Goal: Information Seeking & Learning: Learn about a topic

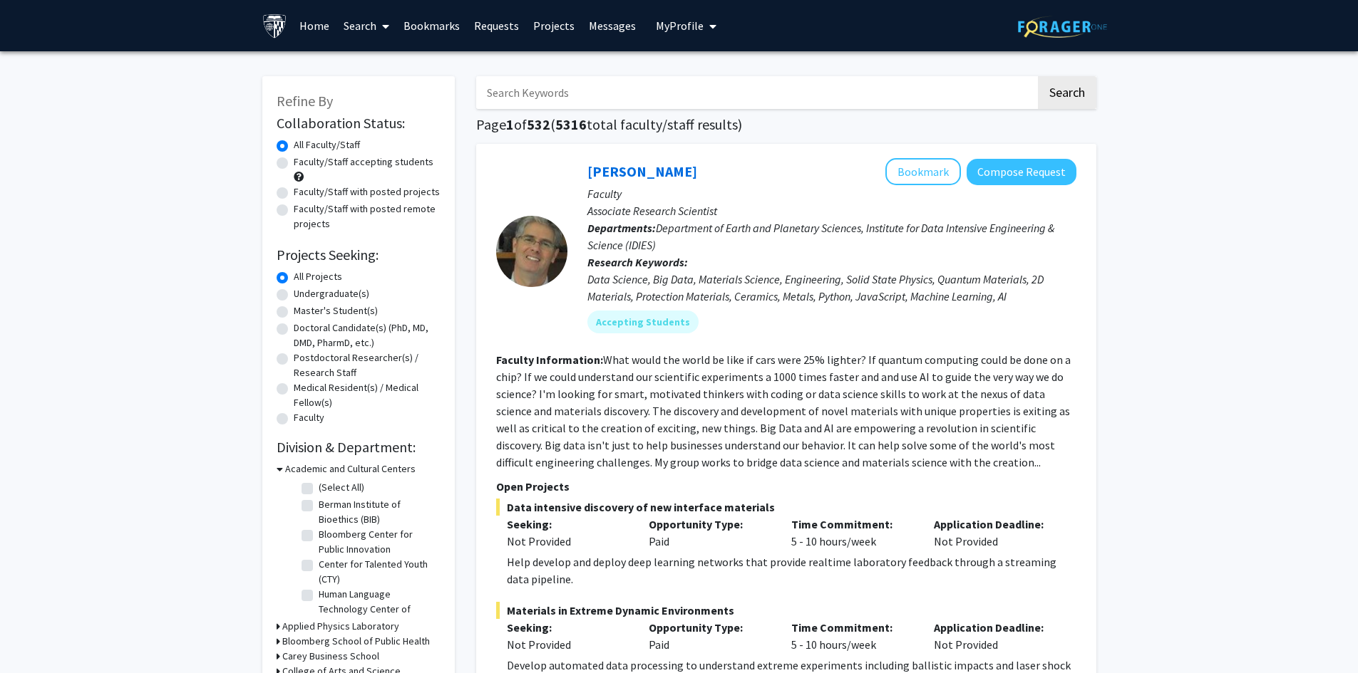
click at [294, 295] on label "Undergraduate(s)" at bounding box center [332, 294] width 76 height 15
click at [294, 295] on input "Undergraduate(s)" at bounding box center [298, 291] width 9 height 9
radio input "true"
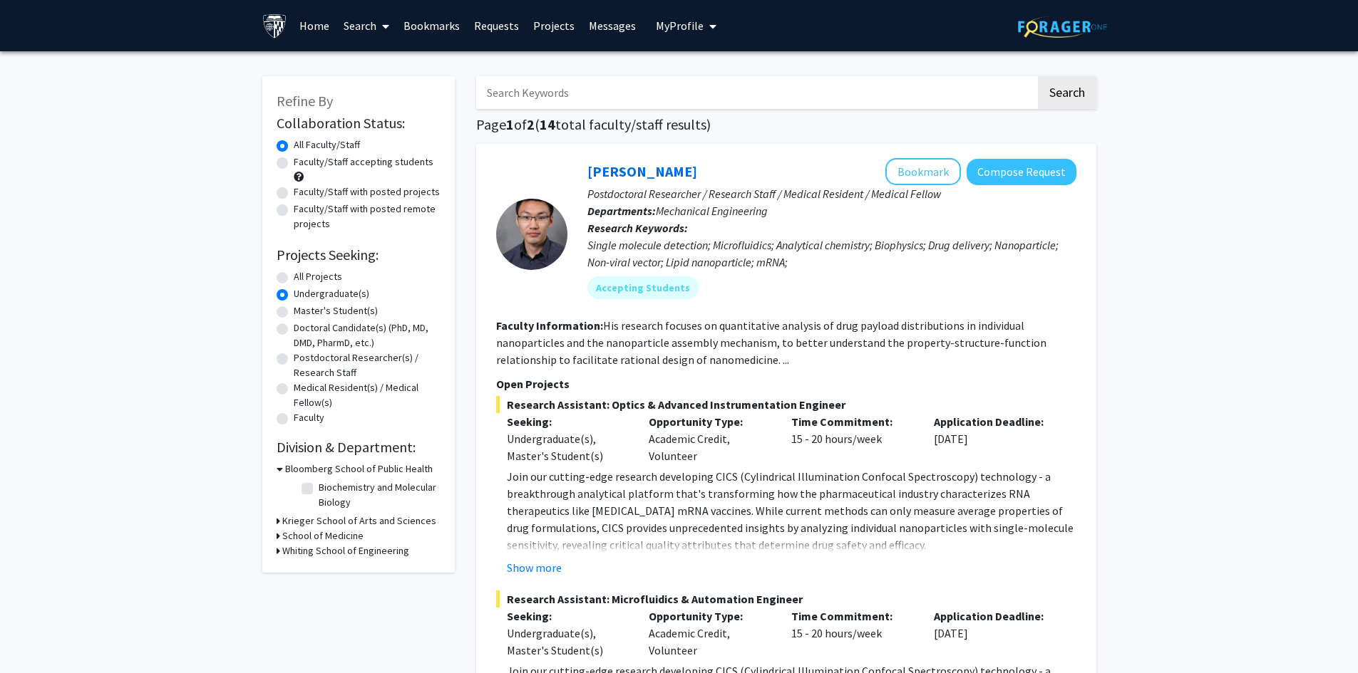
click at [294, 278] on label "All Projects" at bounding box center [318, 276] width 48 height 15
click at [294, 278] on input "All Projects" at bounding box center [298, 273] width 9 height 9
radio input "true"
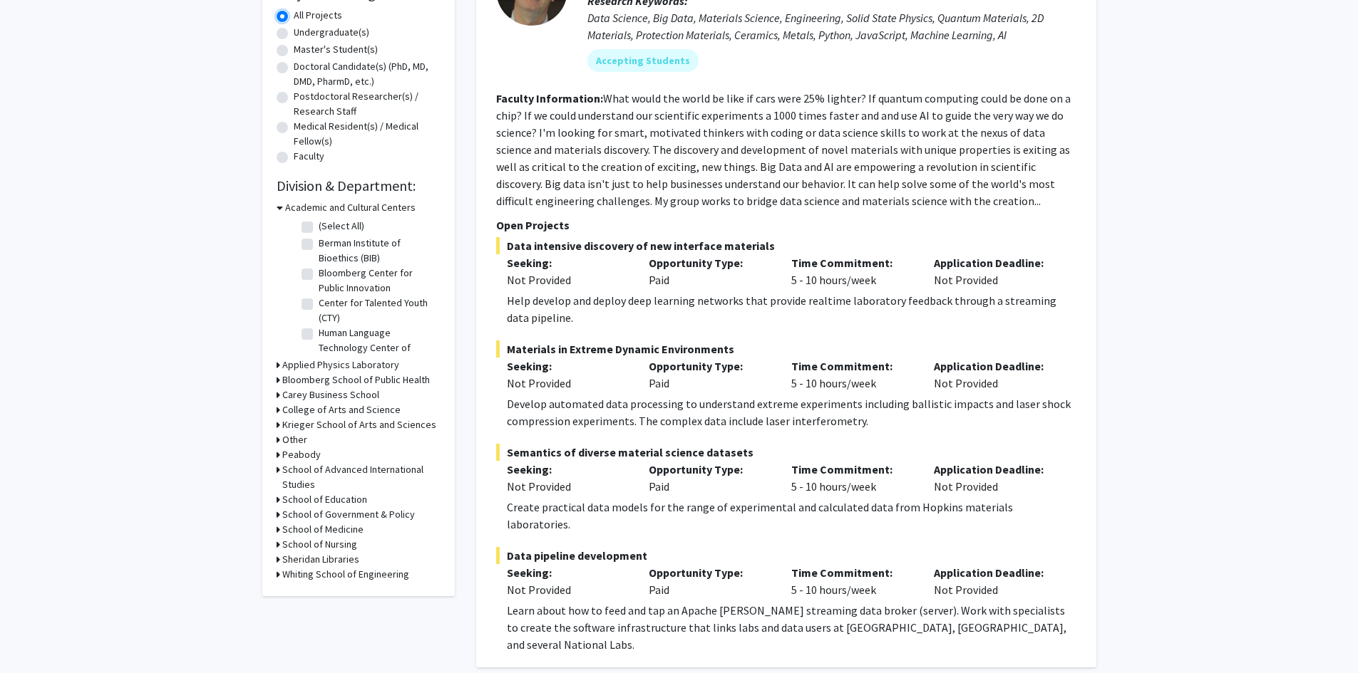
scroll to position [285, 0]
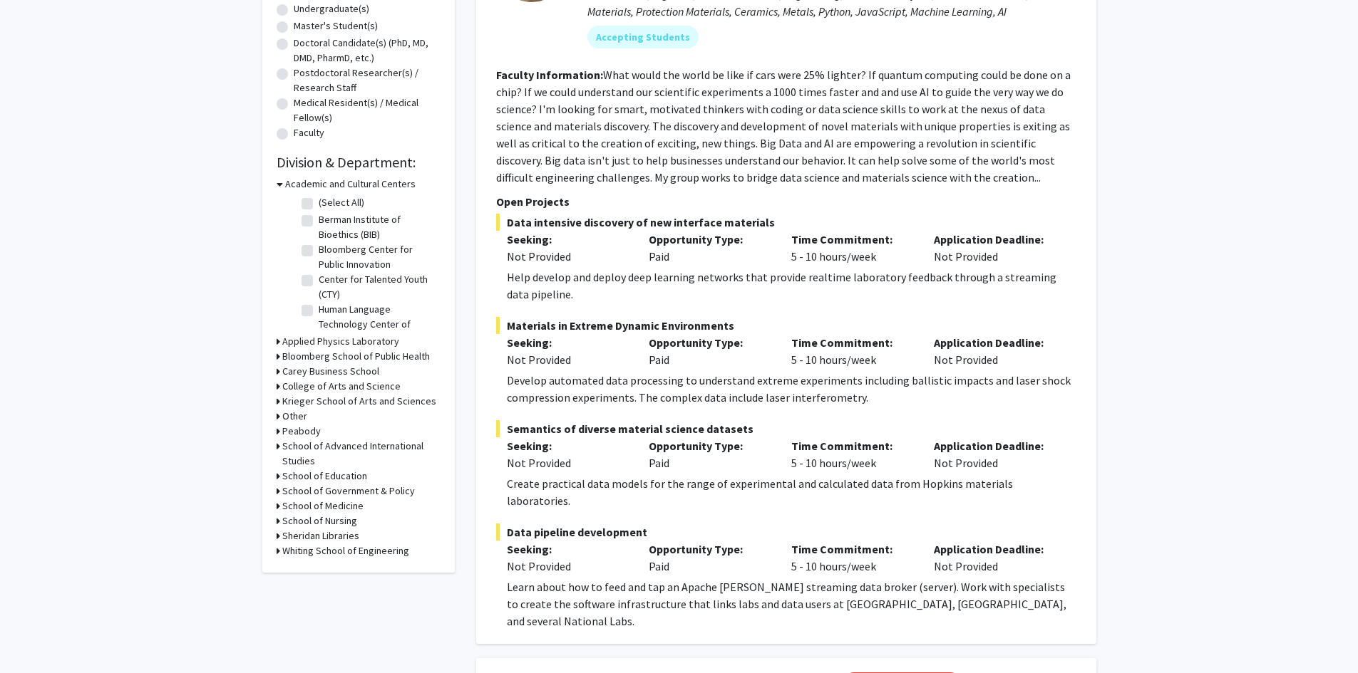
click at [336, 401] on h3 "Krieger School of Arts and Sciences" at bounding box center [359, 401] width 154 height 15
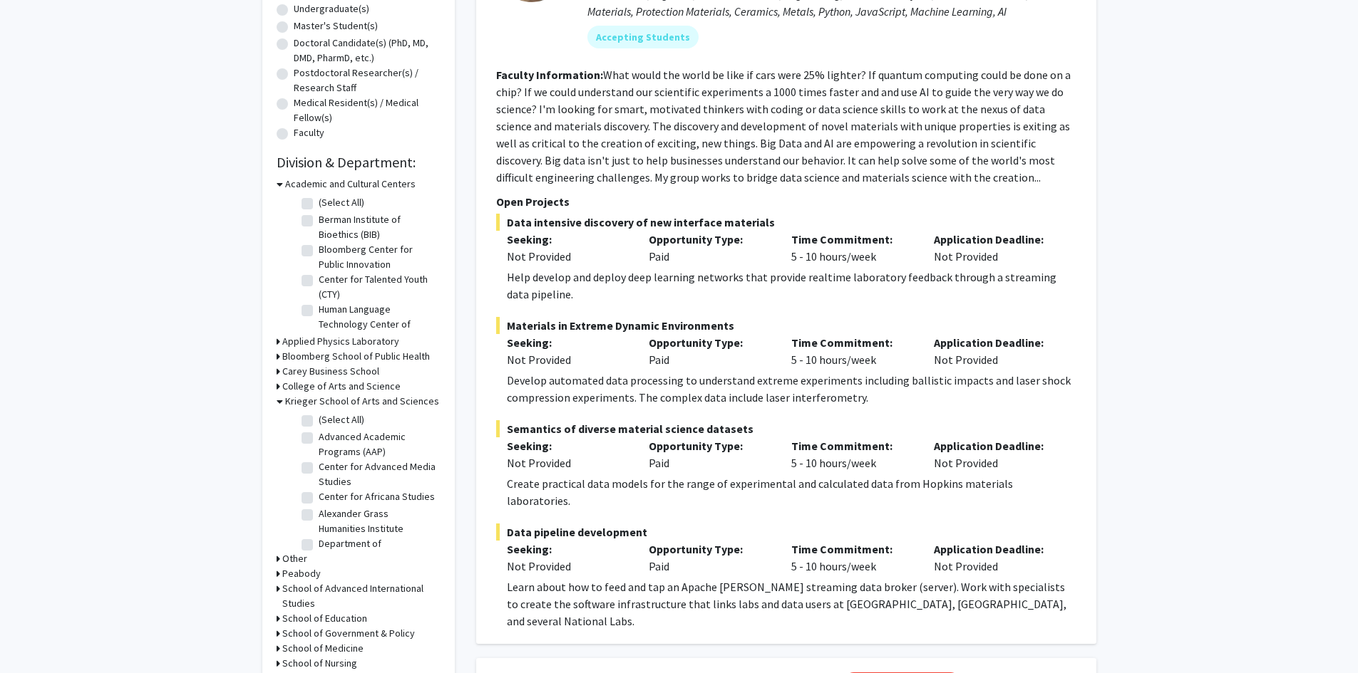
click at [304, 400] on h3 "Krieger School of Arts and Sciences" at bounding box center [362, 401] width 154 height 15
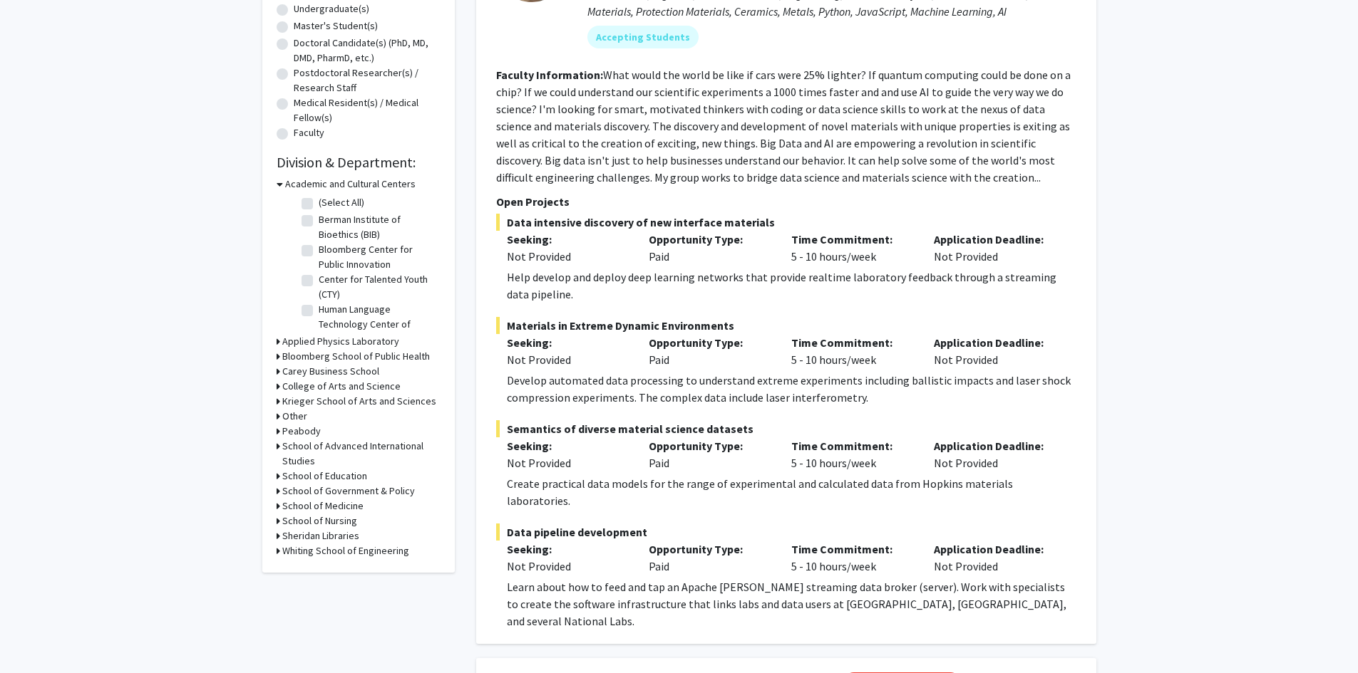
click at [300, 550] on h3 "Whiting School of Engineering" at bounding box center [345, 551] width 127 height 15
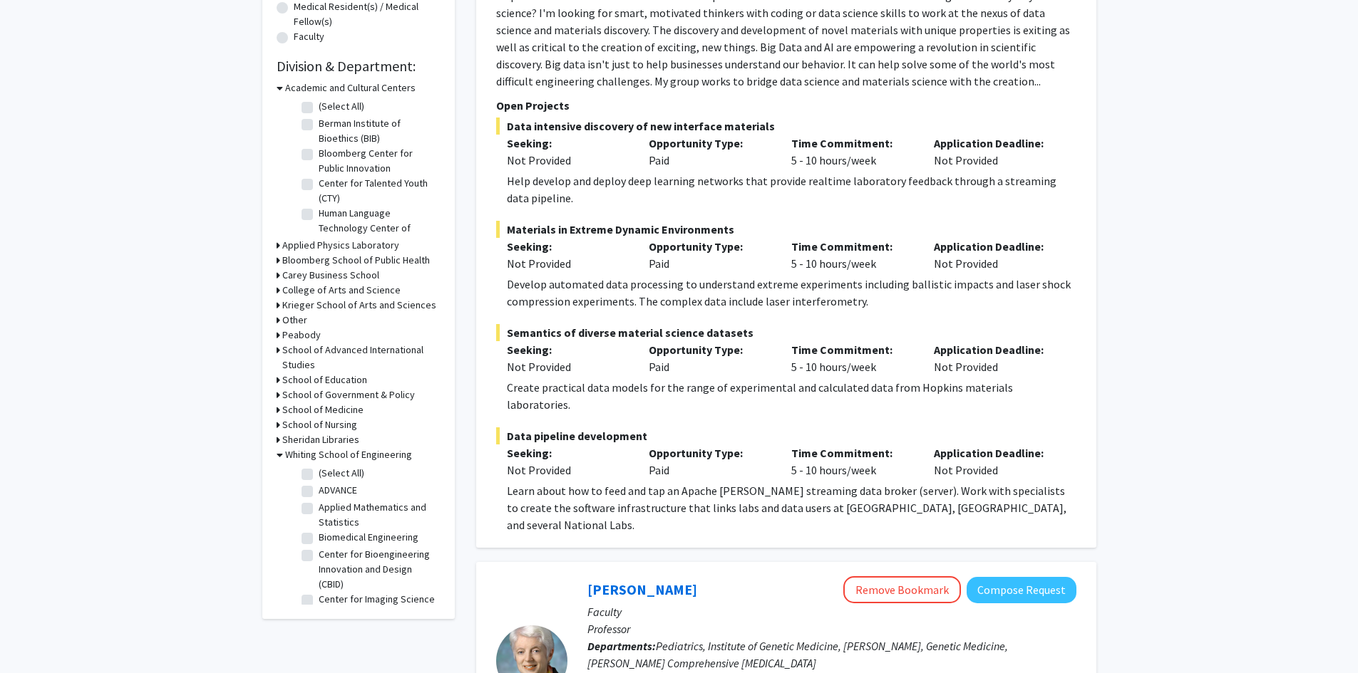
scroll to position [428, 0]
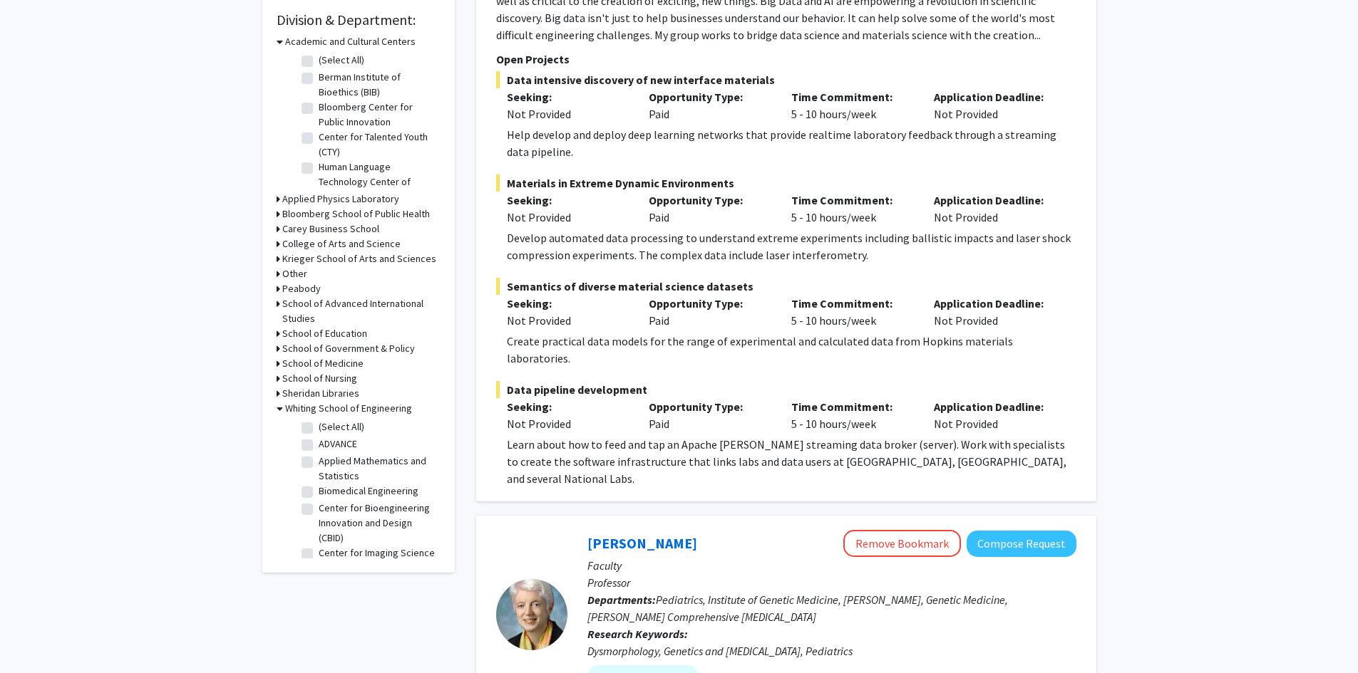
click at [319, 493] on label "Biomedical Engineering" at bounding box center [369, 491] width 100 height 15
click at [319, 493] on input "Biomedical Engineering" at bounding box center [323, 488] width 9 height 9
checkbox input "true"
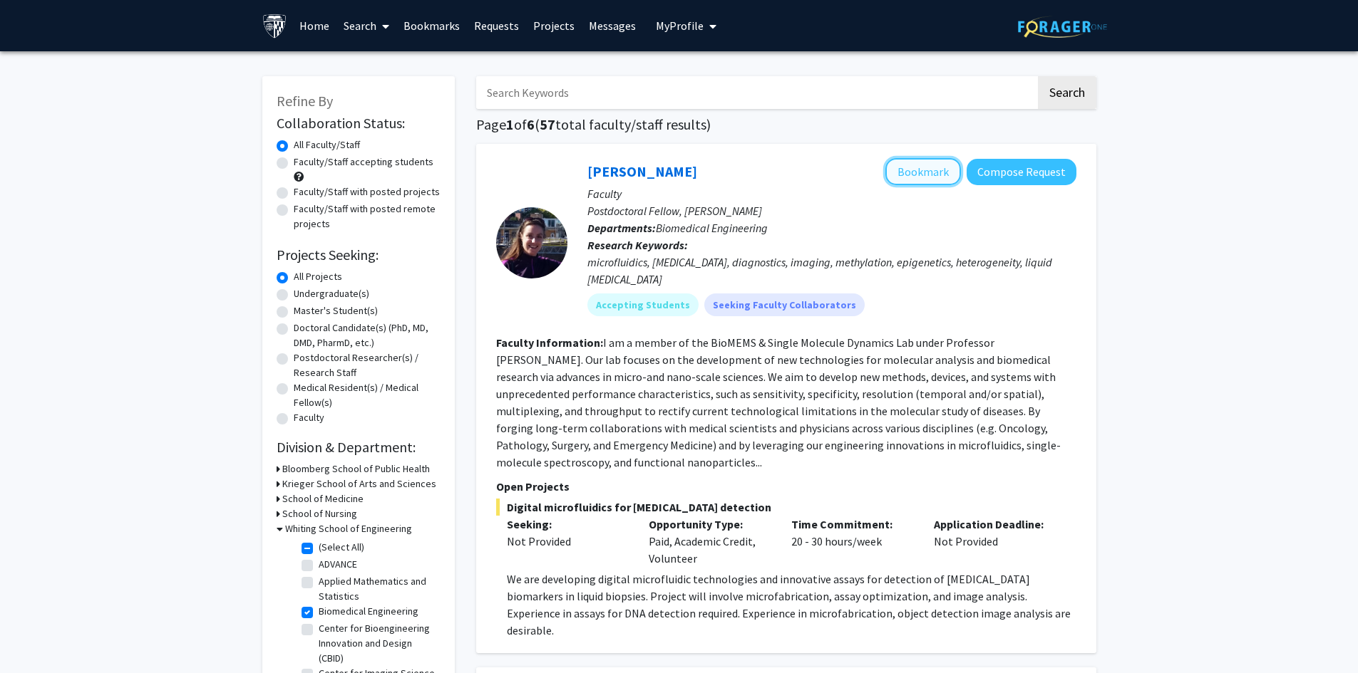
click at [919, 174] on button "Bookmark" at bounding box center [923, 171] width 76 height 27
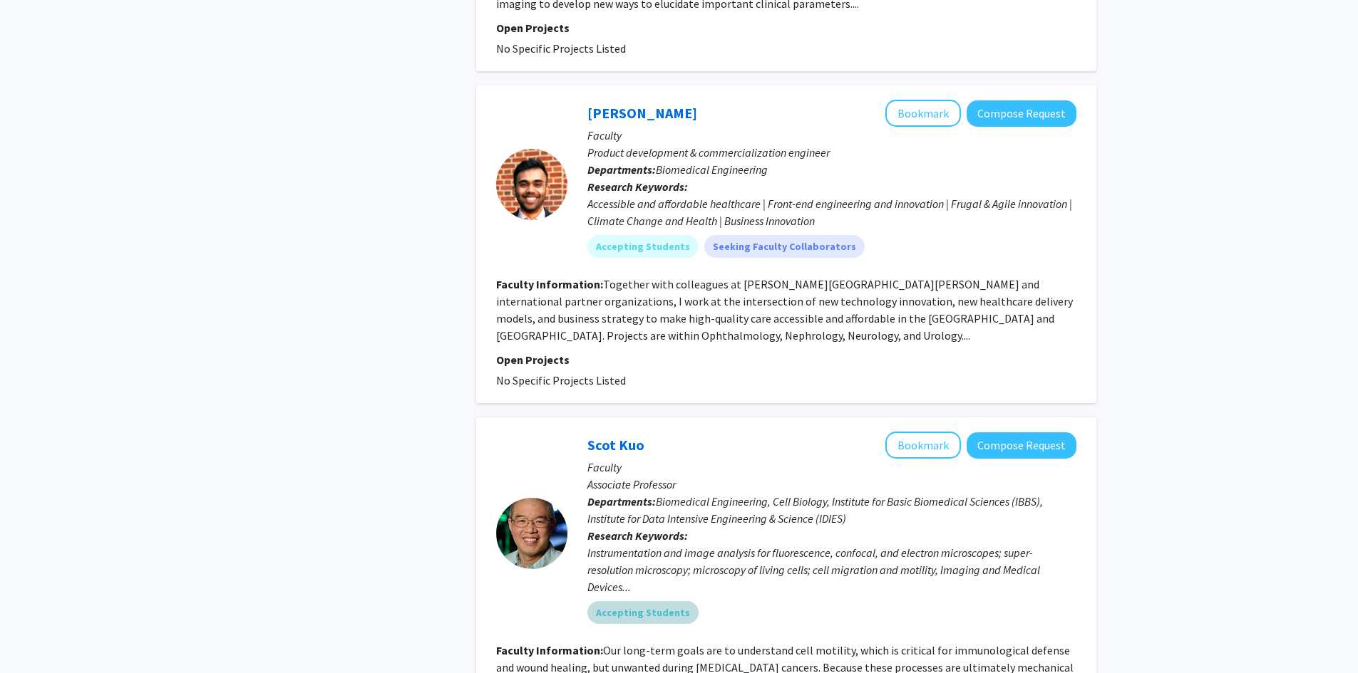
scroll to position [998, 0]
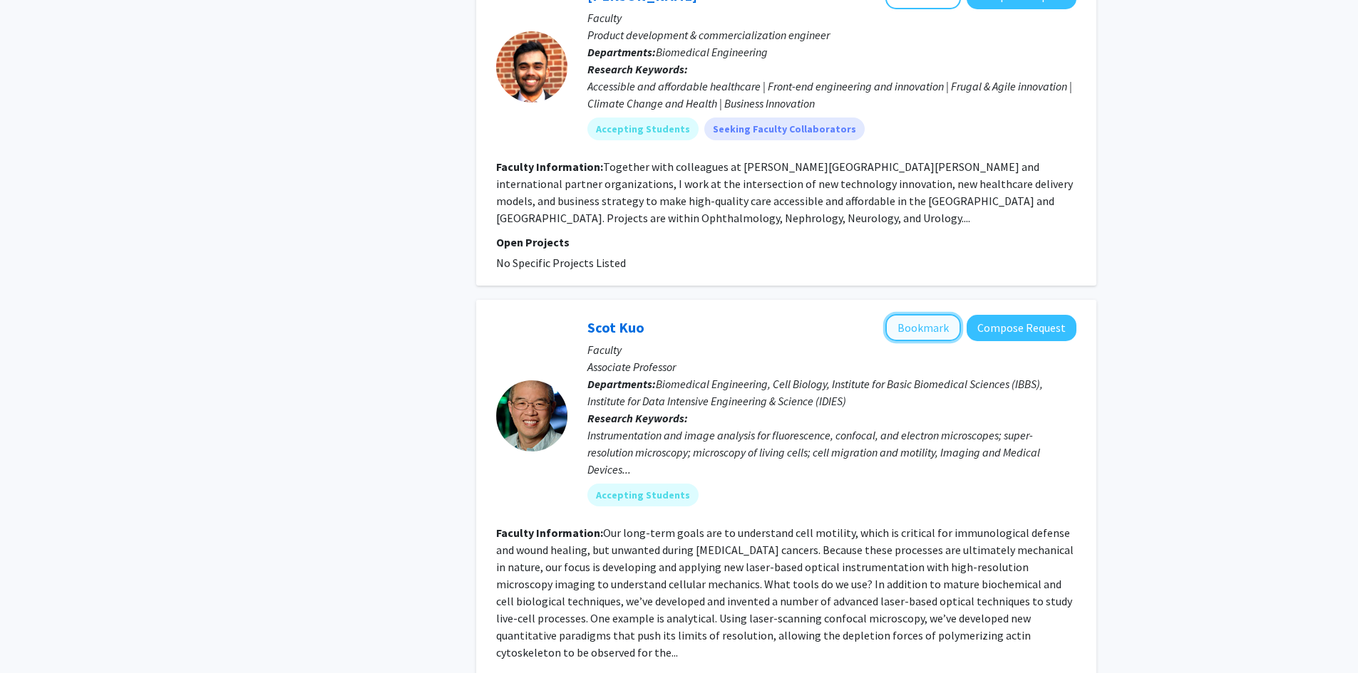
click at [912, 314] on button "Bookmark" at bounding box center [923, 327] width 76 height 27
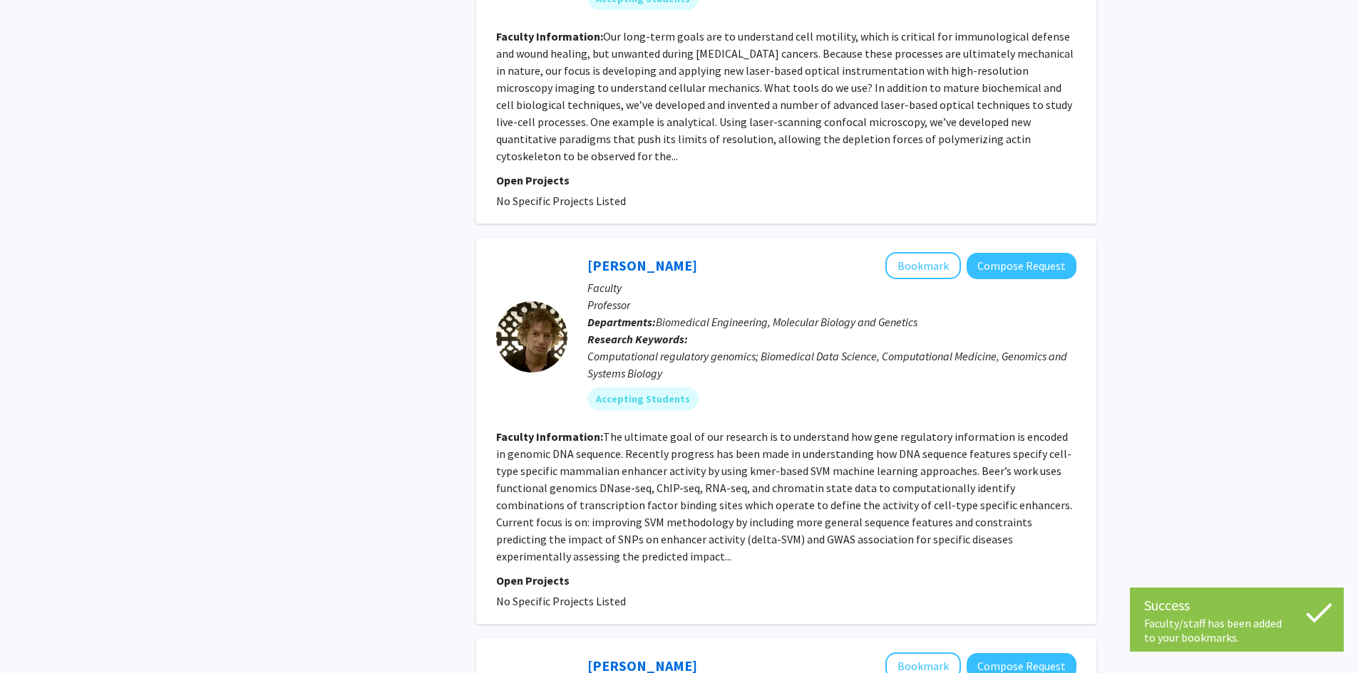
scroll to position [1497, 0]
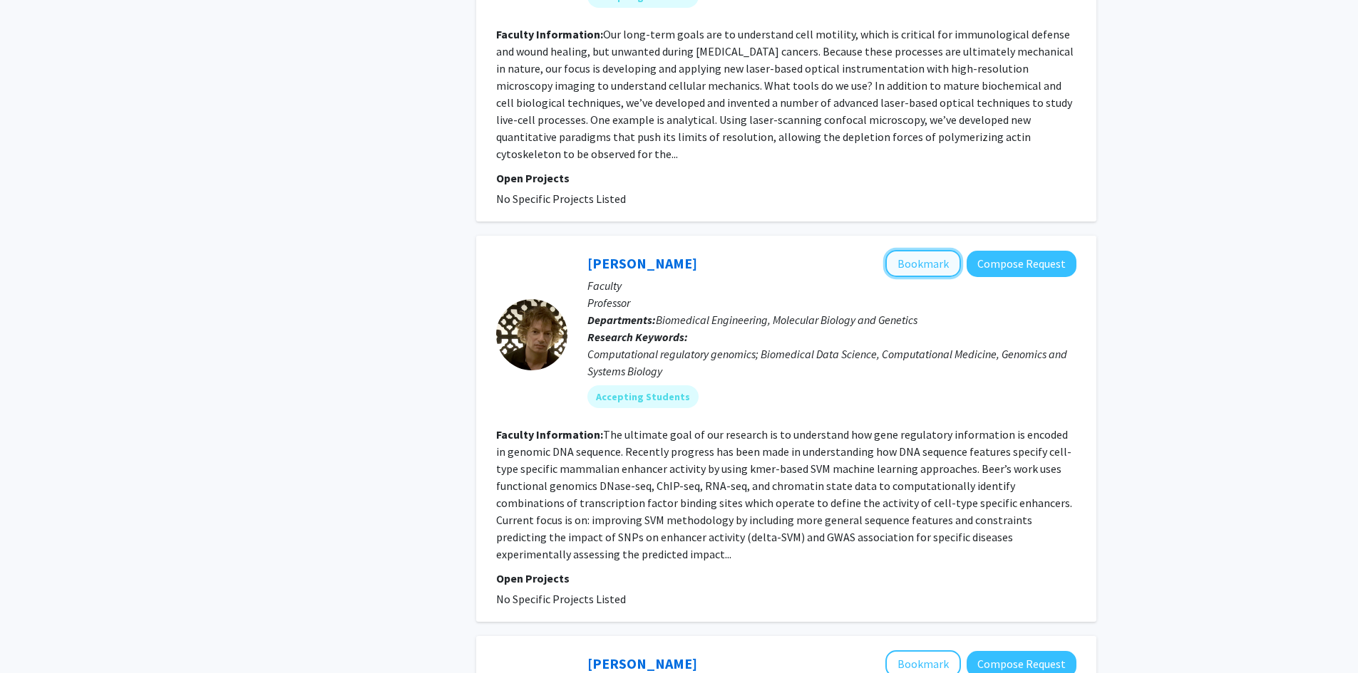
click at [902, 250] on button "Bookmark" at bounding box center [923, 263] width 76 height 27
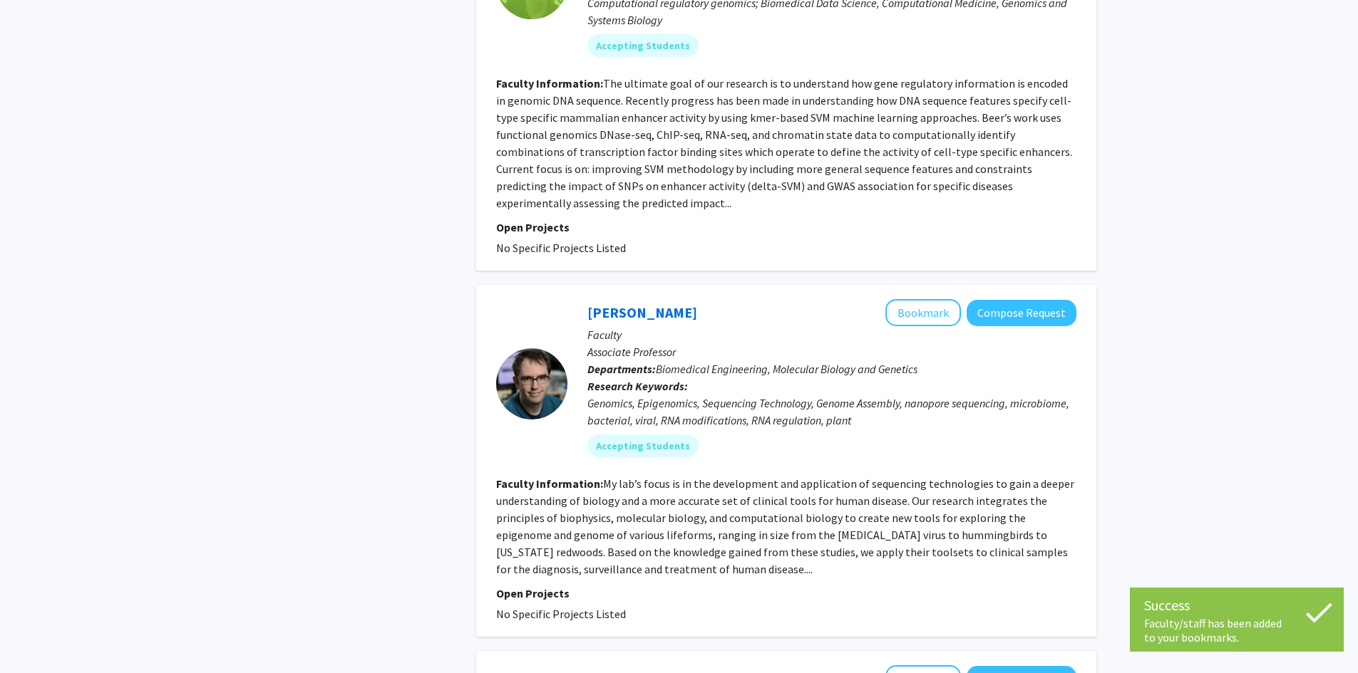
scroll to position [1853, 0]
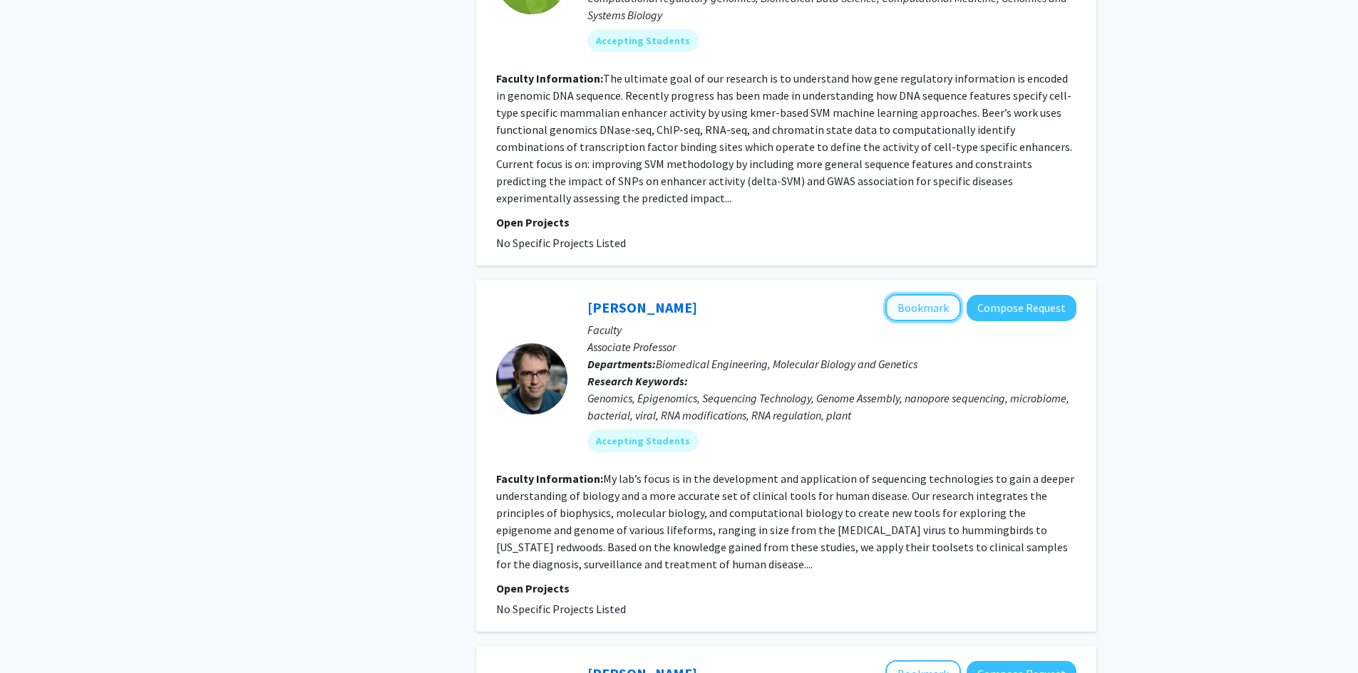
click at [900, 294] on button "Bookmark" at bounding box center [923, 307] width 76 height 27
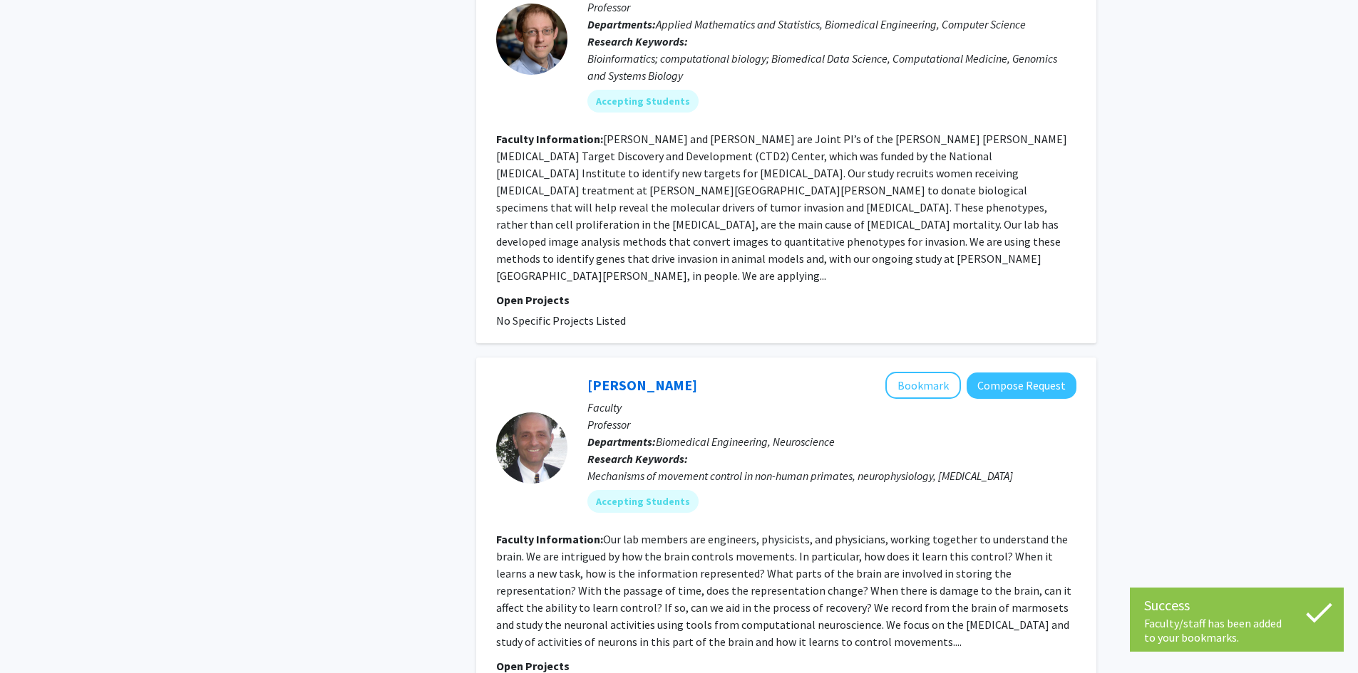
scroll to position [2566, 0]
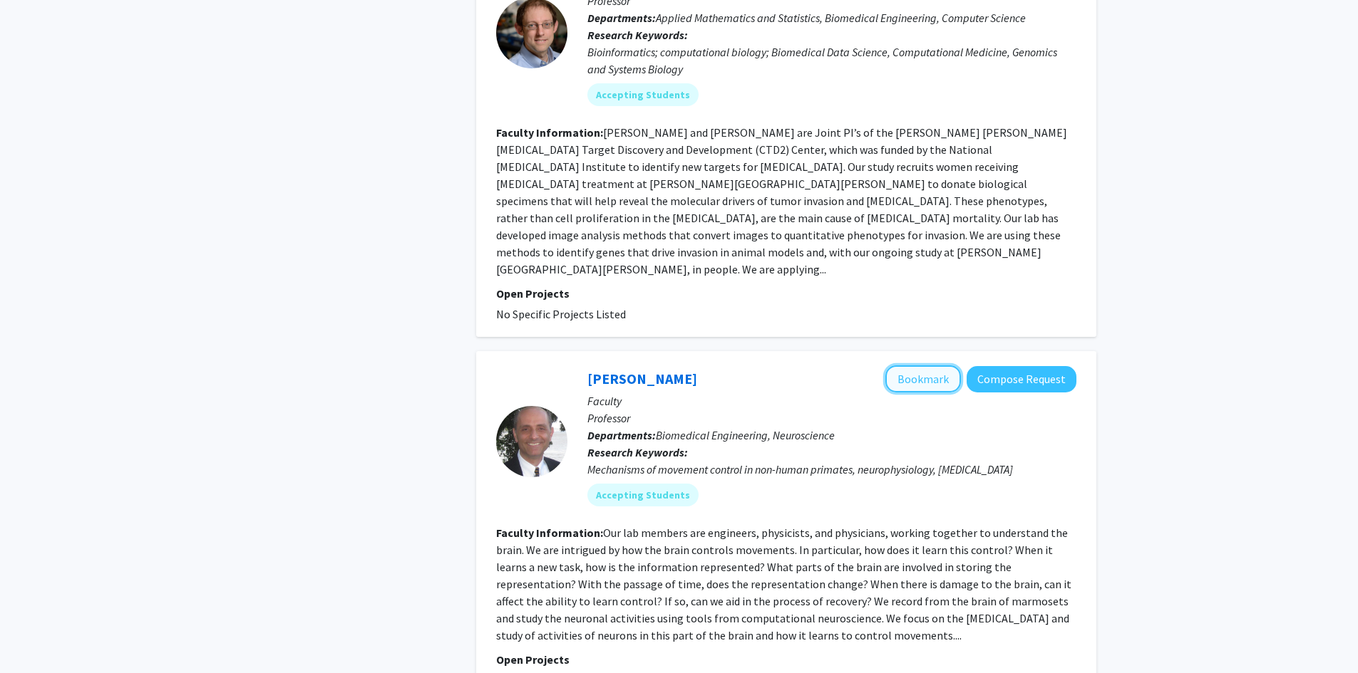
click at [912, 366] on button "Bookmark" at bounding box center [923, 379] width 76 height 27
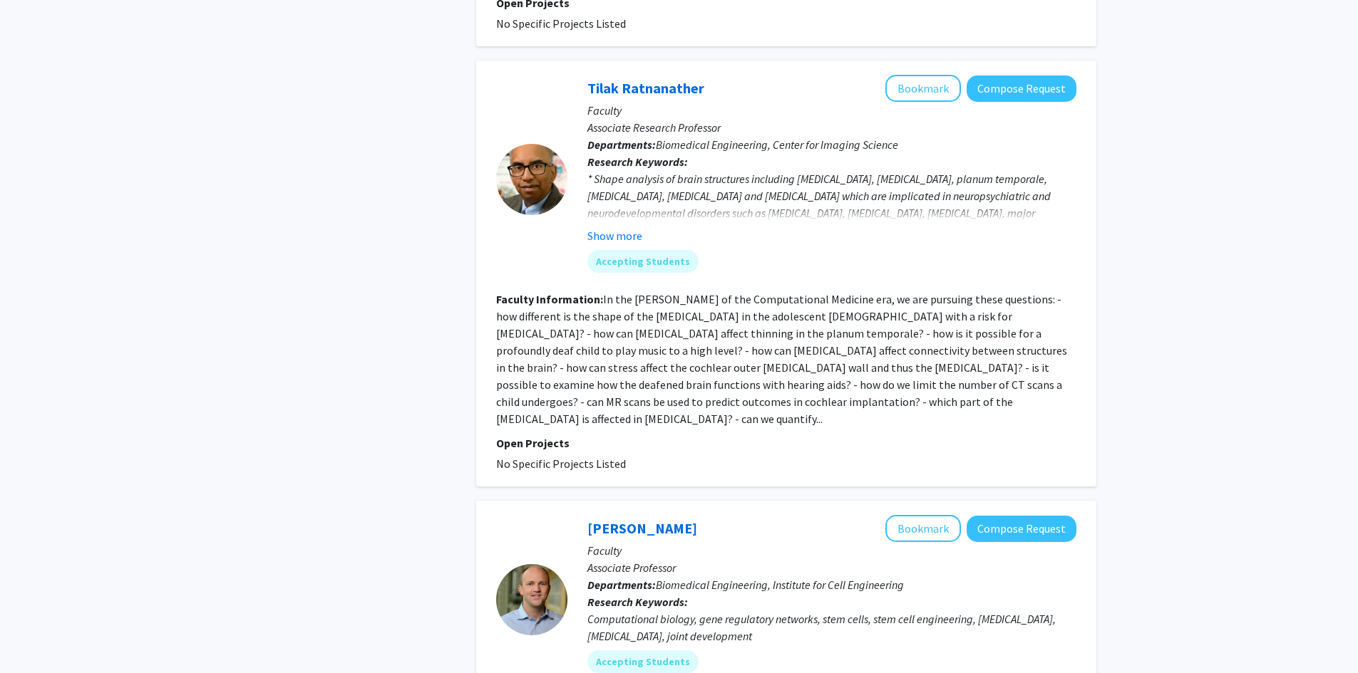
scroll to position [3278, 0]
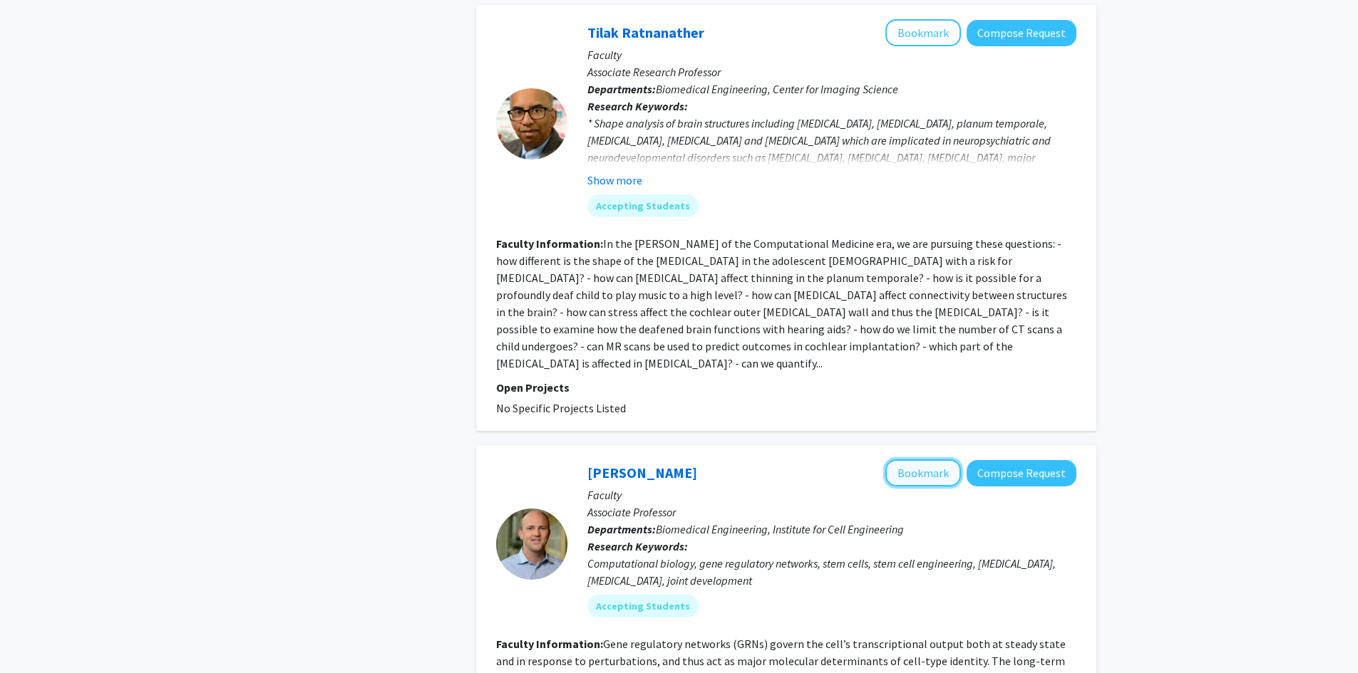
click at [919, 460] on button "Bookmark" at bounding box center [923, 473] width 76 height 27
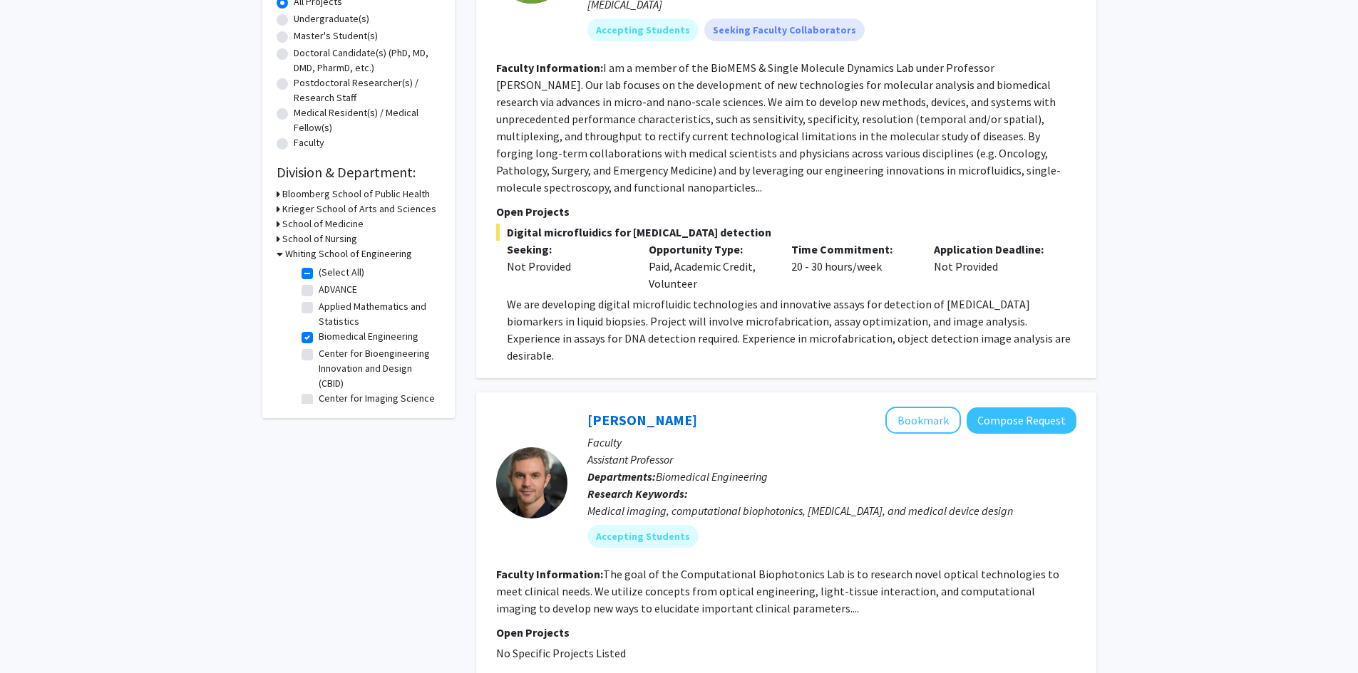
scroll to position [339, 0]
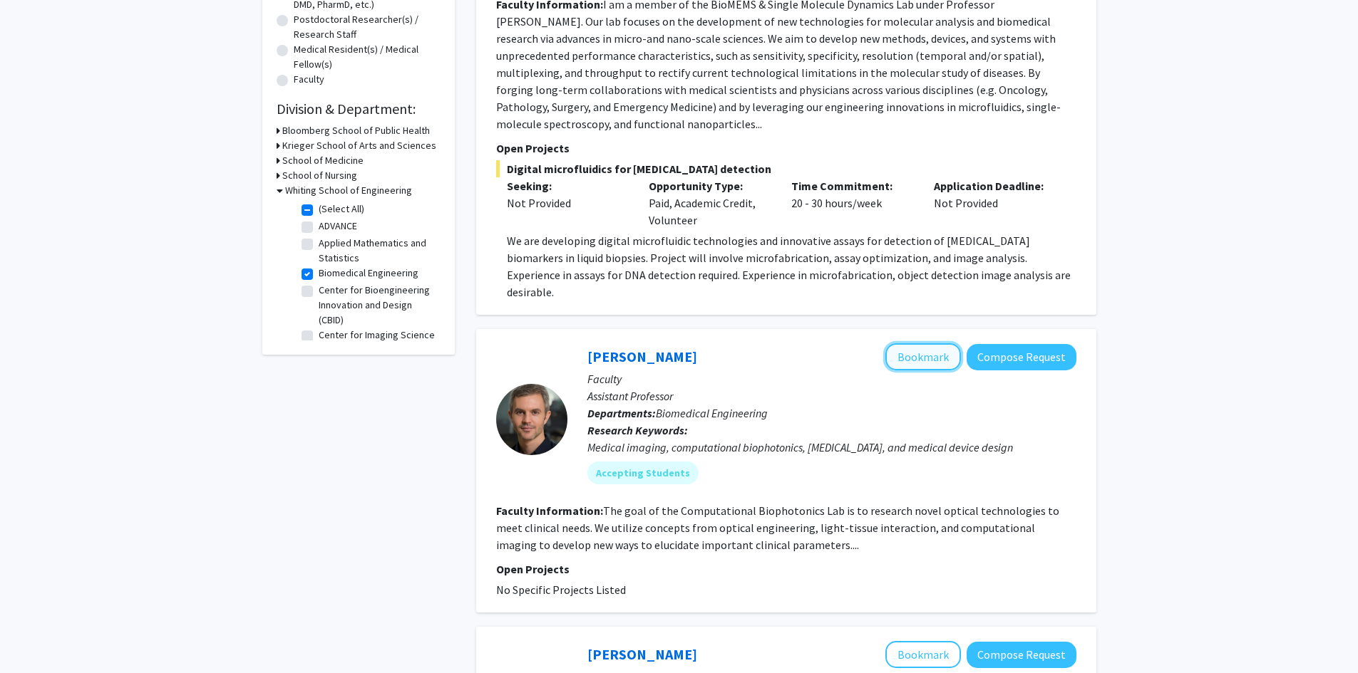
click at [913, 344] on button "Bookmark" at bounding box center [923, 357] width 76 height 27
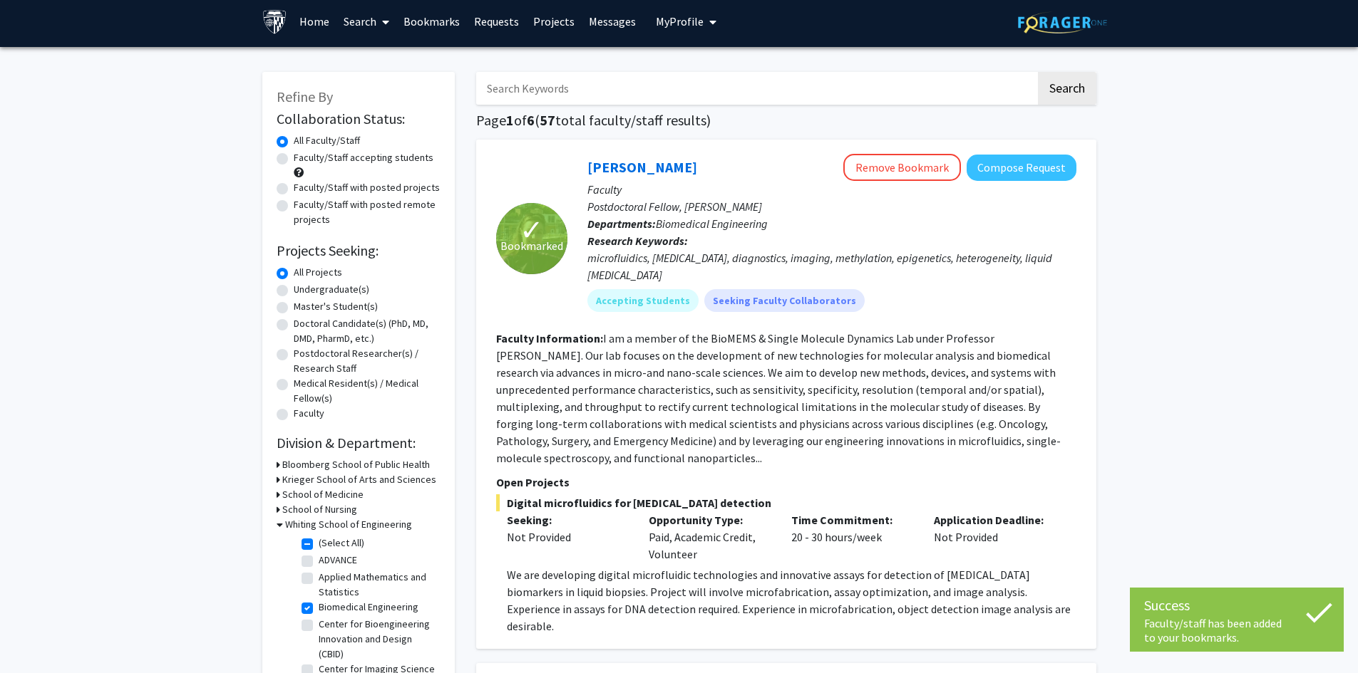
scroll to position [0, 0]
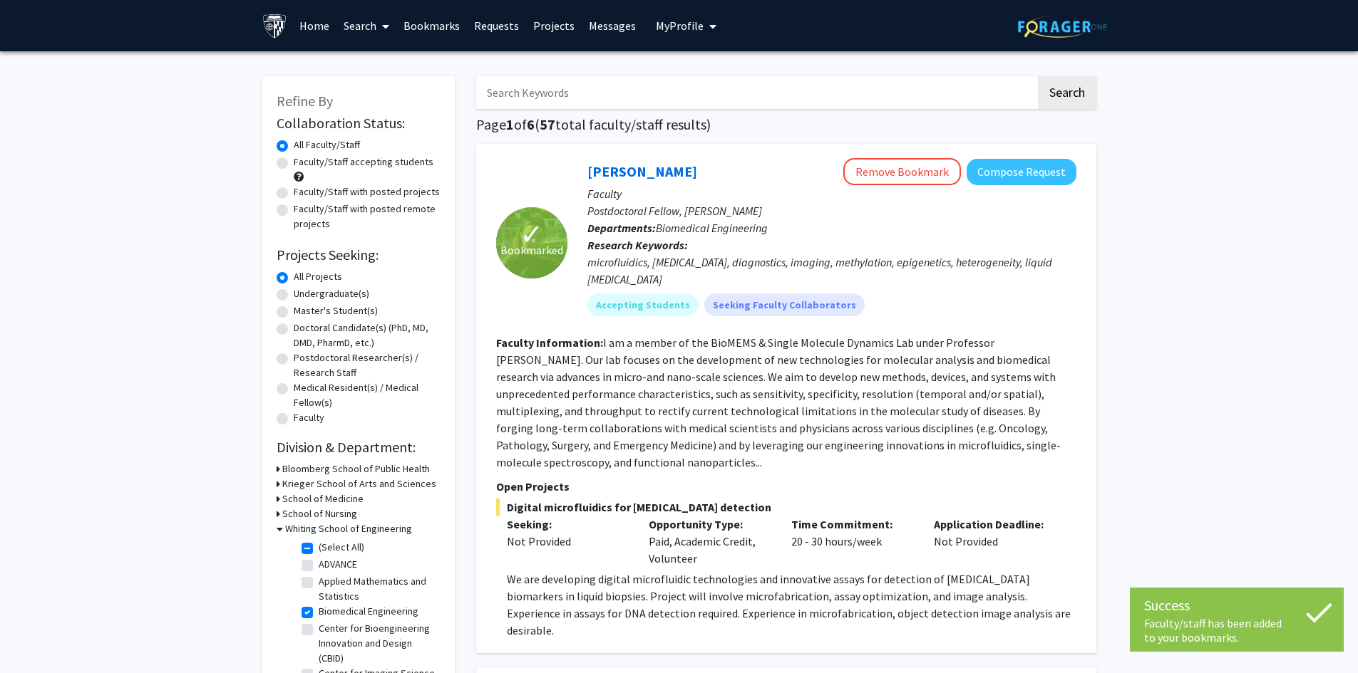
click at [441, 26] on link "Bookmarks" at bounding box center [431, 26] width 71 height 50
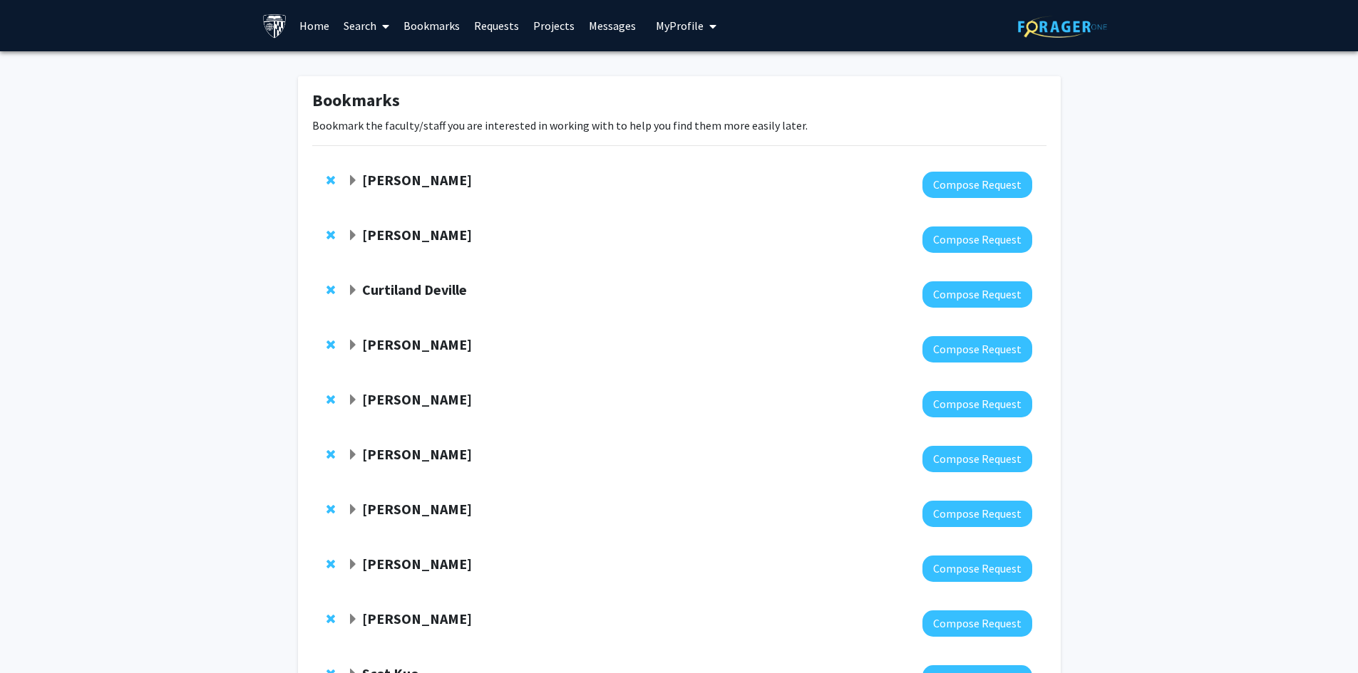
click at [440, 181] on strong "[PERSON_NAME]" at bounding box center [417, 180] width 110 height 18
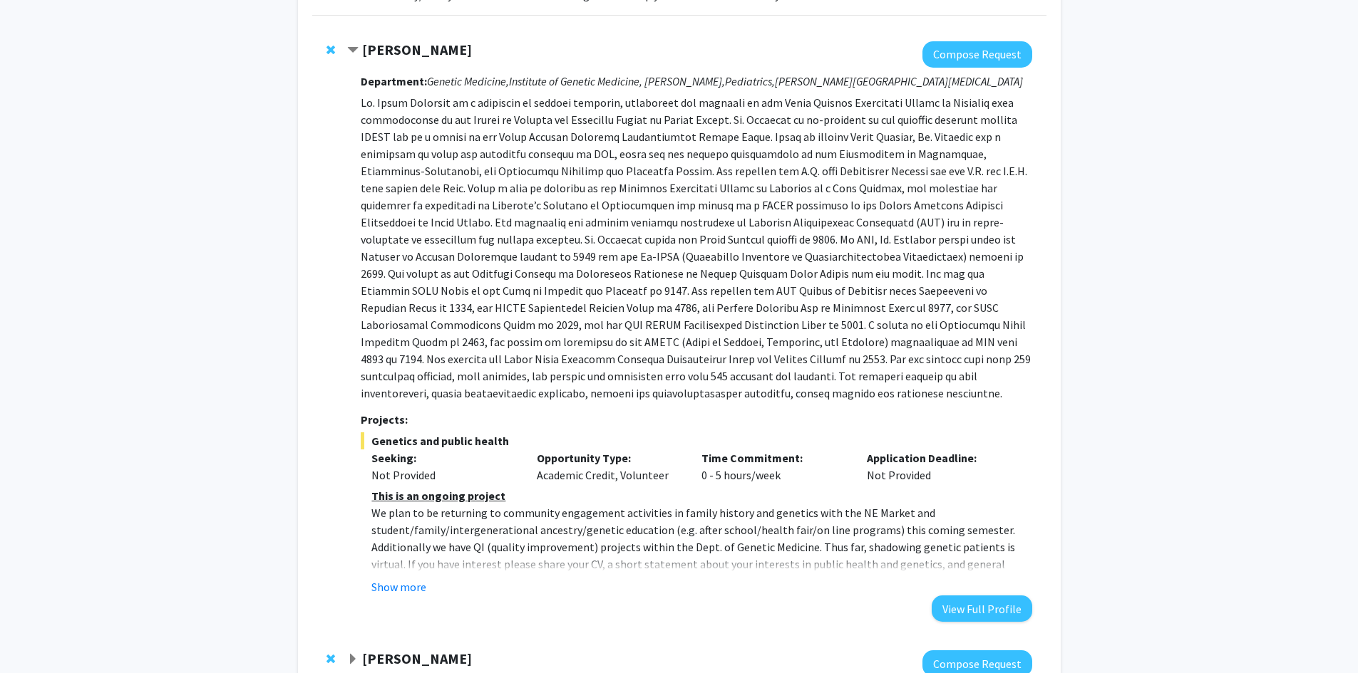
scroll to position [143, 0]
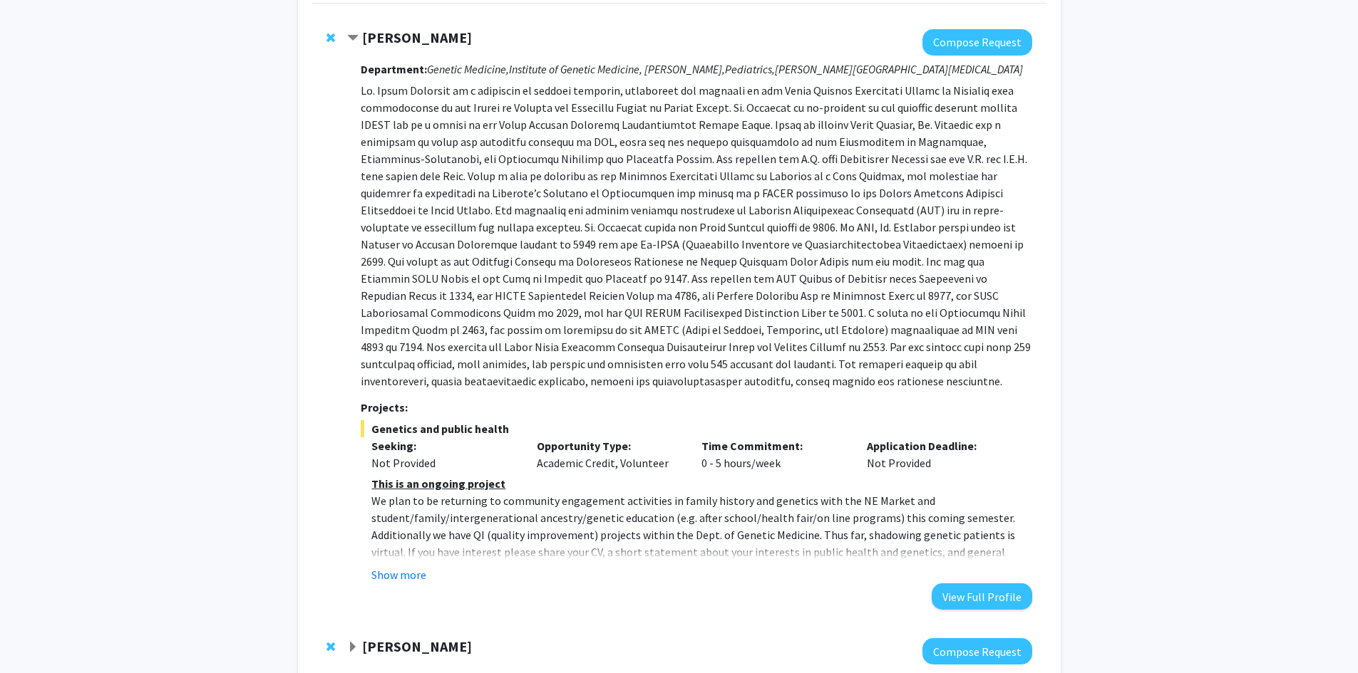
click at [328, 33] on span "Remove Joann Bodurtha from bookmarks" at bounding box center [330, 37] width 9 height 11
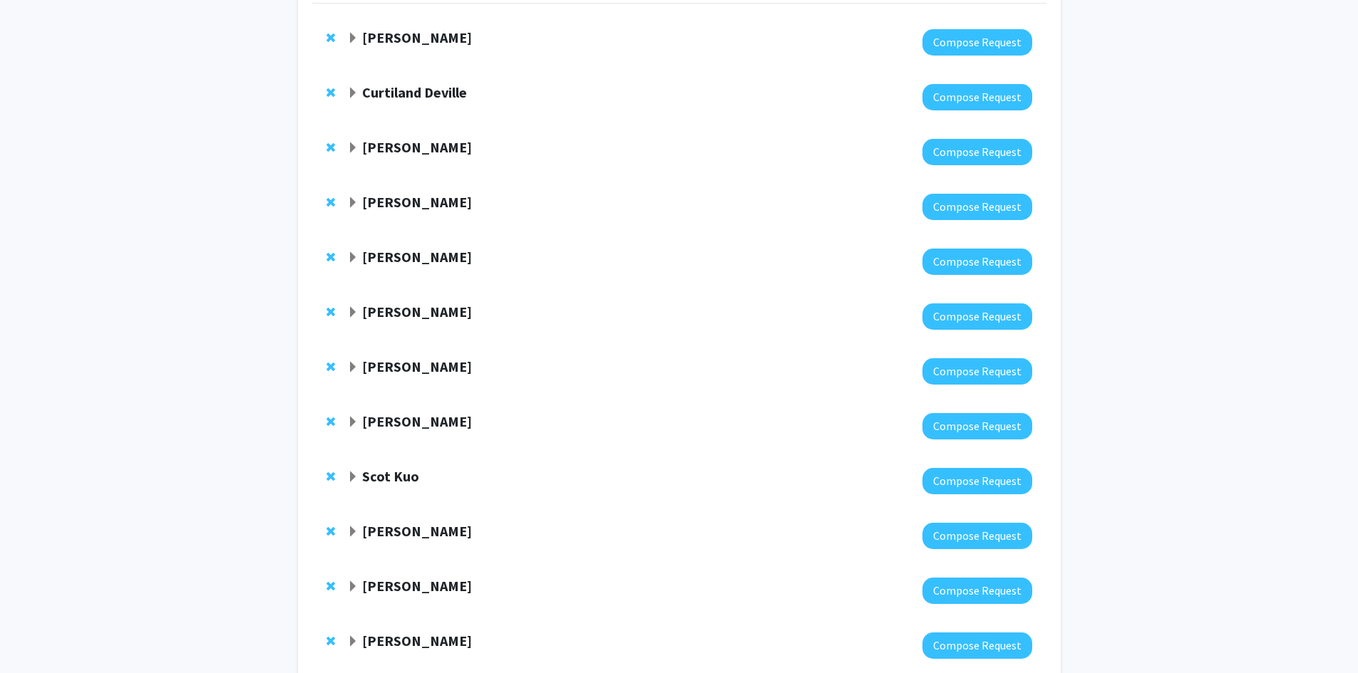
click at [371, 38] on strong "[PERSON_NAME]" at bounding box center [417, 38] width 110 height 18
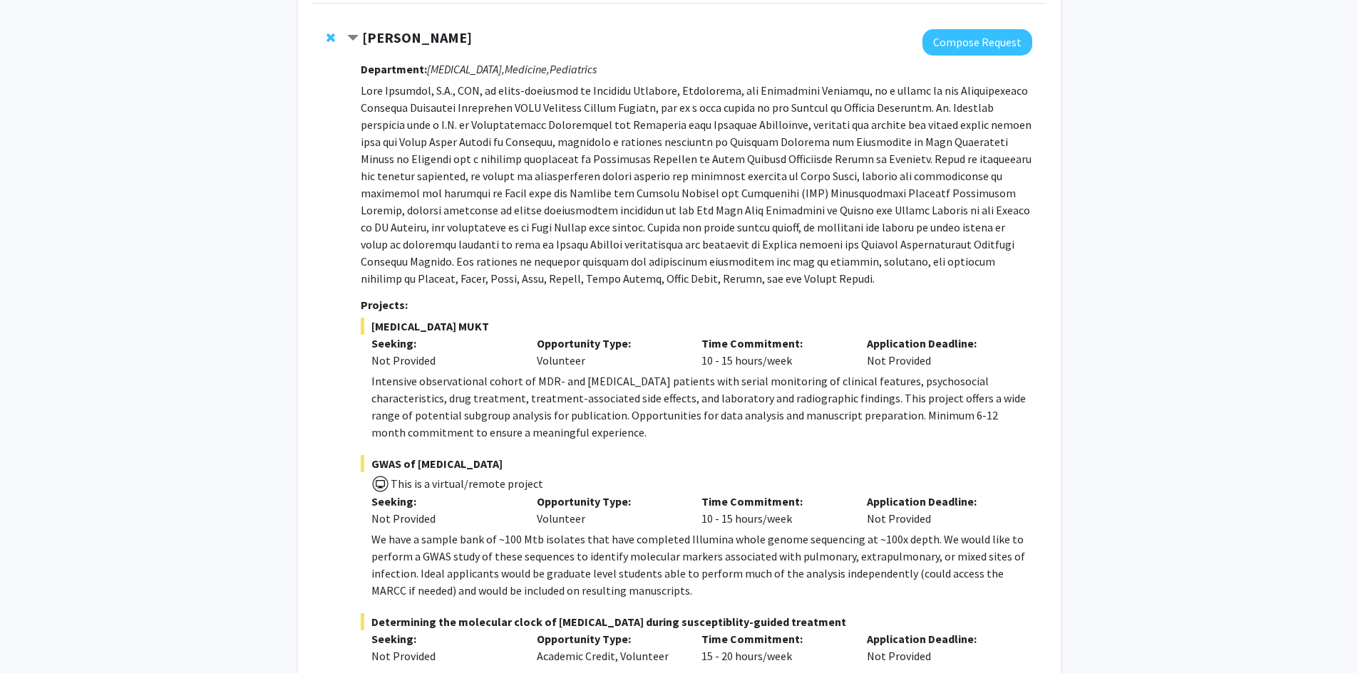
click at [422, 45] on strong "[PERSON_NAME]" at bounding box center [417, 38] width 110 height 18
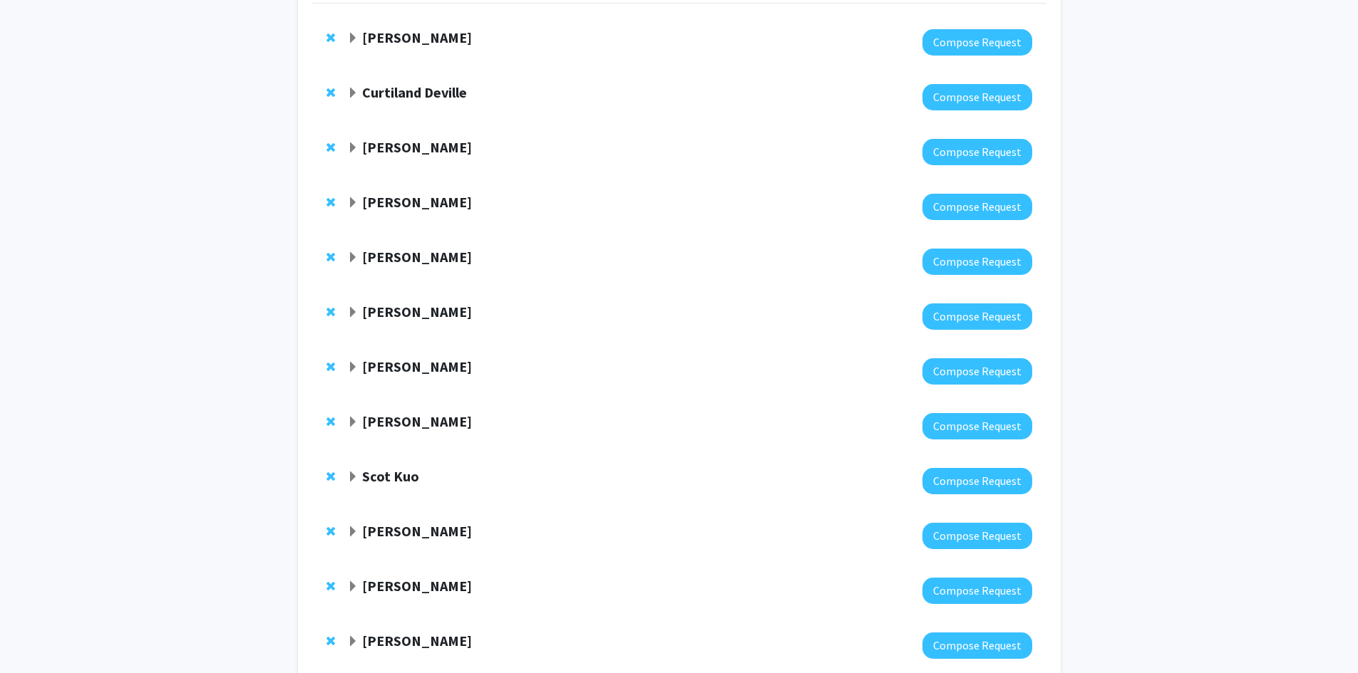
click at [417, 91] on strong "Curtiland Deville" at bounding box center [414, 92] width 105 height 18
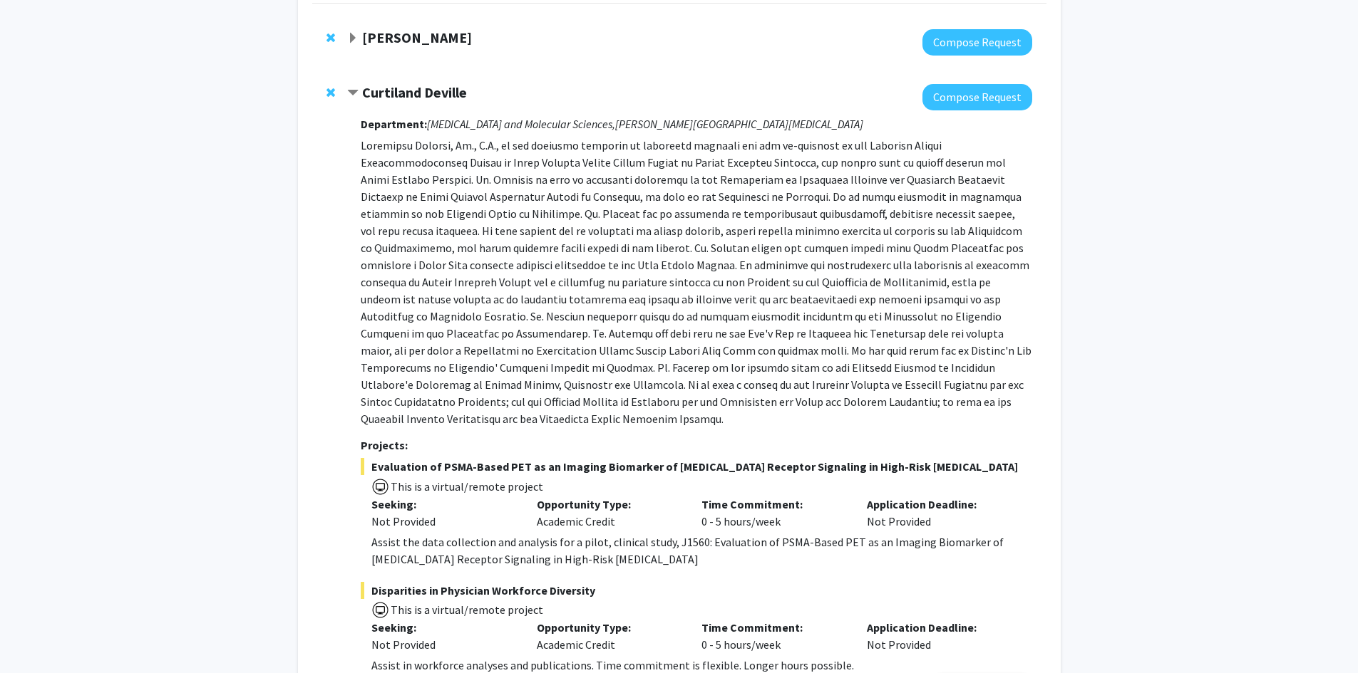
click at [408, 90] on strong "Curtiland Deville" at bounding box center [414, 92] width 105 height 18
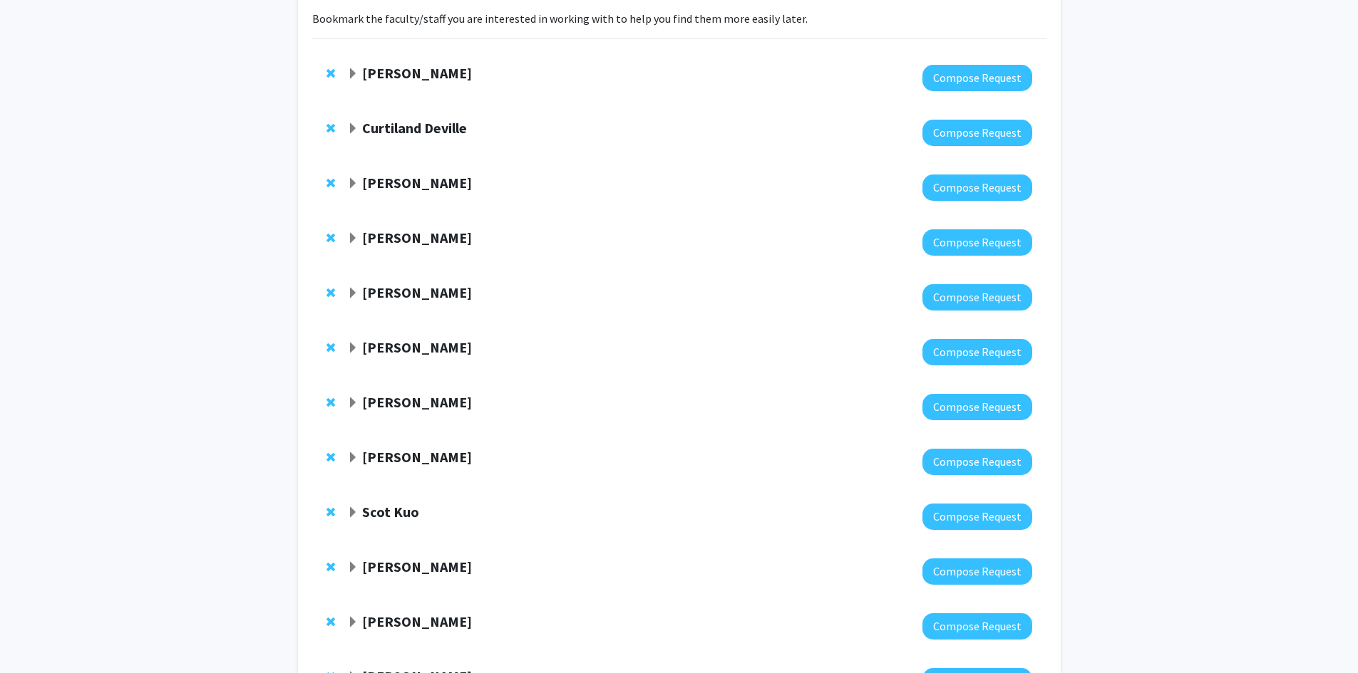
scroll to position [0, 0]
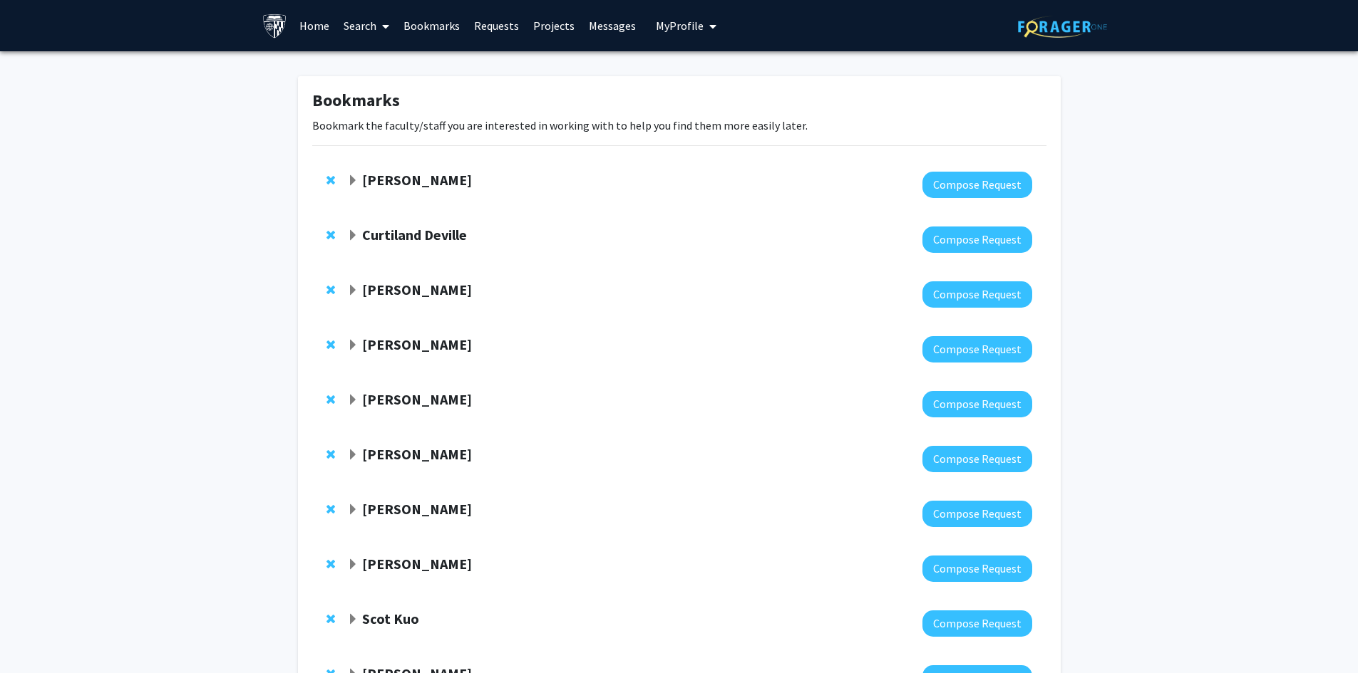
click at [388, 244] on div "Curtiland Deville" at bounding box center [501, 236] width 308 height 18
click at [397, 235] on strong "Curtiland Deville" at bounding box center [414, 235] width 105 height 18
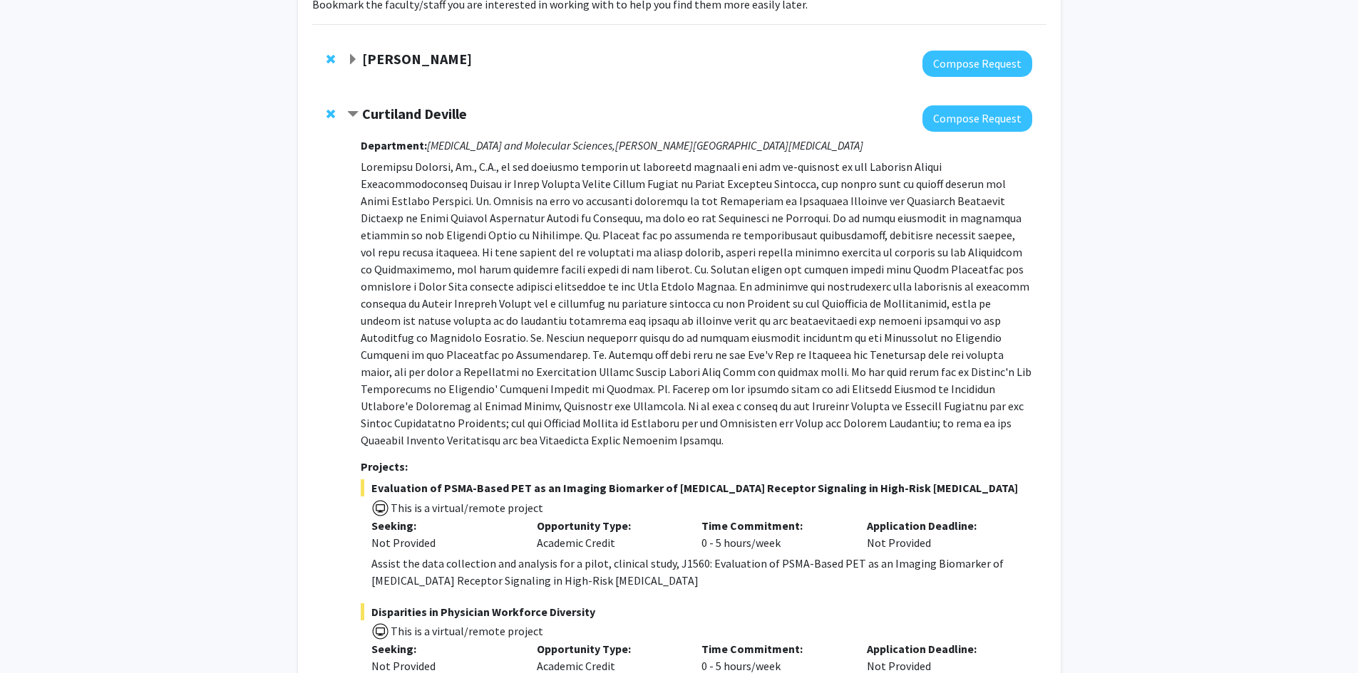
scroll to position [161, 0]
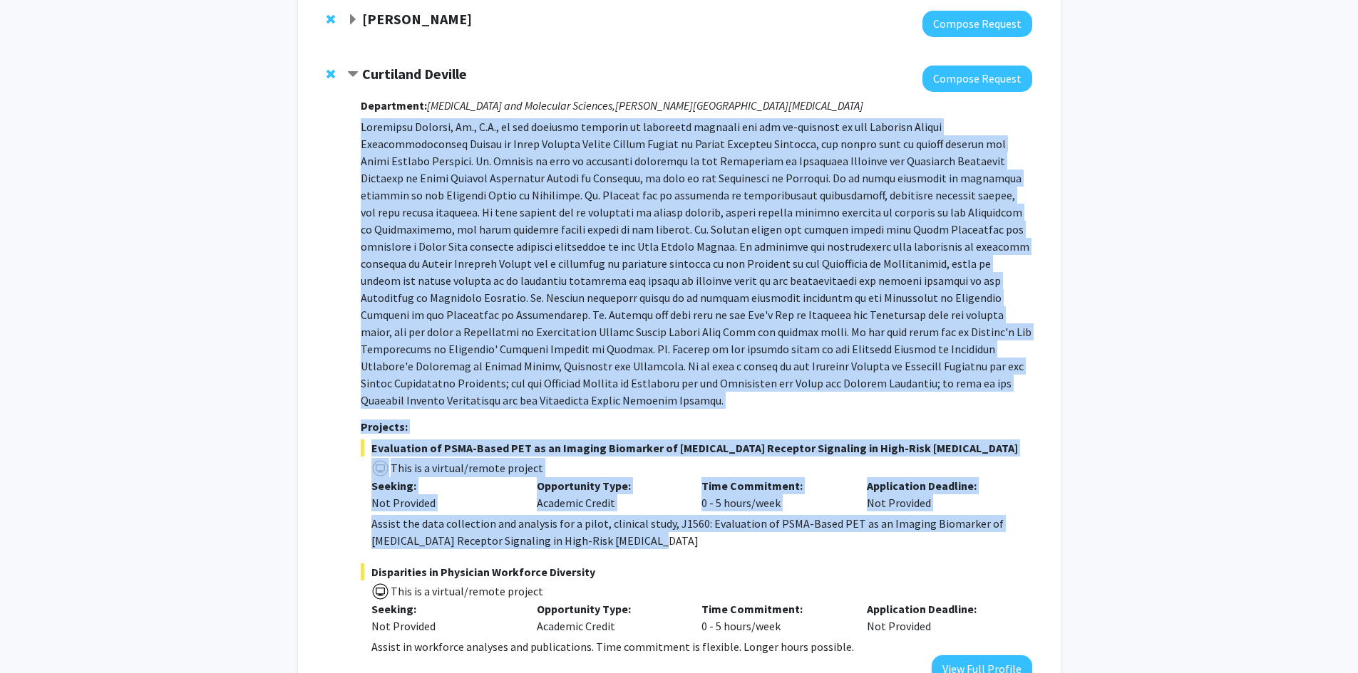
drag, startPoint x: 363, startPoint y: 267, endPoint x: 782, endPoint y: 522, distance: 490.3
click at [782, 522] on div "Department: [MEDICAL_DATA] and Molecular Sciences, [PERSON_NAME] Comprehensive …" at bounding box center [696, 387] width 671 height 591
copy div "[PERSON_NAME], M.D., is the clinical director of [MEDICAL_DATA] and the co-dire…"
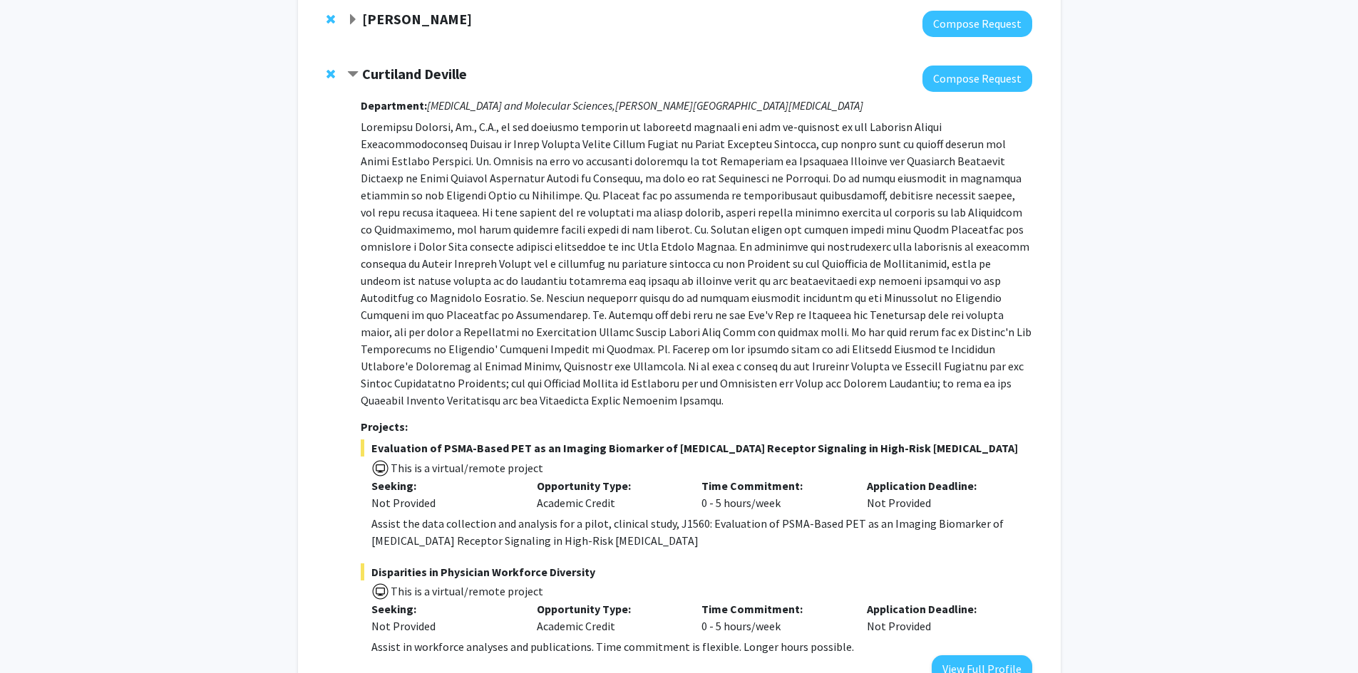
click at [512, 88] on div at bounding box center [689, 79] width 684 height 26
click at [417, 76] on strong "Curtiland Deville" at bounding box center [414, 74] width 105 height 18
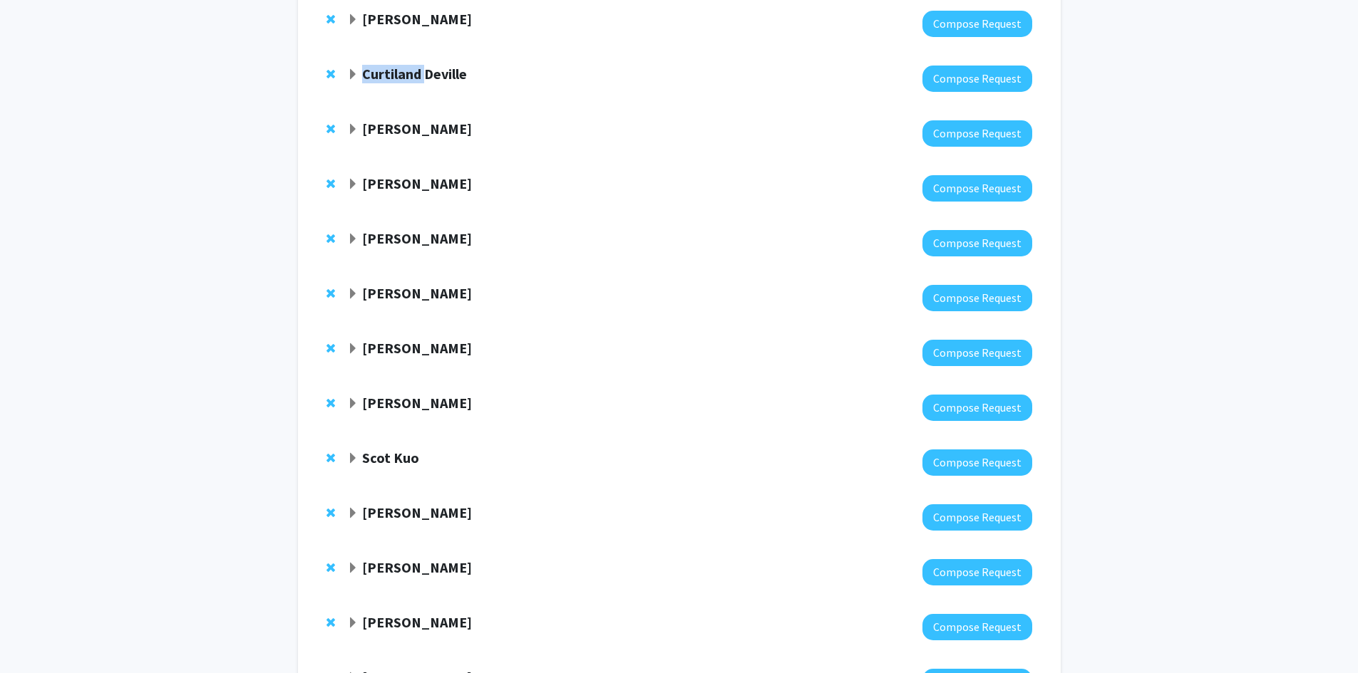
click at [417, 76] on strong "Curtiland Deville" at bounding box center [414, 74] width 105 height 18
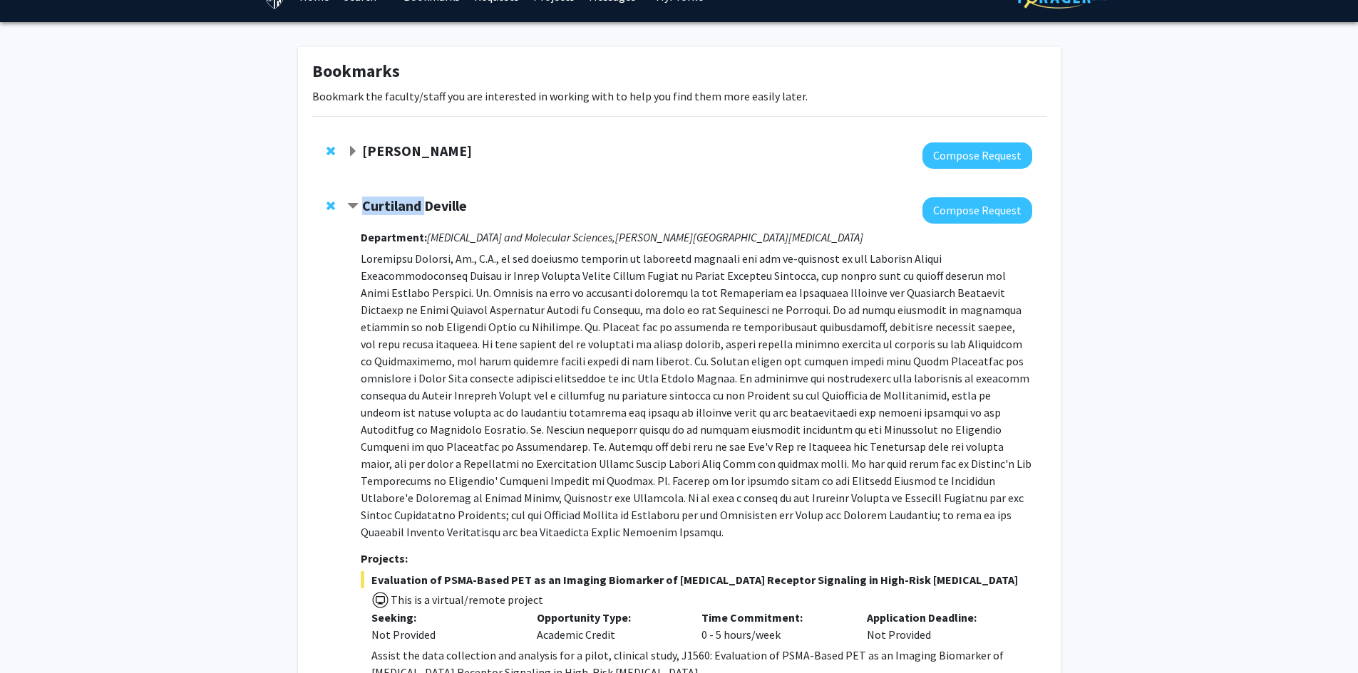
scroll to position [19, 0]
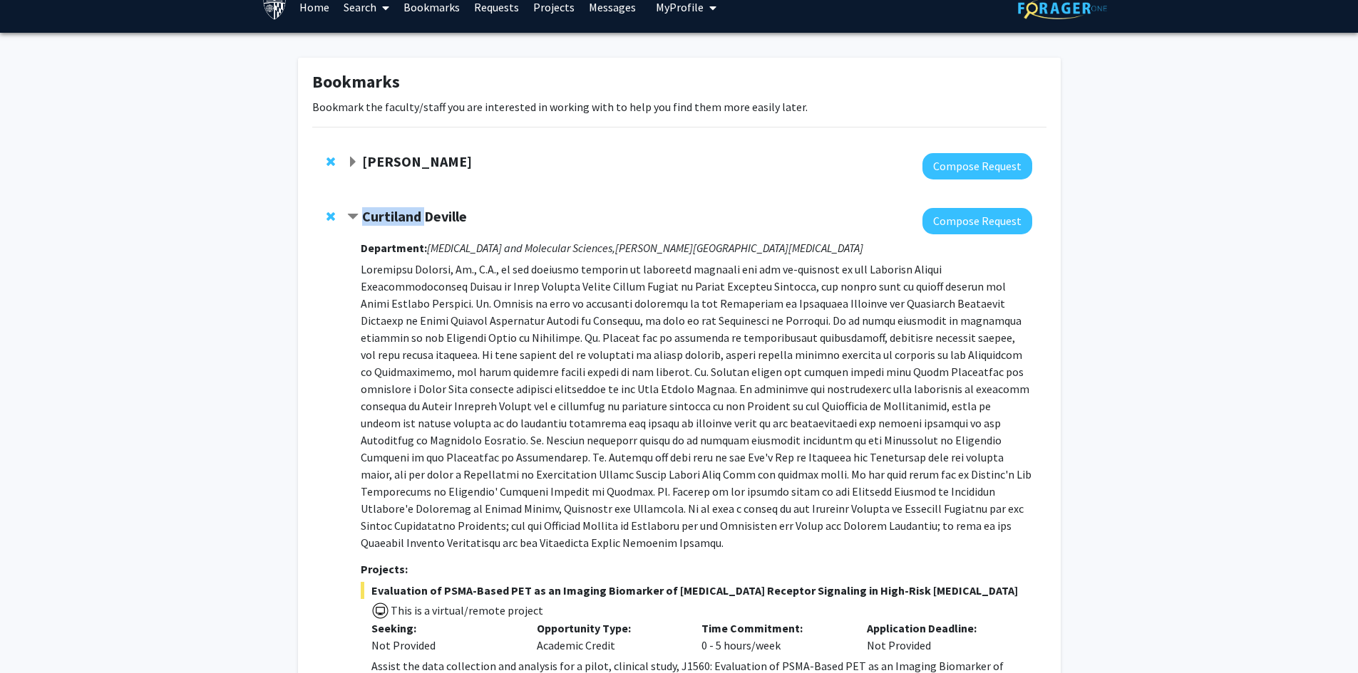
click at [369, 213] on strong "Curtiland Deville" at bounding box center [414, 216] width 105 height 18
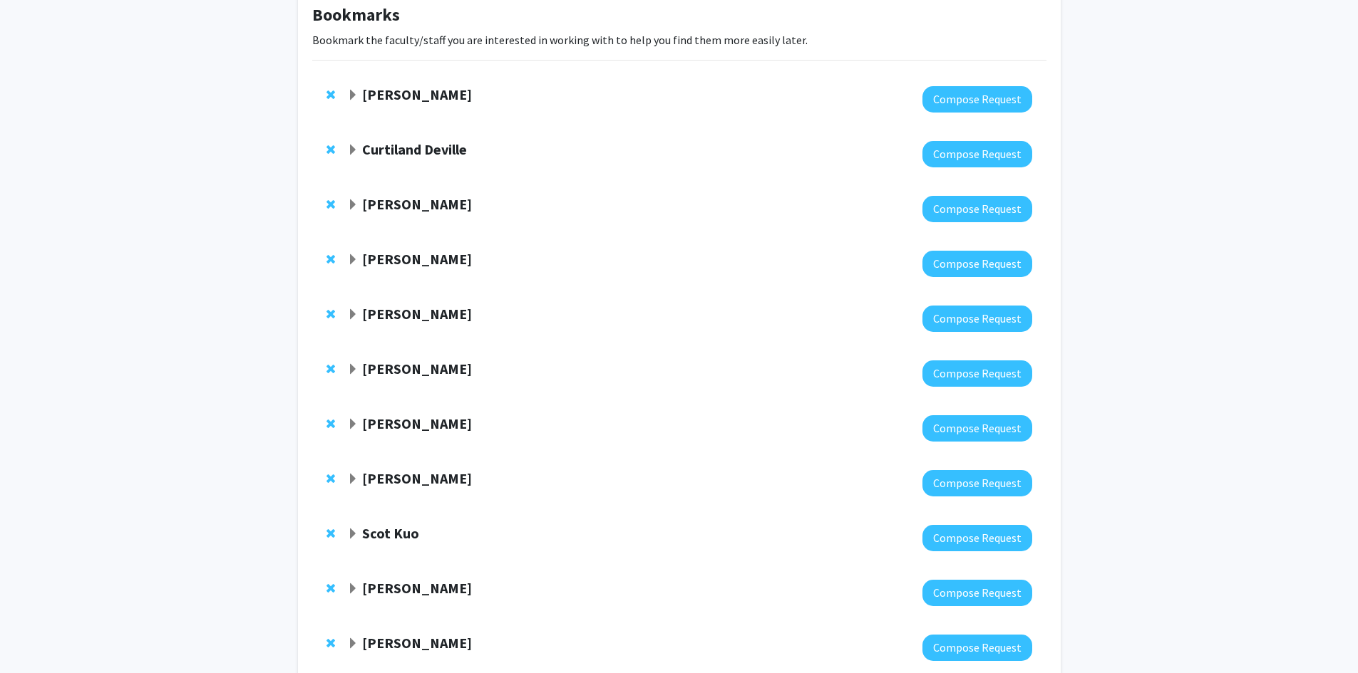
scroll to position [90, 0]
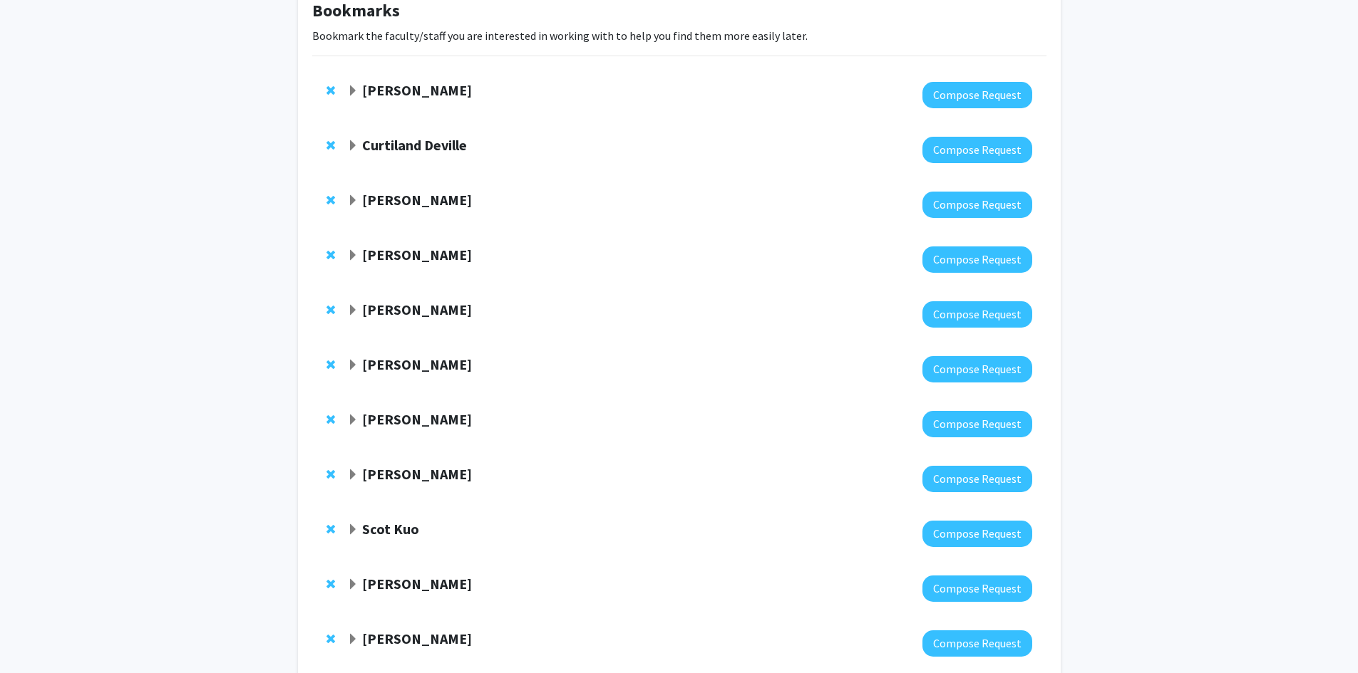
click at [387, 201] on strong "[PERSON_NAME]" at bounding box center [417, 200] width 110 height 18
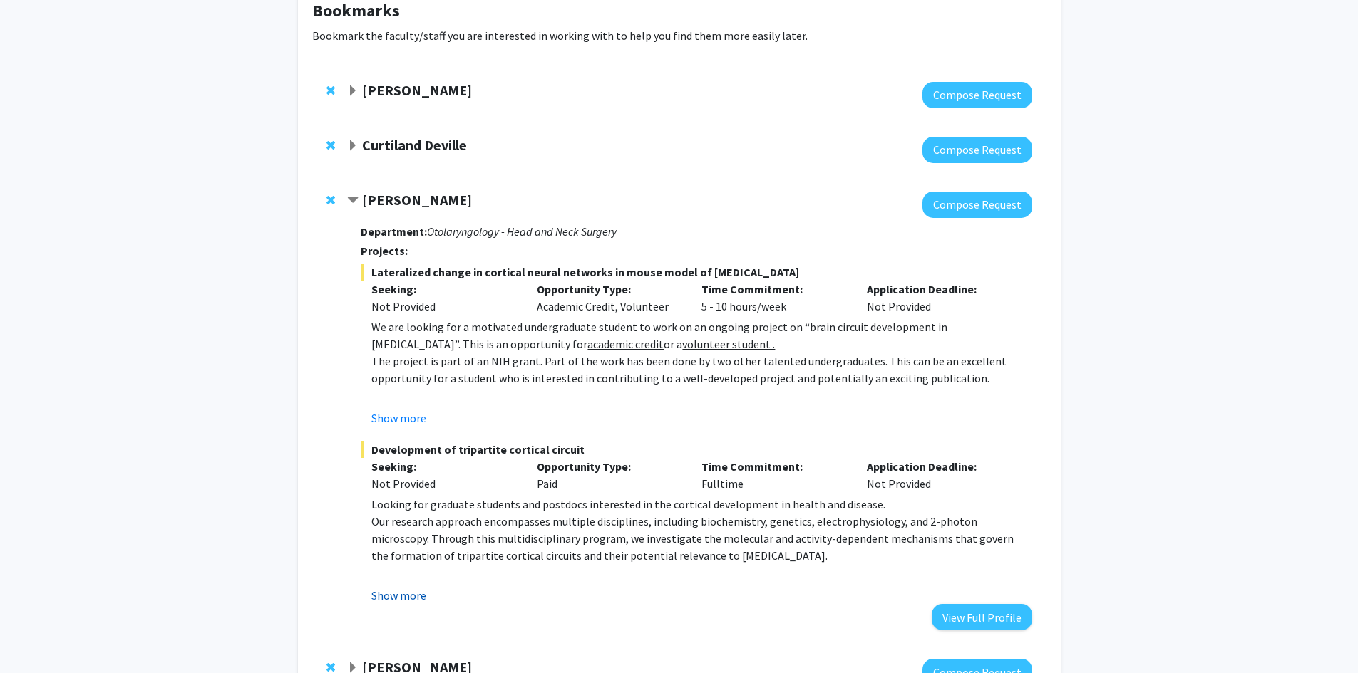
click at [413, 601] on button "Show more" at bounding box center [398, 595] width 55 height 17
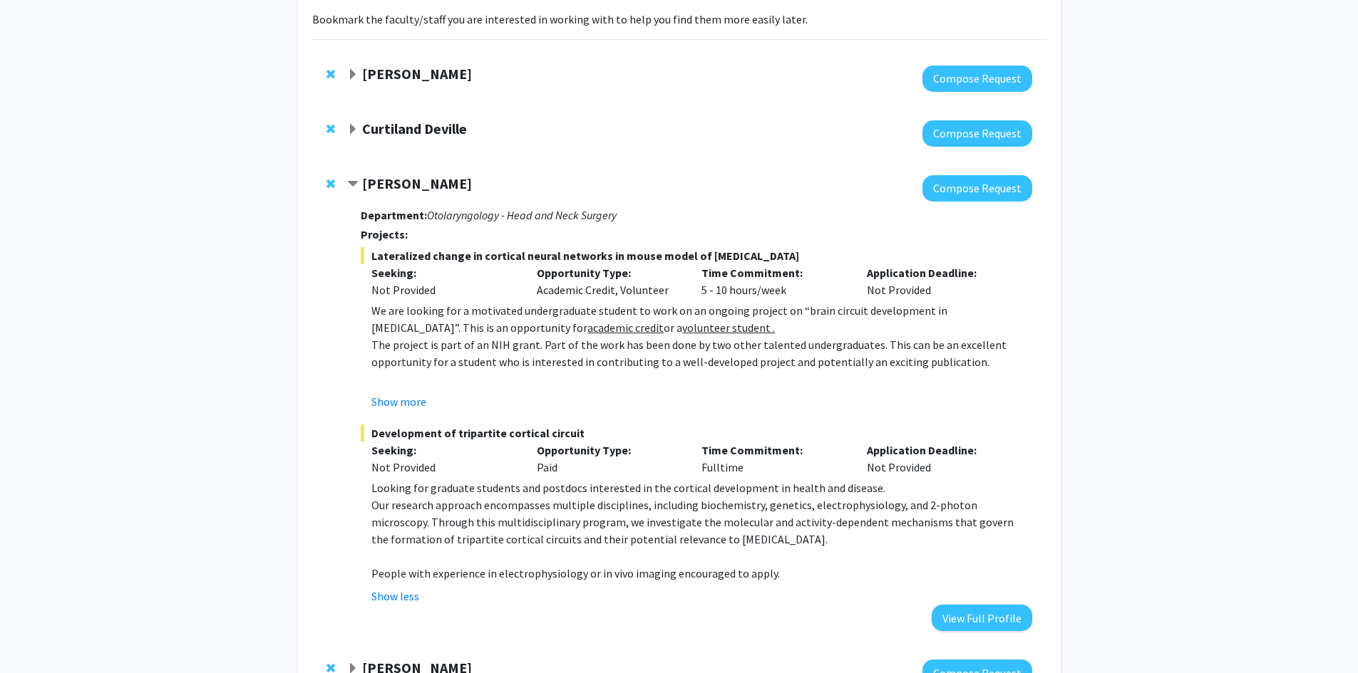
scroll to position [161, 0]
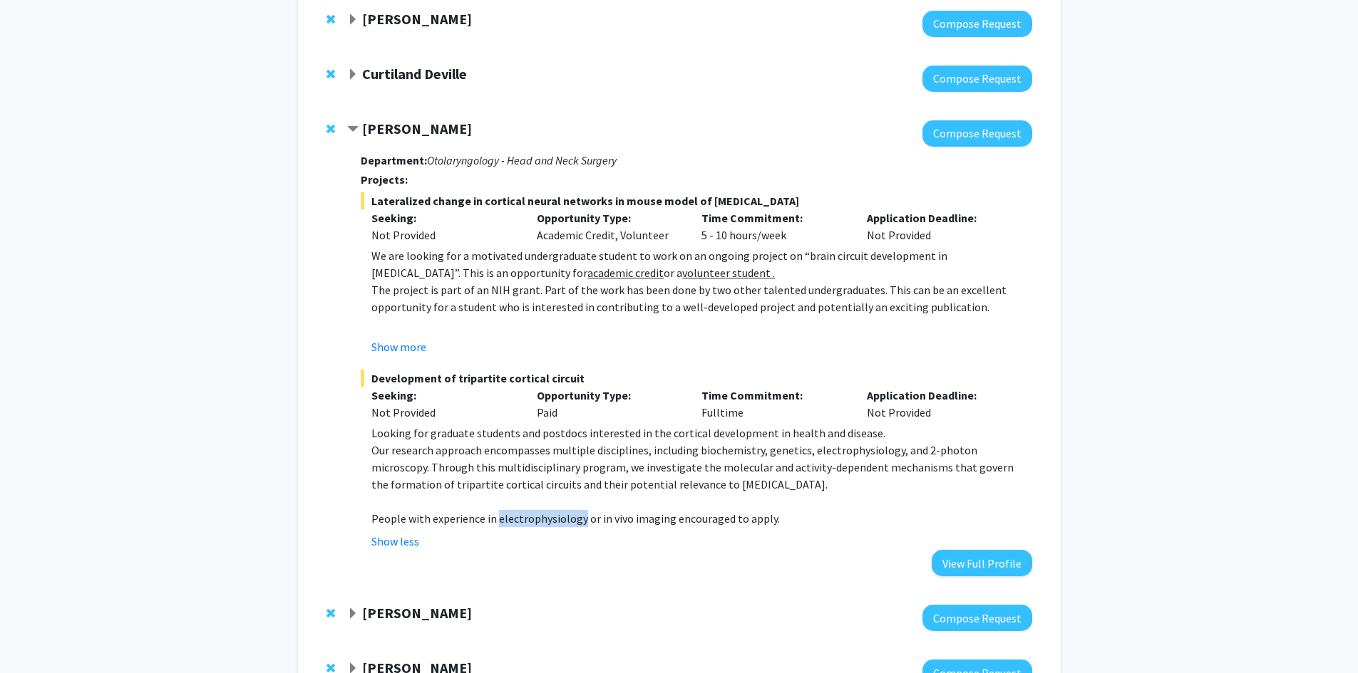
drag, startPoint x: 496, startPoint y: 519, endPoint x: 581, endPoint y: 520, distance: 84.8
click at [581, 520] on p "People with experience in electrophysiology or in vivo imaging encouraged to ap…" at bounding box center [701, 518] width 660 height 17
copy p "electrophysiology"
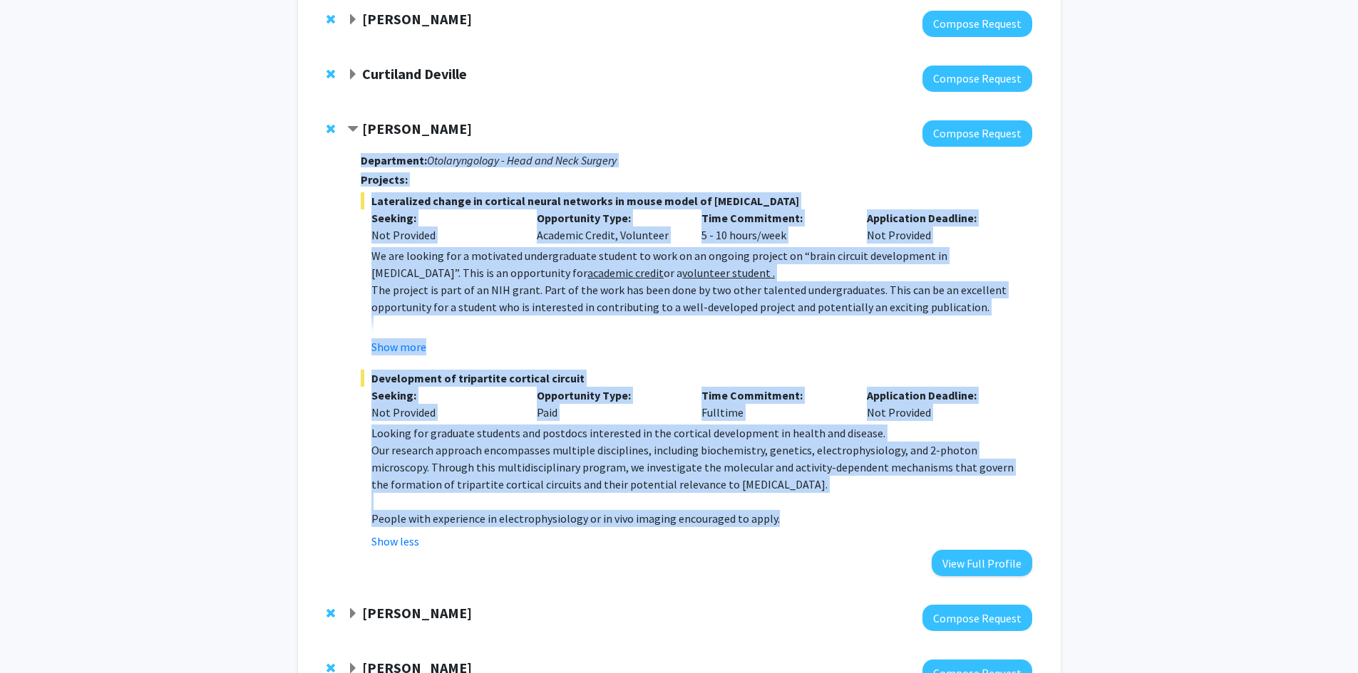
drag, startPoint x: 361, startPoint y: 160, endPoint x: 798, endPoint y: 514, distance: 562.5
click at [798, 514] on div "Department: Otolaryngology - Head and Neck Surgery Projects: Lateralized change…" at bounding box center [696, 362] width 671 height 430
copy div "Loremipsum: Dolorsitametco - Adip eli Sedd Eiusmod Temporin: Utlaboreetd magnaa…"
click at [782, 348] on div "Show more" at bounding box center [701, 347] width 660 height 17
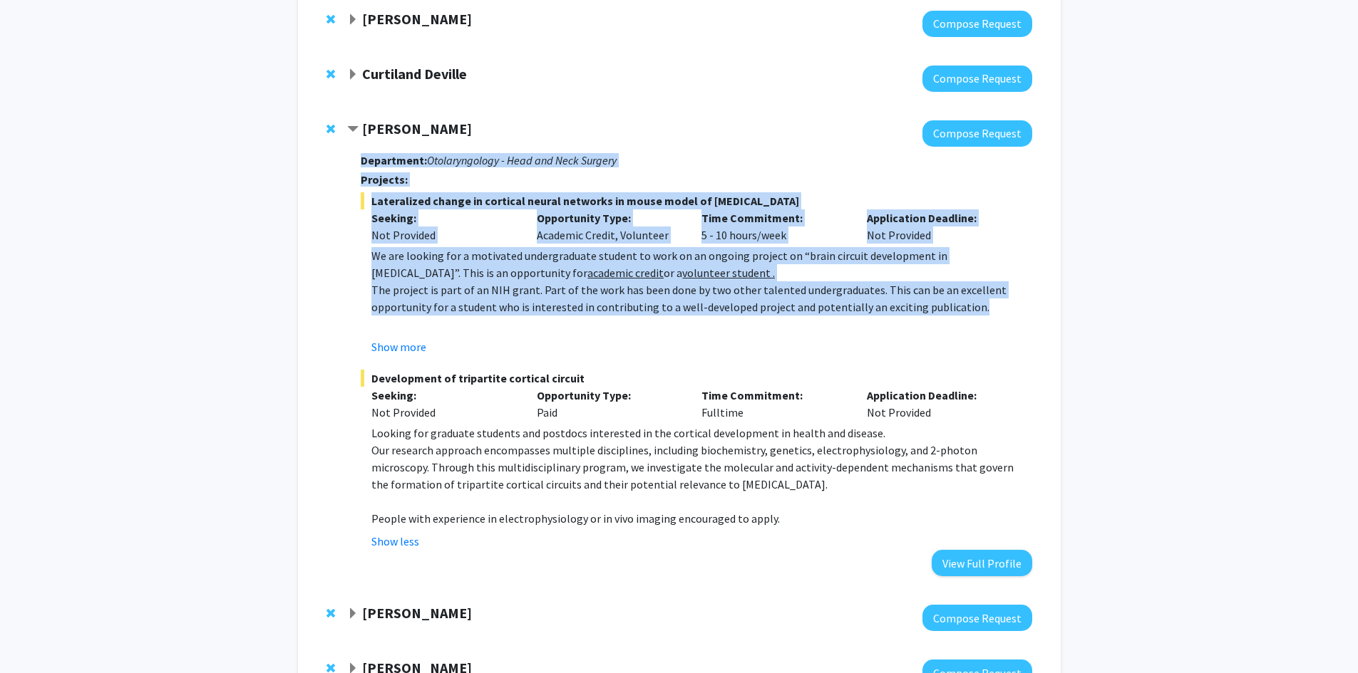
drag, startPoint x: 363, startPoint y: 158, endPoint x: 992, endPoint y: 301, distance: 645.4
click at [992, 301] on div "Department: Otolaryngology - Head and Neck Surgery Projects: Lateralized change…" at bounding box center [696, 362] width 671 height 430
copy div "Department: Otolaryngology - Head and Neck Surgery Projects: Lateralized change…"
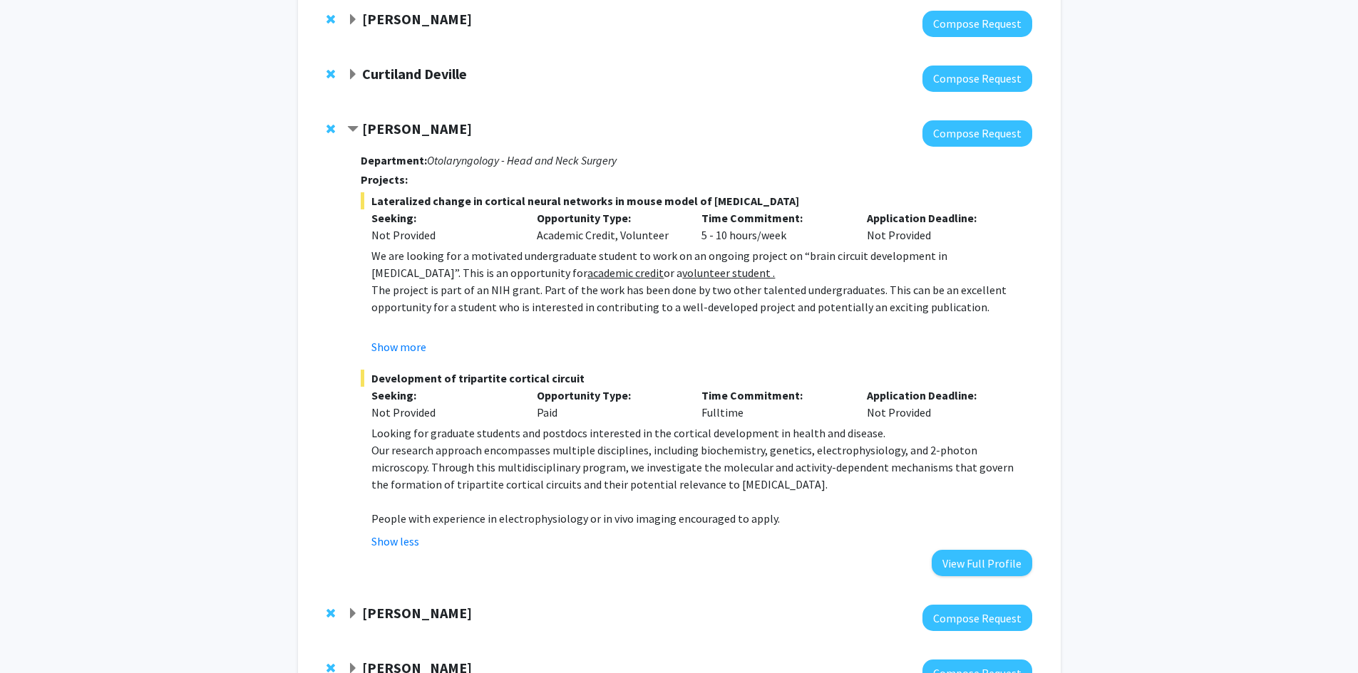
click at [357, 166] on div "[PERSON_NAME] Compose Request Department: Otolaryngology - Head and Neck Surger…" at bounding box center [689, 348] width 684 height 456
drag, startPoint x: 361, startPoint y: 155, endPoint x: 430, endPoint y: 201, distance: 82.2
click at [643, 379] on div "Department: Otolaryngology - Head and Neck Surgery Projects: Lateralized change…" at bounding box center [696, 362] width 671 height 430
click at [367, 127] on strong "[PERSON_NAME]" at bounding box center [417, 129] width 110 height 18
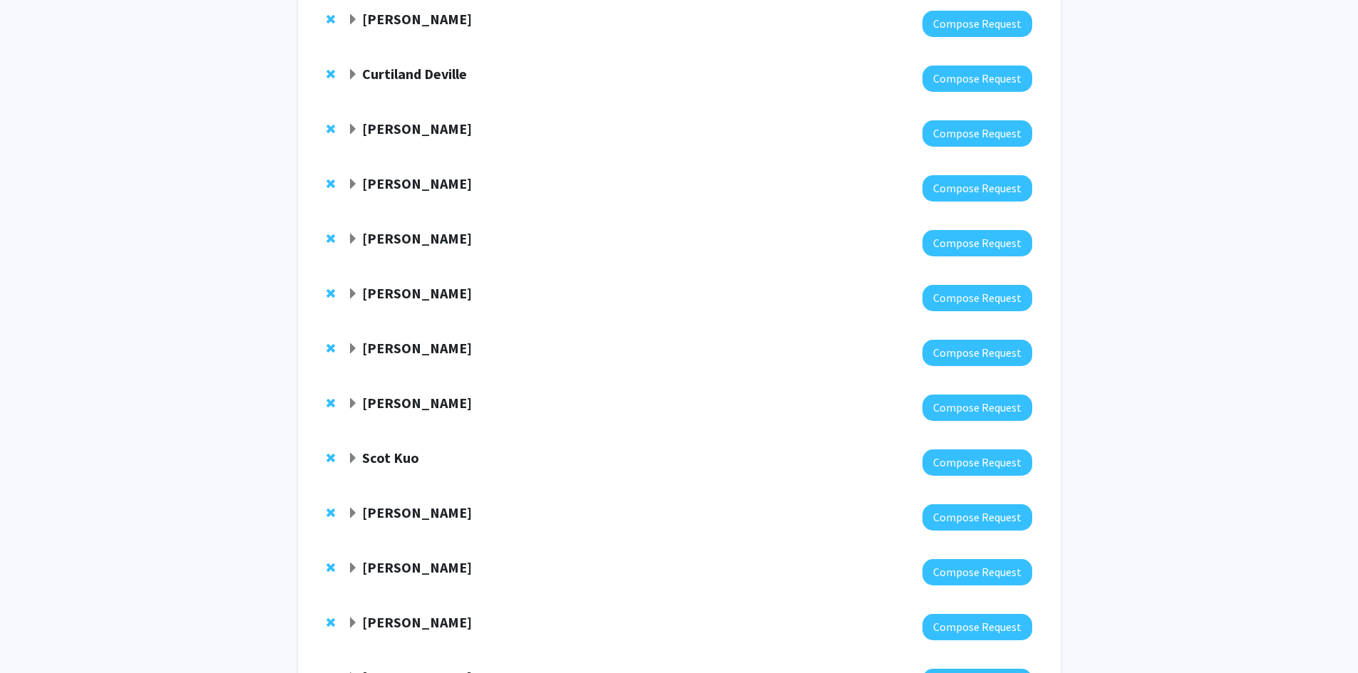
click at [363, 126] on strong "[PERSON_NAME]" at bounding box center [417, 129] width 110 height 18
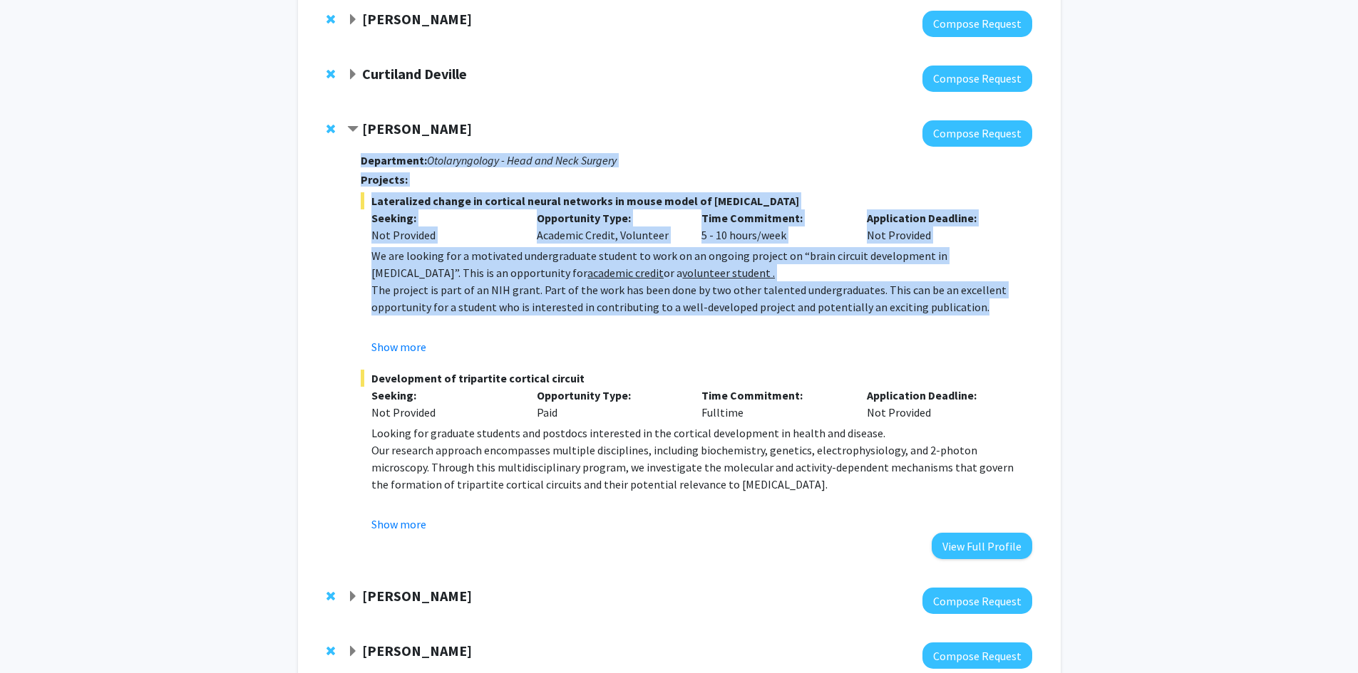
drag, startPoint x: 358, startPoint y: 155, endPoint x: 1024, endPoint y: 306, distance: 682.6
click at [1024, 306] on div "[PERSON_NAME] Compose Request Department: Otolaryngology - Head and Neck Surger…" at bounding box center [689, 339] width 684 height 439
copy div "Department: Otolaryngology - Head and Neck Surgery Projects: Lateralized change…"
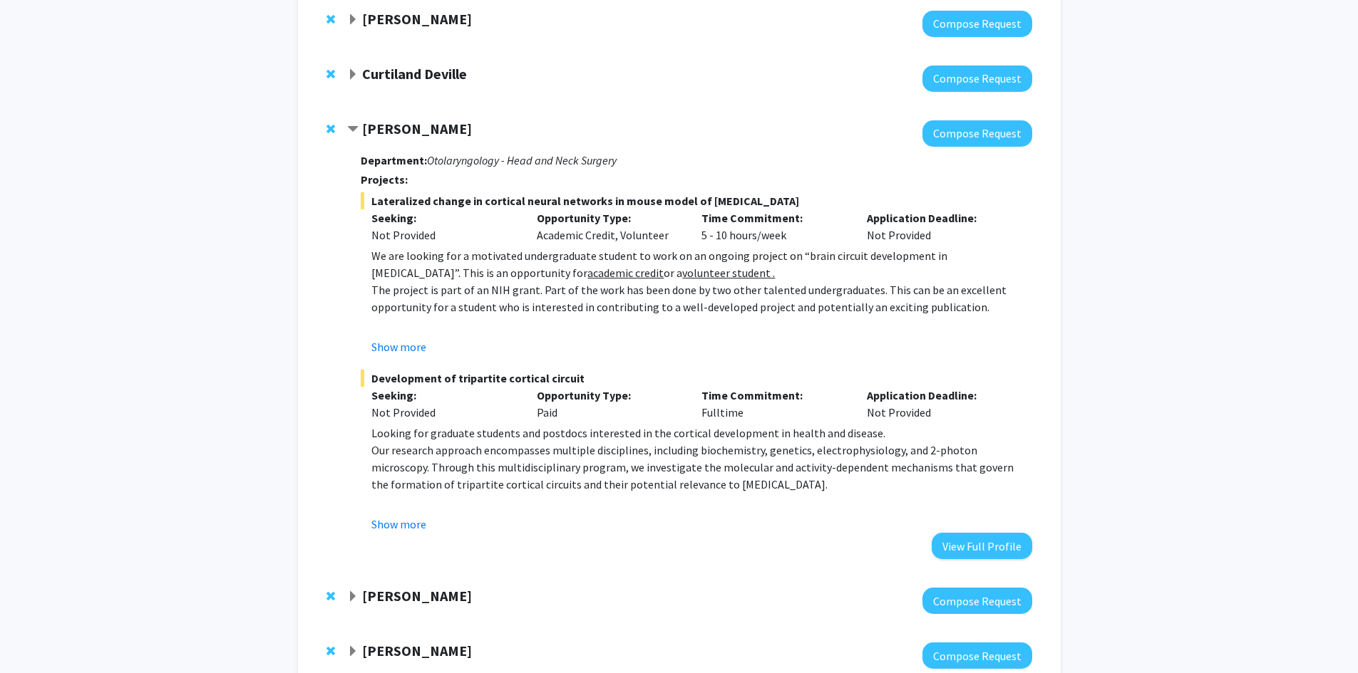
click at [406, 592] on strong "[PERSON_NAME]" at bounding box center [417, 596] width 110 height 18
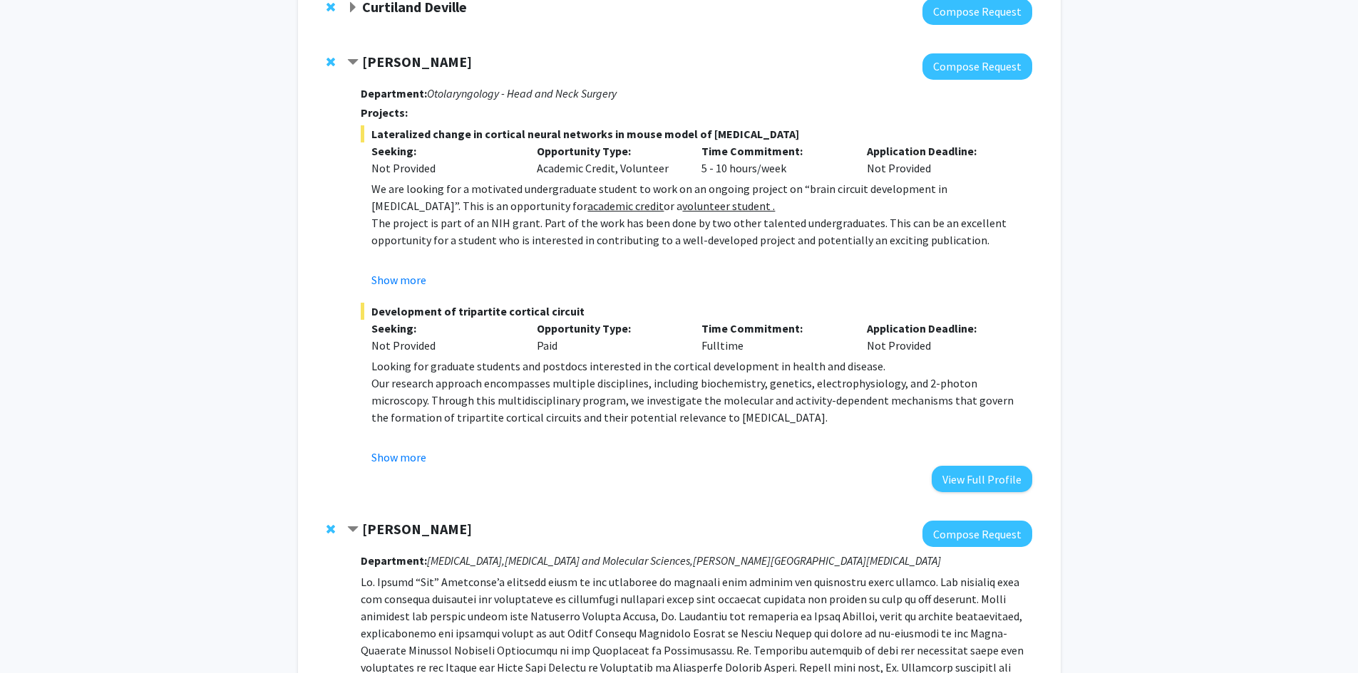
scroll to position [232, 0]
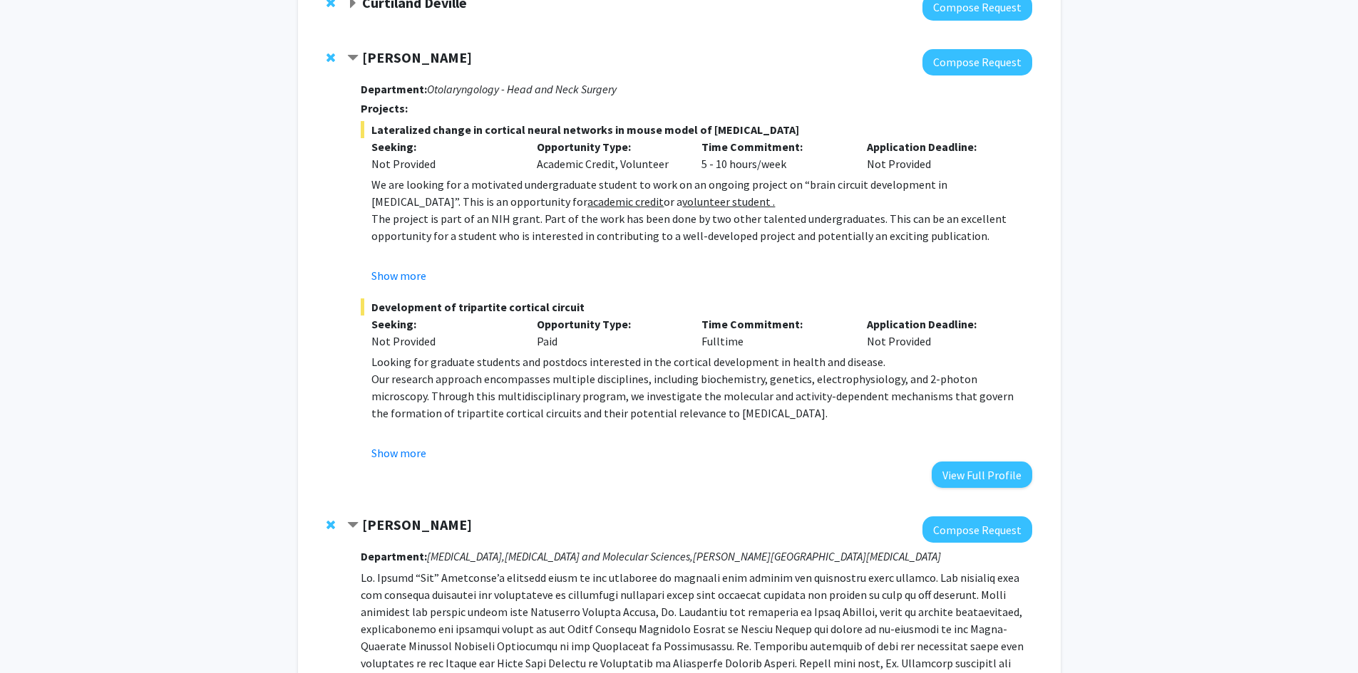
click at [398, 525] on strong "[PERSON_NAME]" at bounding box center [417, 525] width 110 height 18
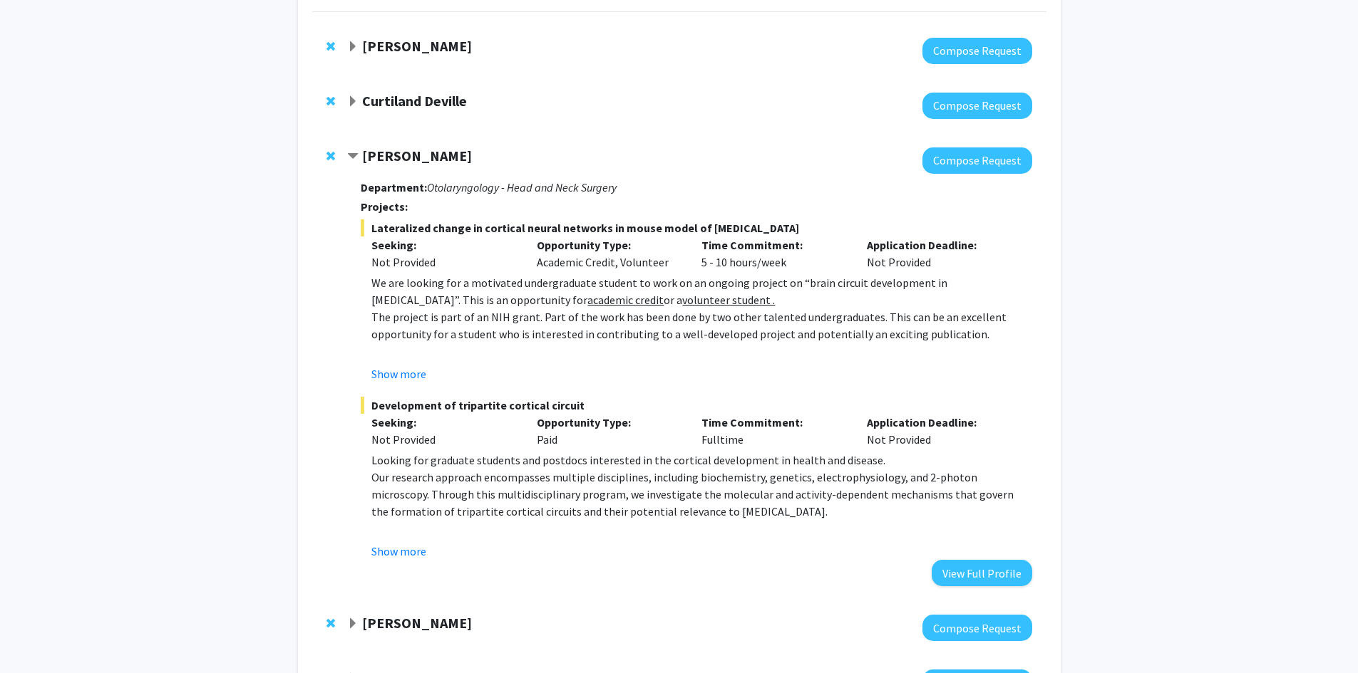
scroll to position [90, 0]
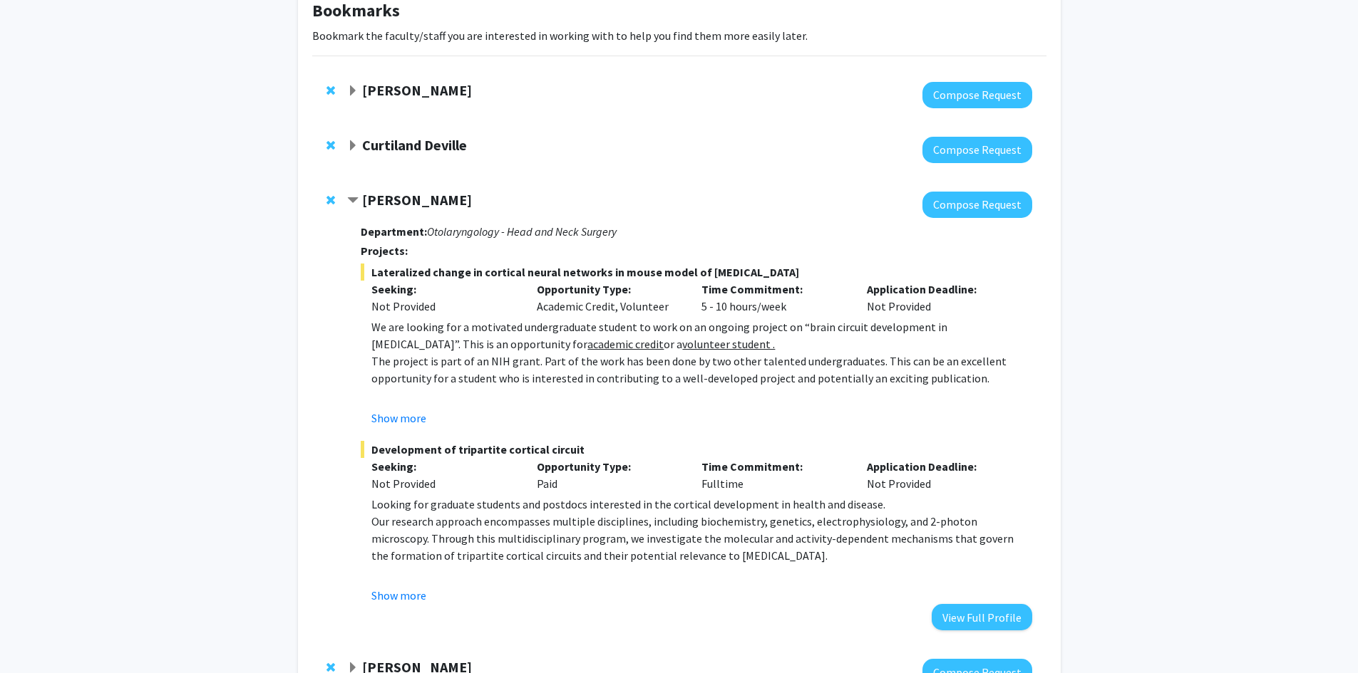
click at [363, 194] on strong "[PERSON_NAME]" at bounding box center [417, 200] width 110 height 18
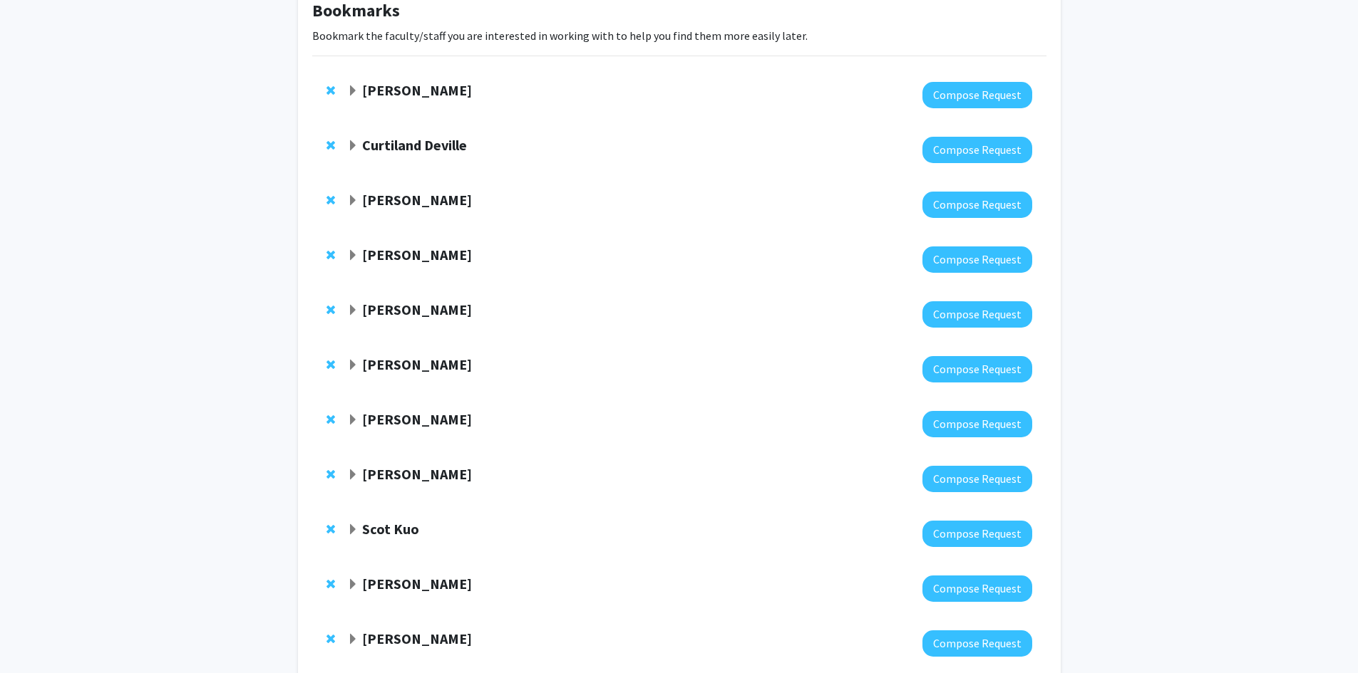
click at [373, 258] on strong "[PERSON_NAME]" at bounding box center [417, 255] width 110 height 18
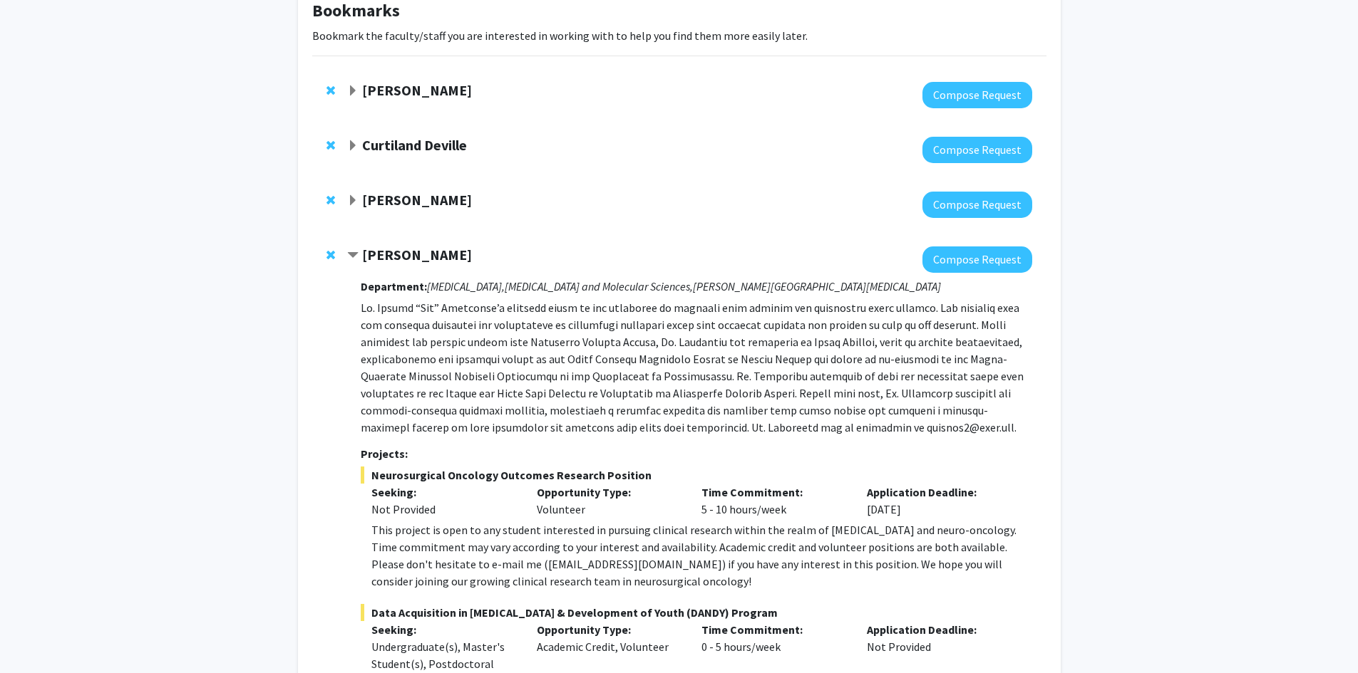
click at [361, 252] on div "[PERSON_NAME]" at bounding box center [501, 256] width 308 height 18
click at [373, 256] on strong "[PERSON_NAME]" at bounding box center [417, 255] width 110 height 18
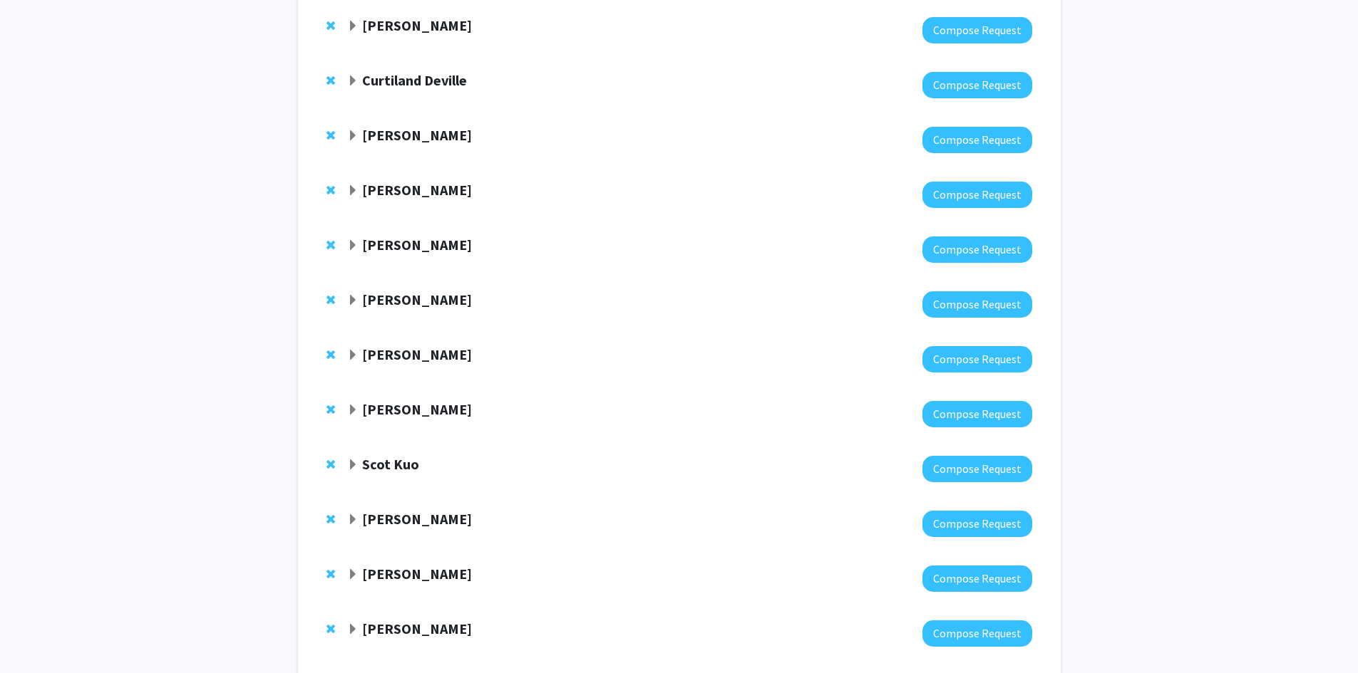
scroll to position [161, 0]
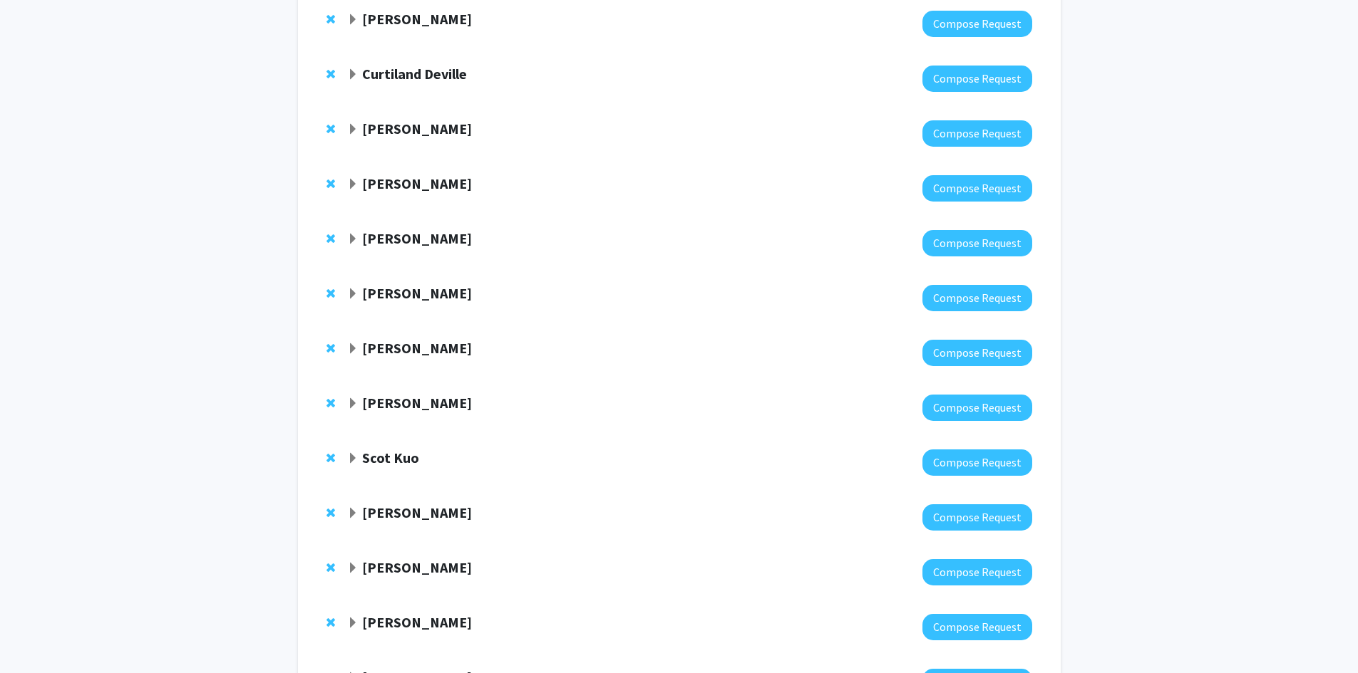
click at [383, 244] on strong "[PERSON_NAME]" at bounding box center [417, 238] width 110 height 18
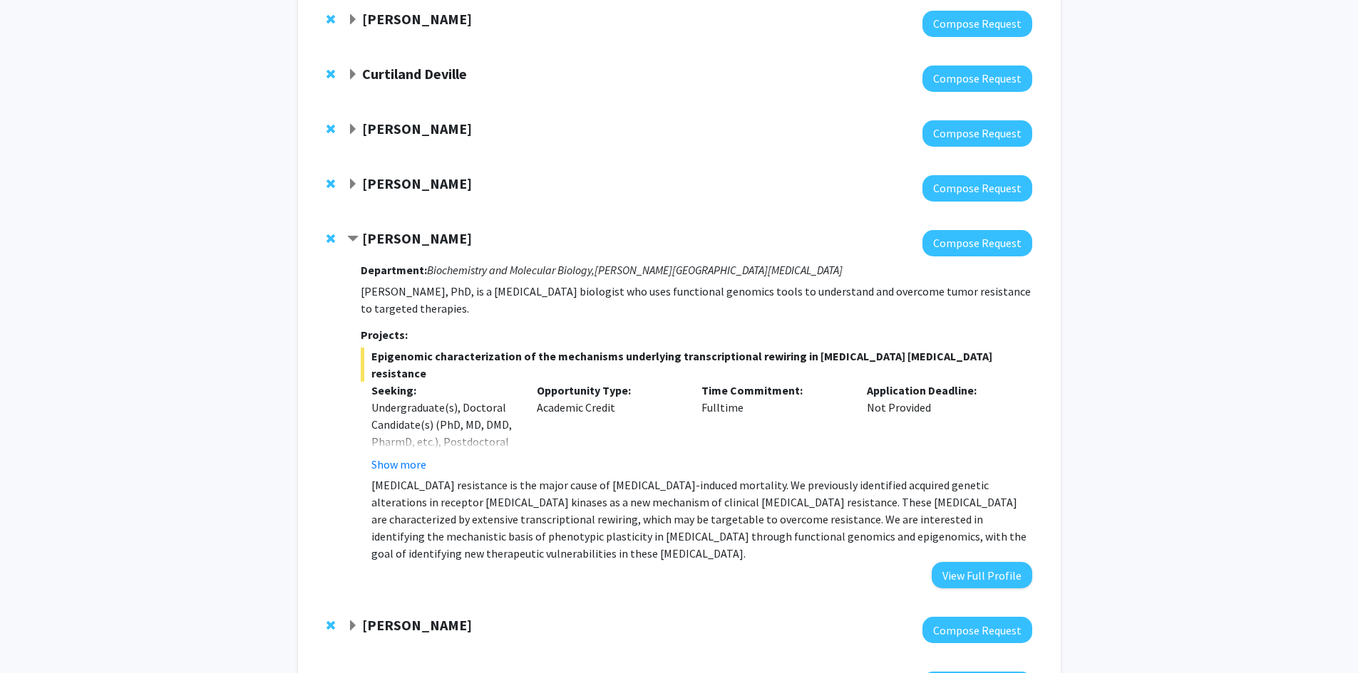
click at [412, 457] on div "Epigenomic characterization of the mechanisms underlying transcriptional rewiri…" at bounding box center [696, 455] width 671 height 215
click at [411, 456] on button "Show more" at bounding box center [398, 464] width 55 height 17
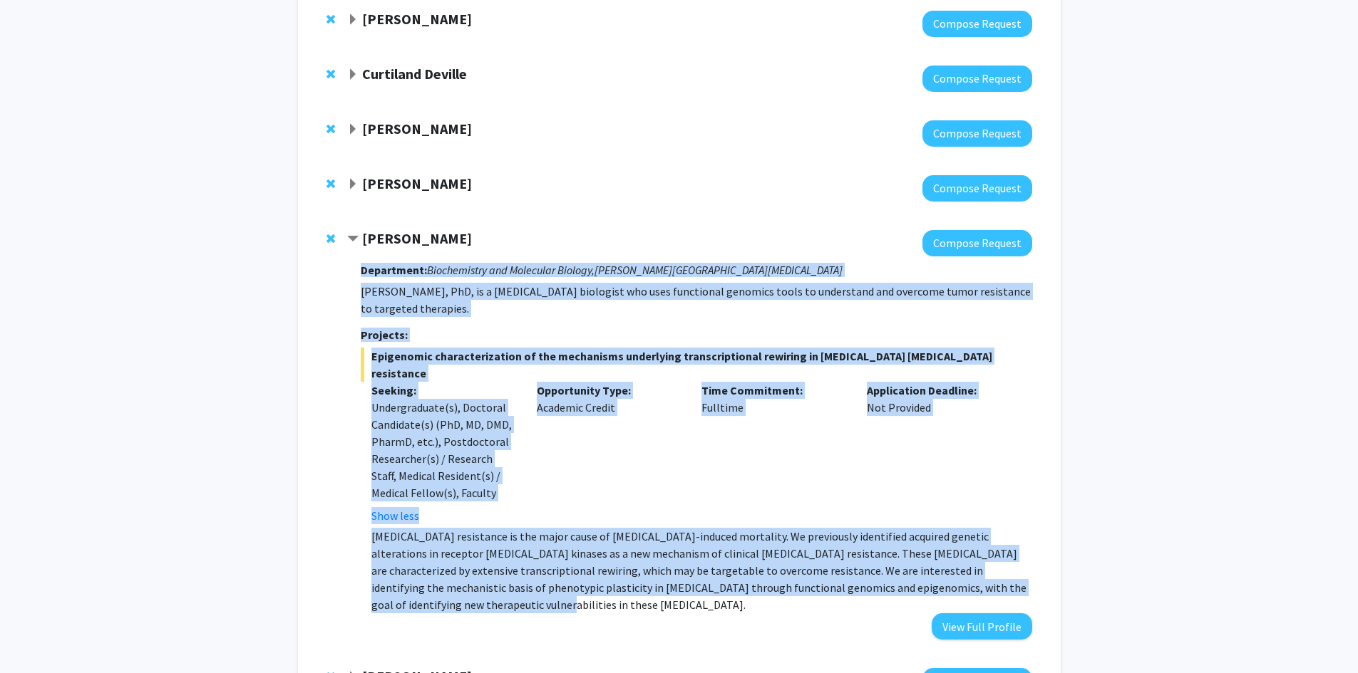
drag, startPoint x: 359, startPoint y: 265, endPoint x: 1028, endPoint y: 567, distance: 734.0
click at [1028, 567] on div "[PERSON_NAME] Compose Request Department: Biochemistry and Molecular Biology, […" at bounding box center [689, 435] width 684 height 410
copy div "Loremipsum: Dolorsitamet con Adipiscin Elitsed, Doeius Tempor Incididuntutl Etd…"
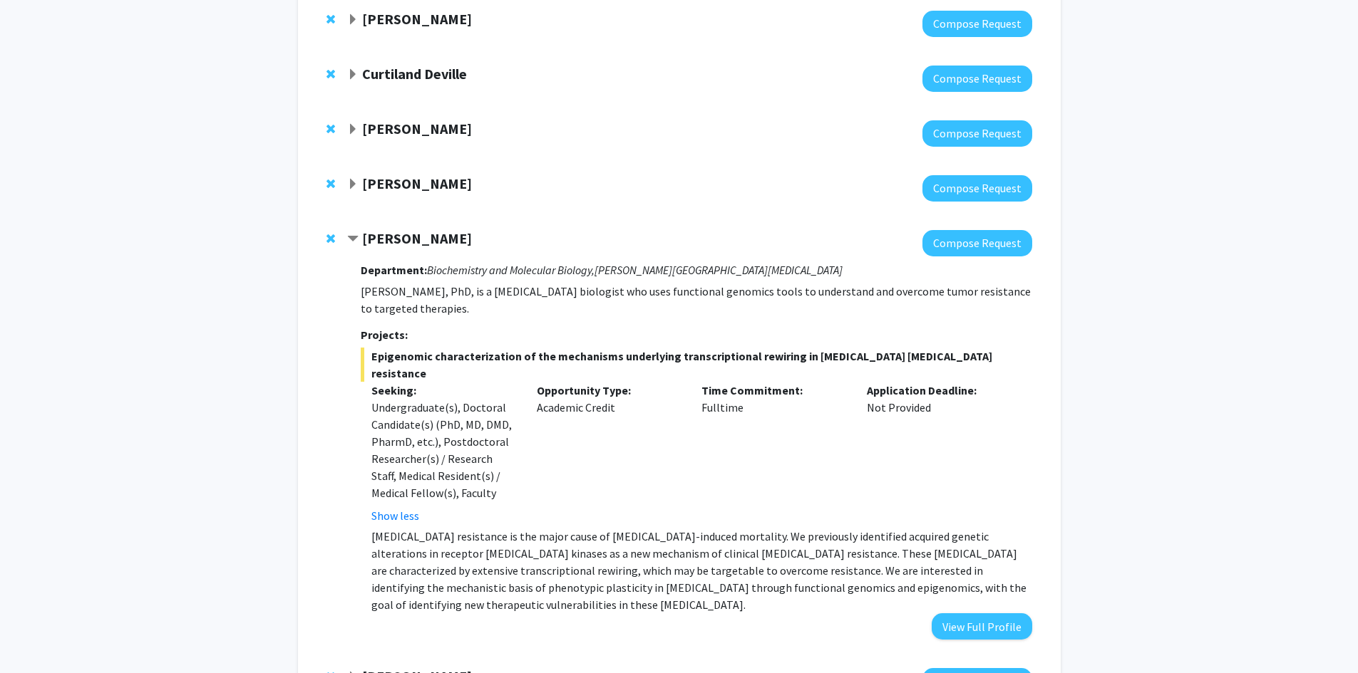
click at [398, 233] on strong "[PERSON_NAME]" at bounding box center [417, 238] width 110 height 18
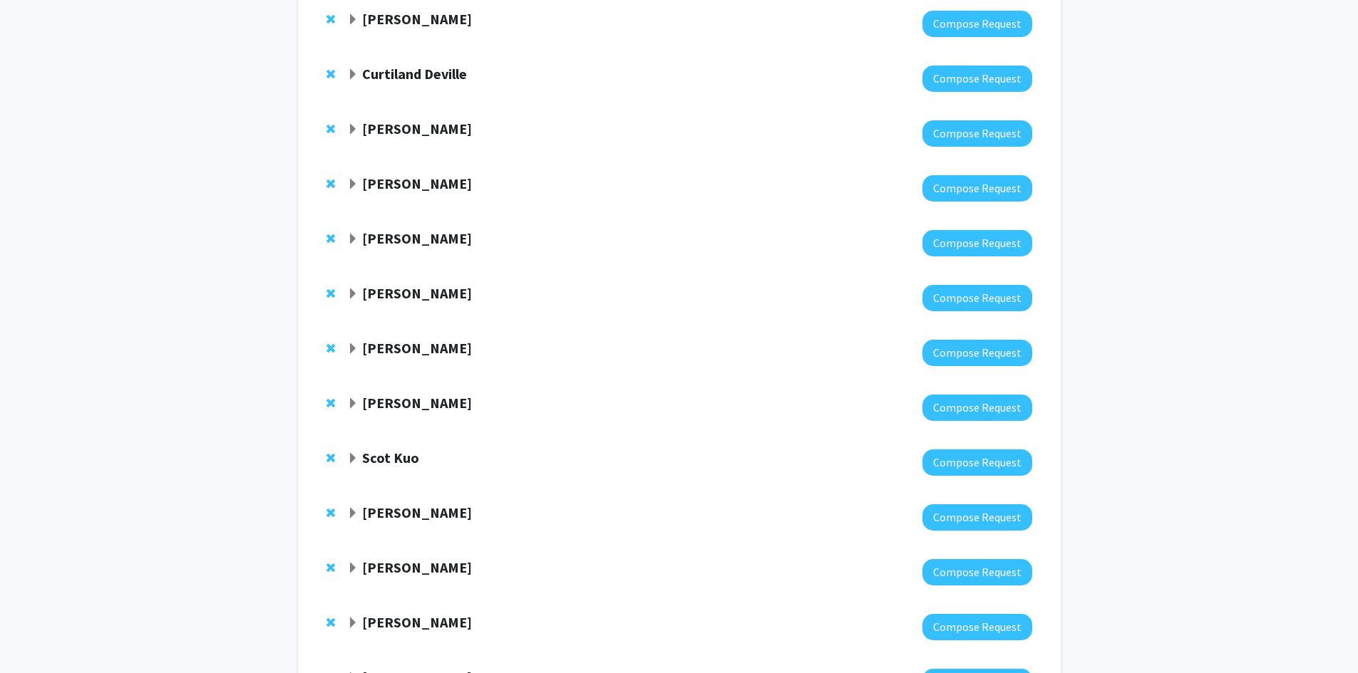
click at [403, 288] on strong "[PERSON_NAME]" at bounding box center [417, 293] width 110 height 18
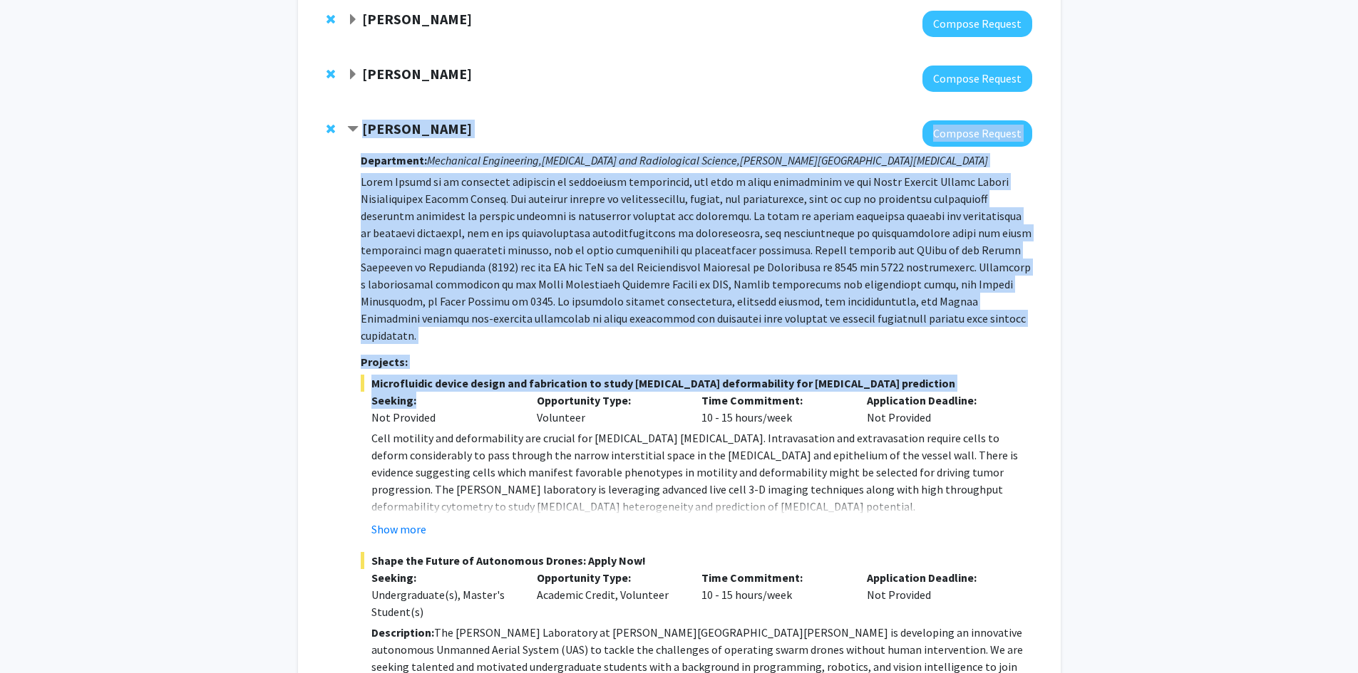
scroll to position [375, 0]
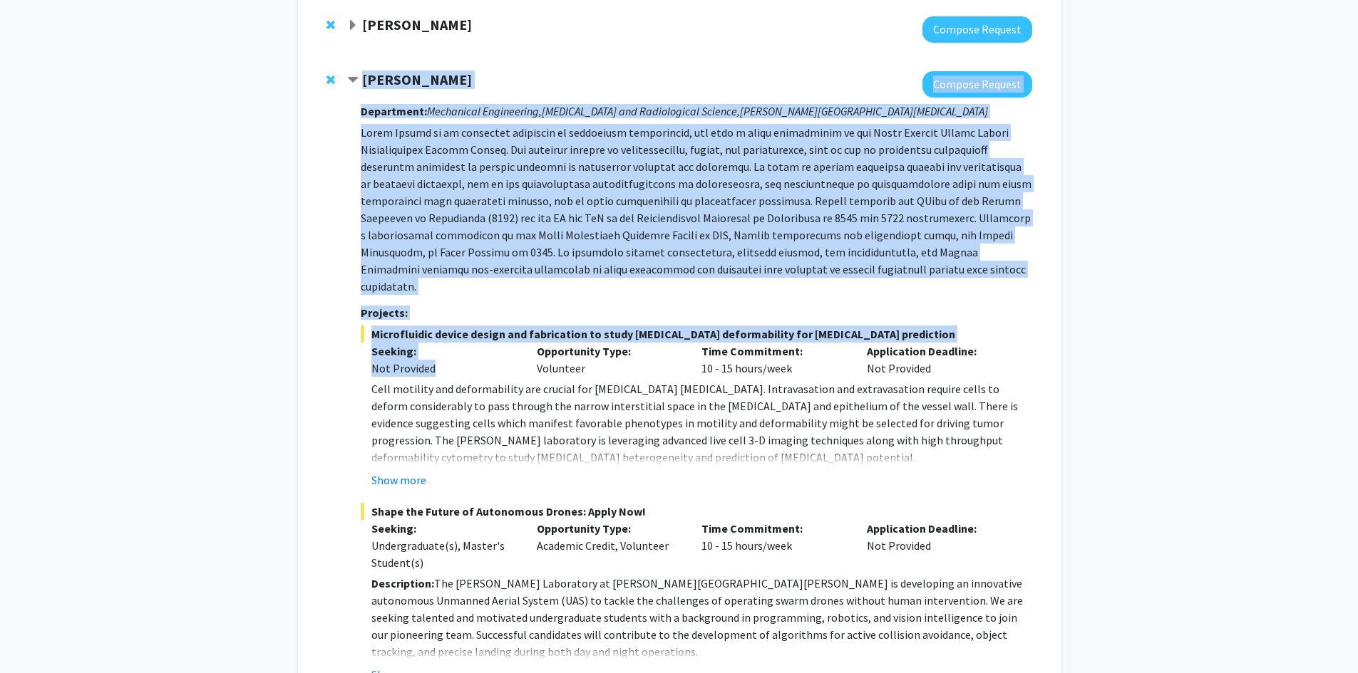
drag, startPoint x: 360, startPoint y: 219, endPoint x: 476, endPoint y: 346, distance: 172.0
click at [477, 346] on div "[PERSON_NAME] Compose Request Department: Mechanical Engineering, [MEDICAL_DATA…" at bounding box center [689, 390] width 684 height 639
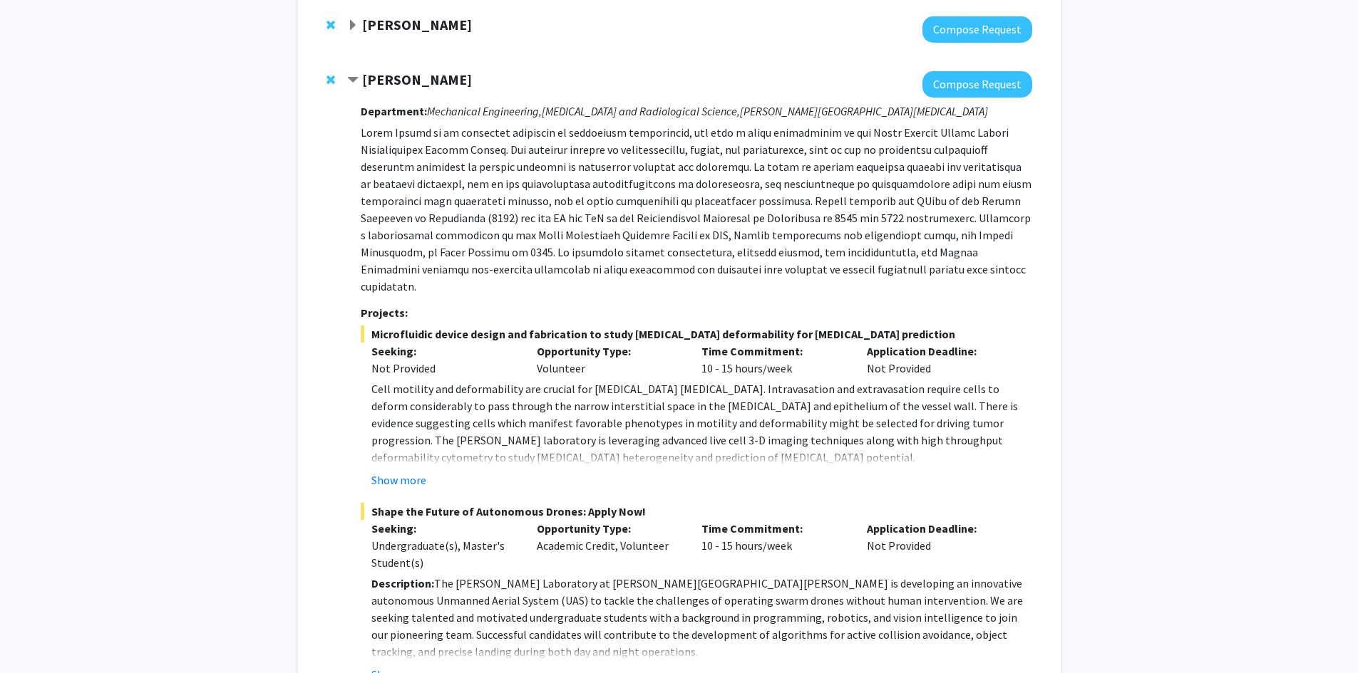
click at [319, 331] on div "[PERSON_NAME] Compose Request Department: Mechanical Engineering, [MEDICAL_DATA…" at bounding box center [679, 390] width 734 height 667
click at [398, 472] on button "Show more" at bounding box center [398, 480] width 55 height 17
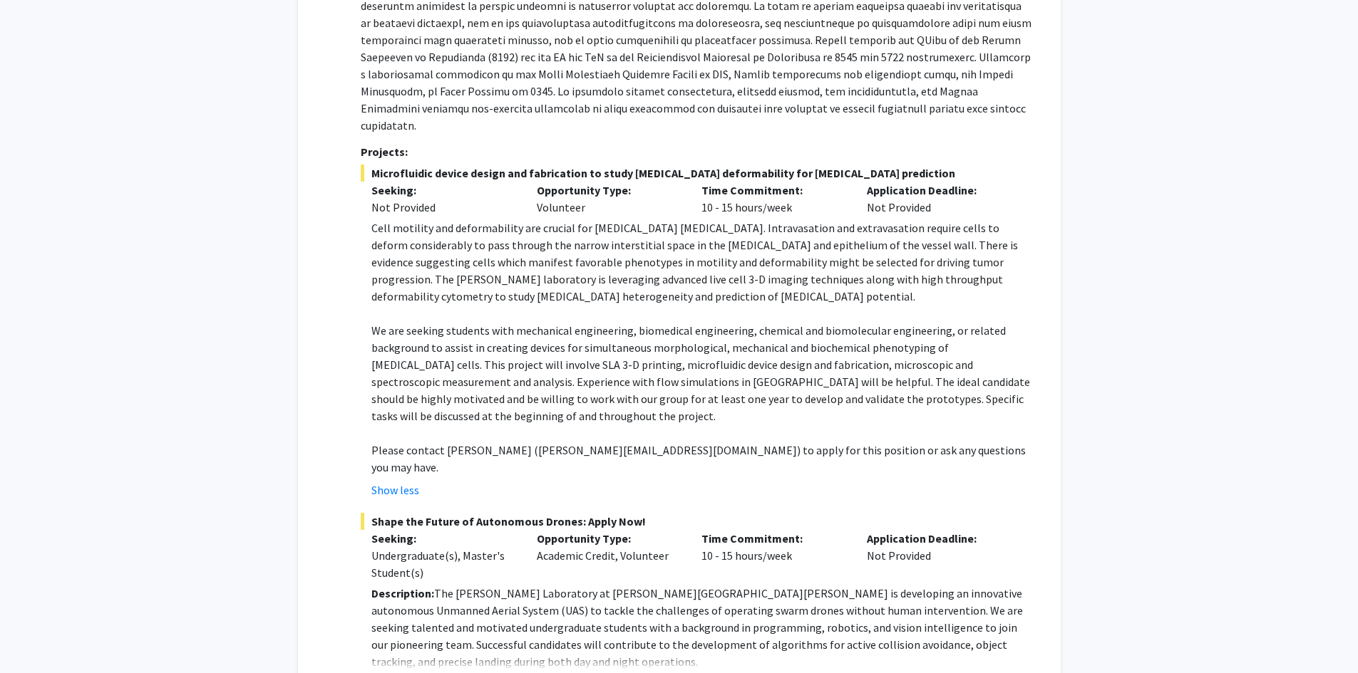
scroll to position [660, 0]
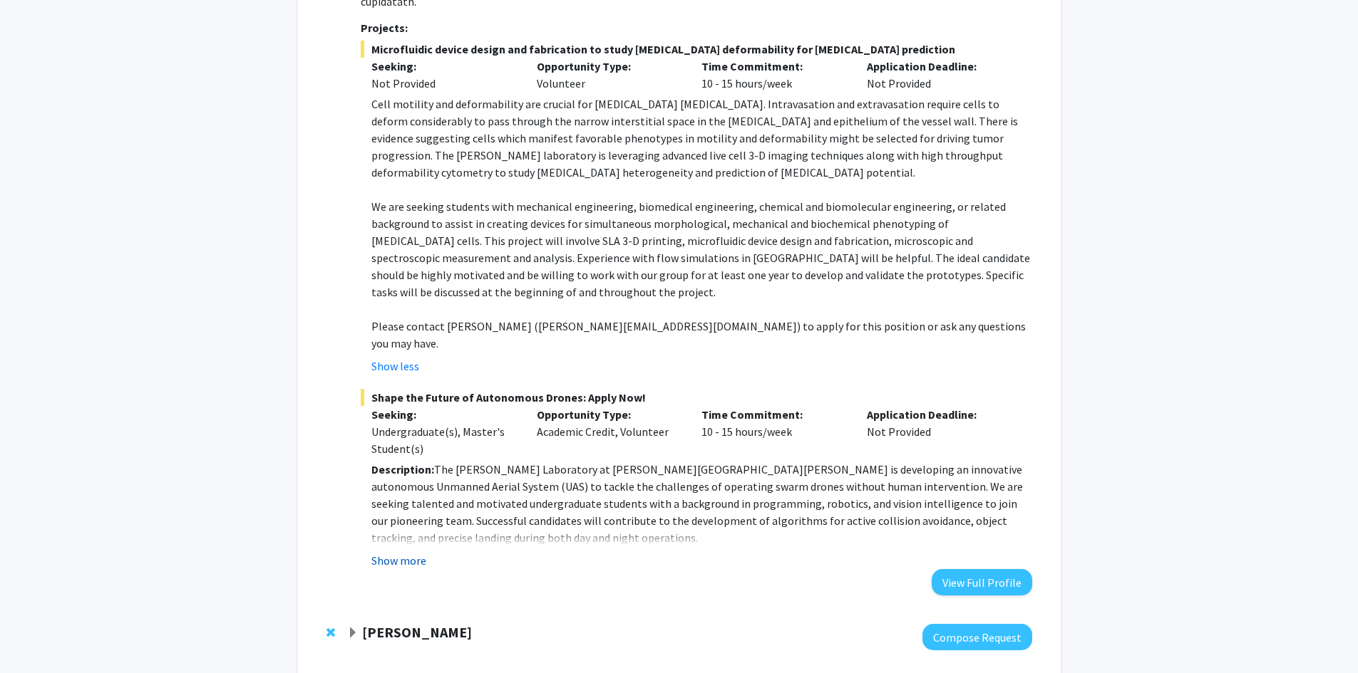
click at [407, 552] on button "Show more" at bounding box center [398, 560] width 55 height 17
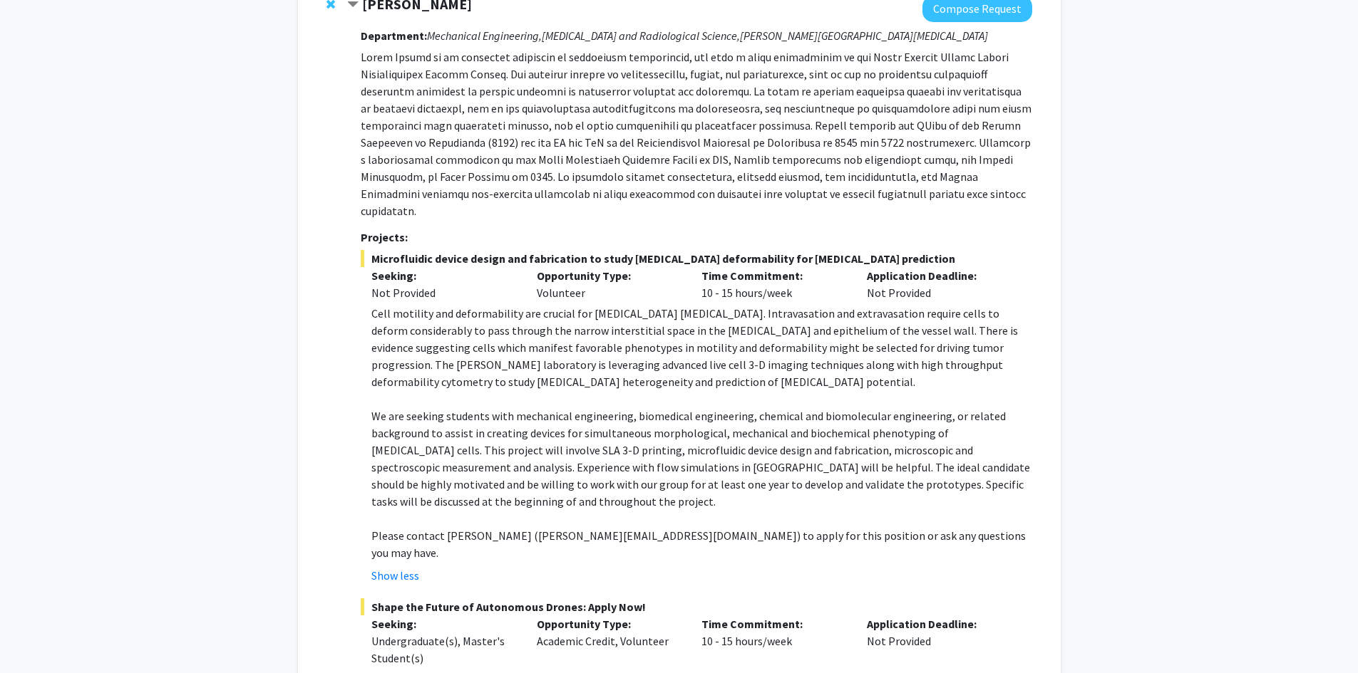
scroll to position [446, 0]
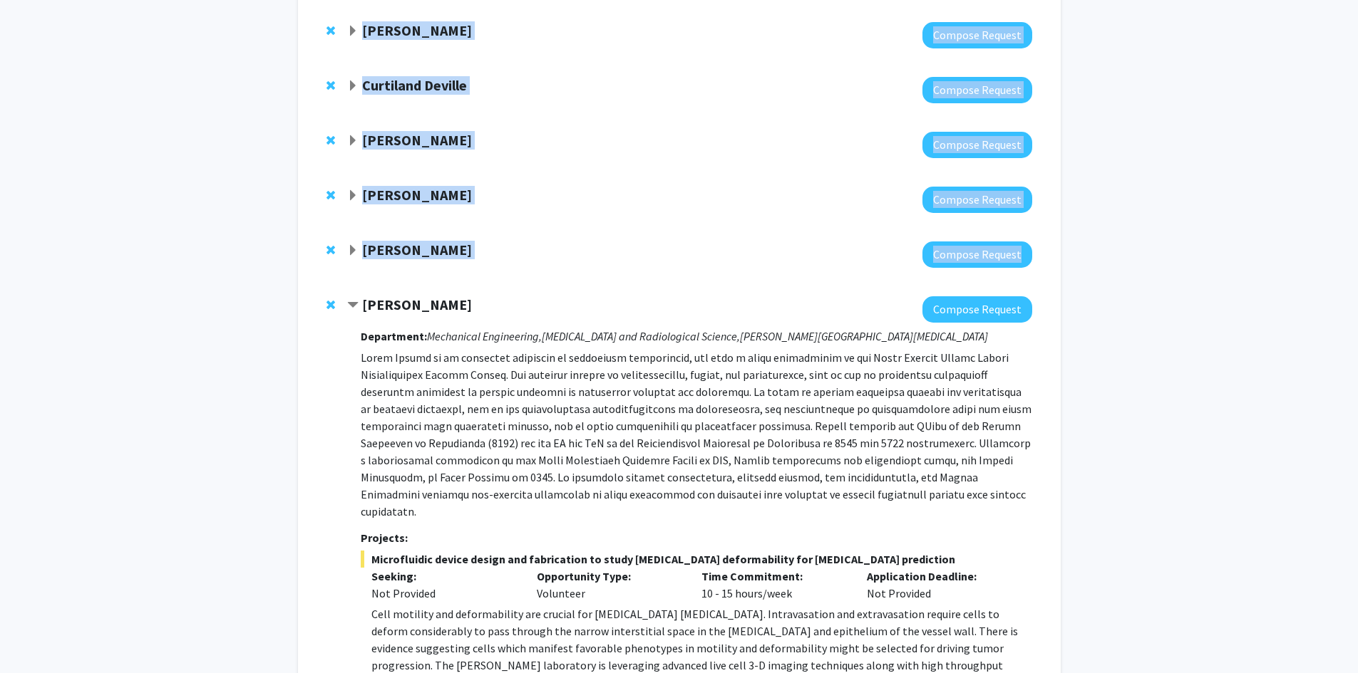
drag, startPoint x: 363, startPoint y: 6, endPoint x: 396, endPoint y: 11, distance: 33.8
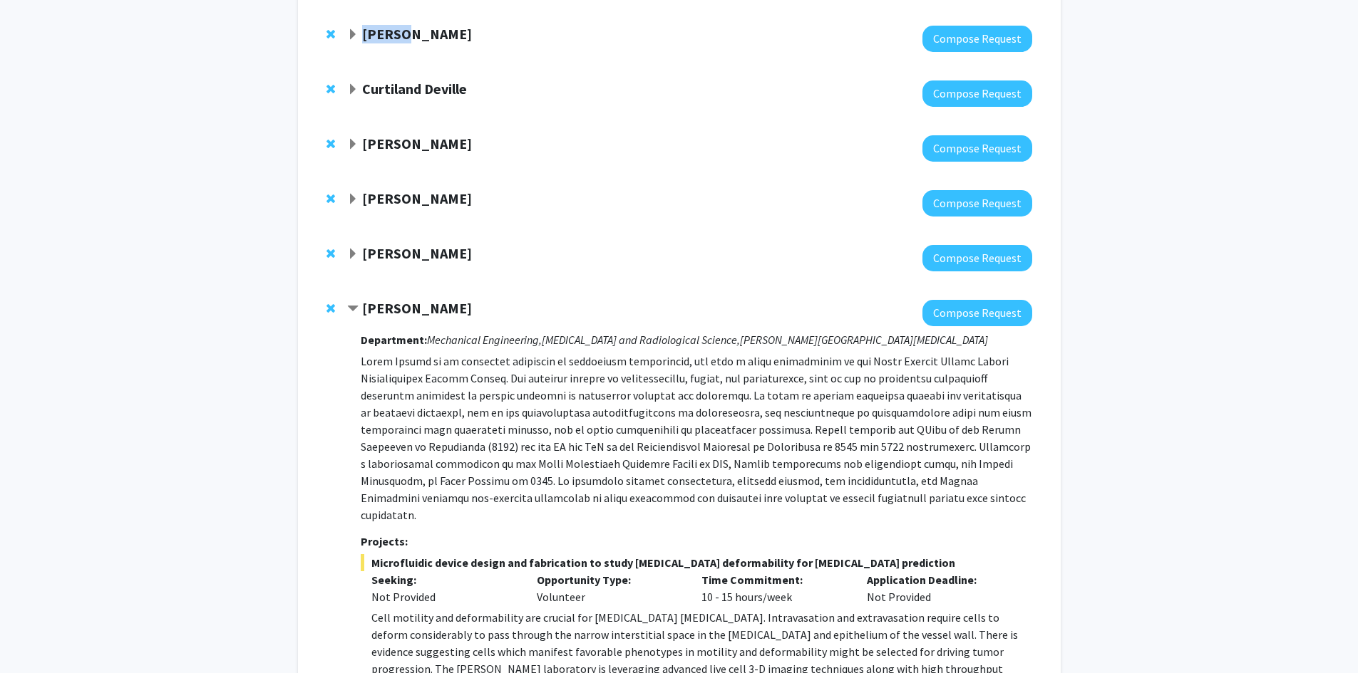
click at [398, 37] on div "[PERSON_NAME] Compose Request" at bounding box center [679, 38] width 734 height 55
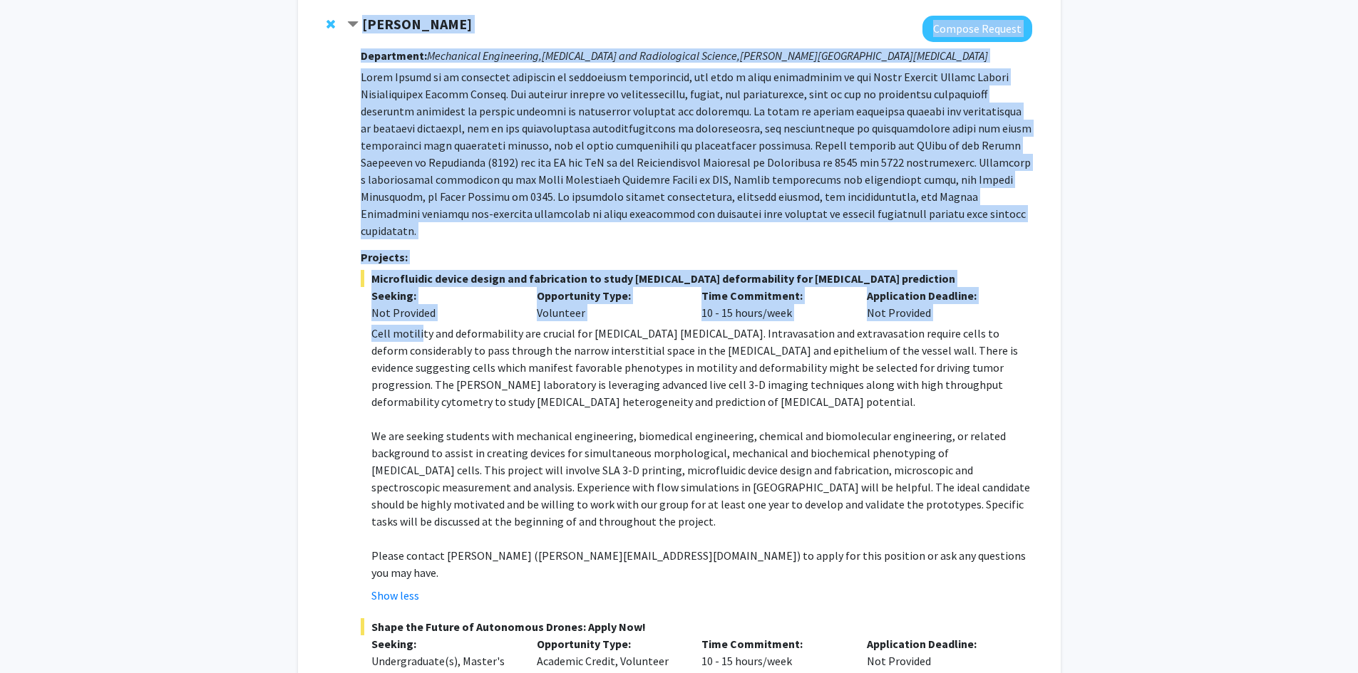
scroll to position [431, 0]
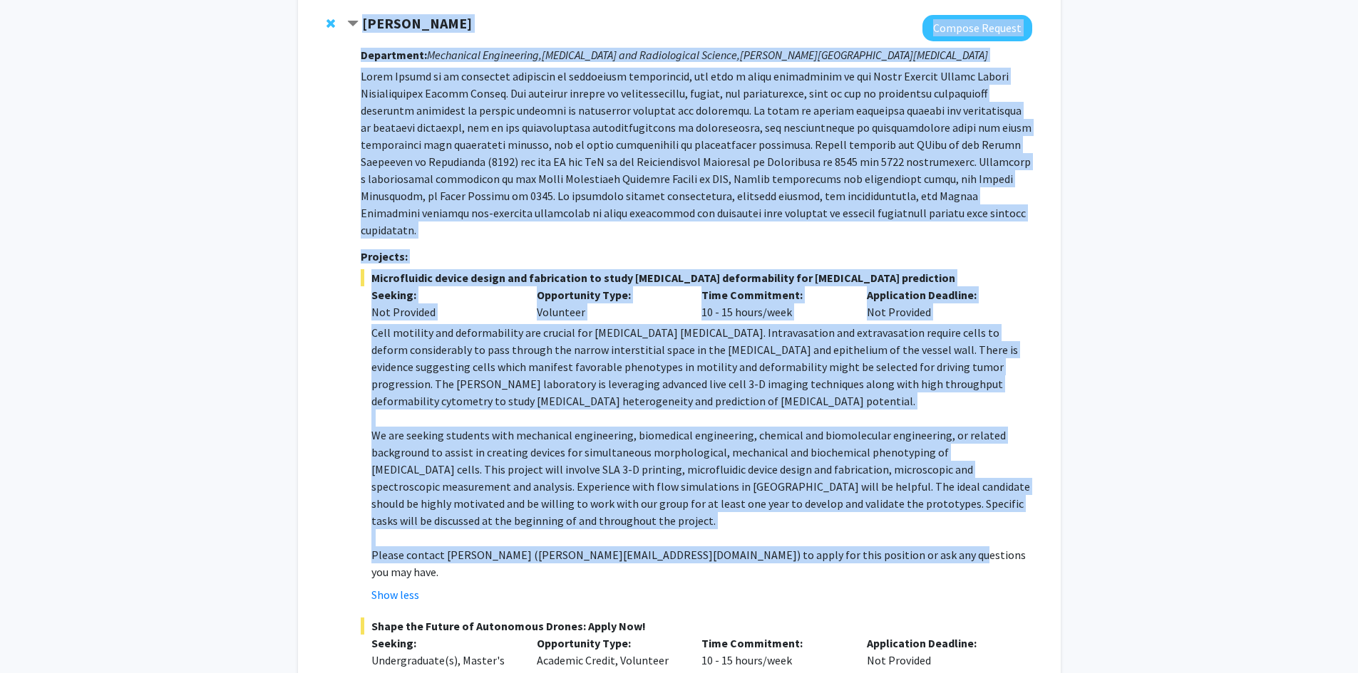
drag, startPoint x: 361, startPoint y: 240, endPoint x: 922, endPoint y: 537, distance: 633.8
click at [922, 537] on div "[PERSON_NAME] Compose Request Department: Mechanical Engineering, [MEDICAL_DATA…" at bounding box center [689, 625] width 684 height 1220
copy div "[PERSON_NAME] Compose Request Department: Mechanical Engineering, [MEDICAL_DATA…"
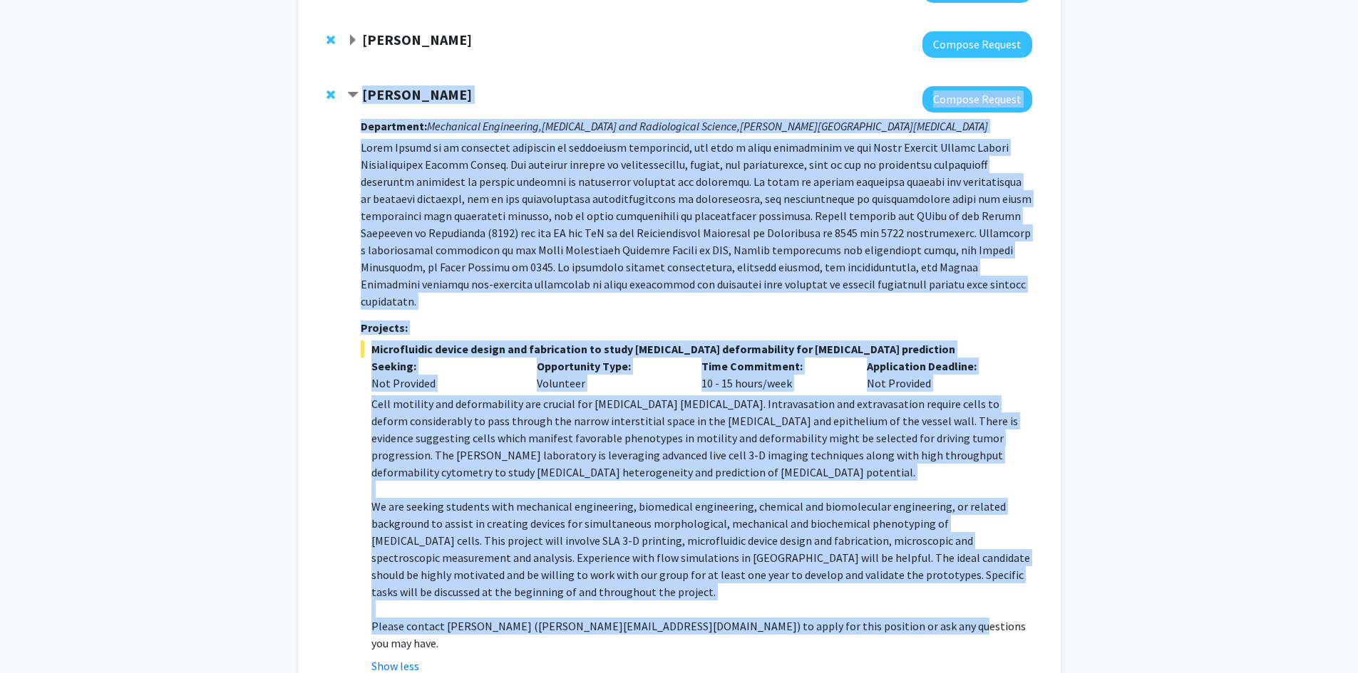
click at [363, 95] on strong "[PERSON_NAME]" at bounding box center [417, 95] width 110 height 18
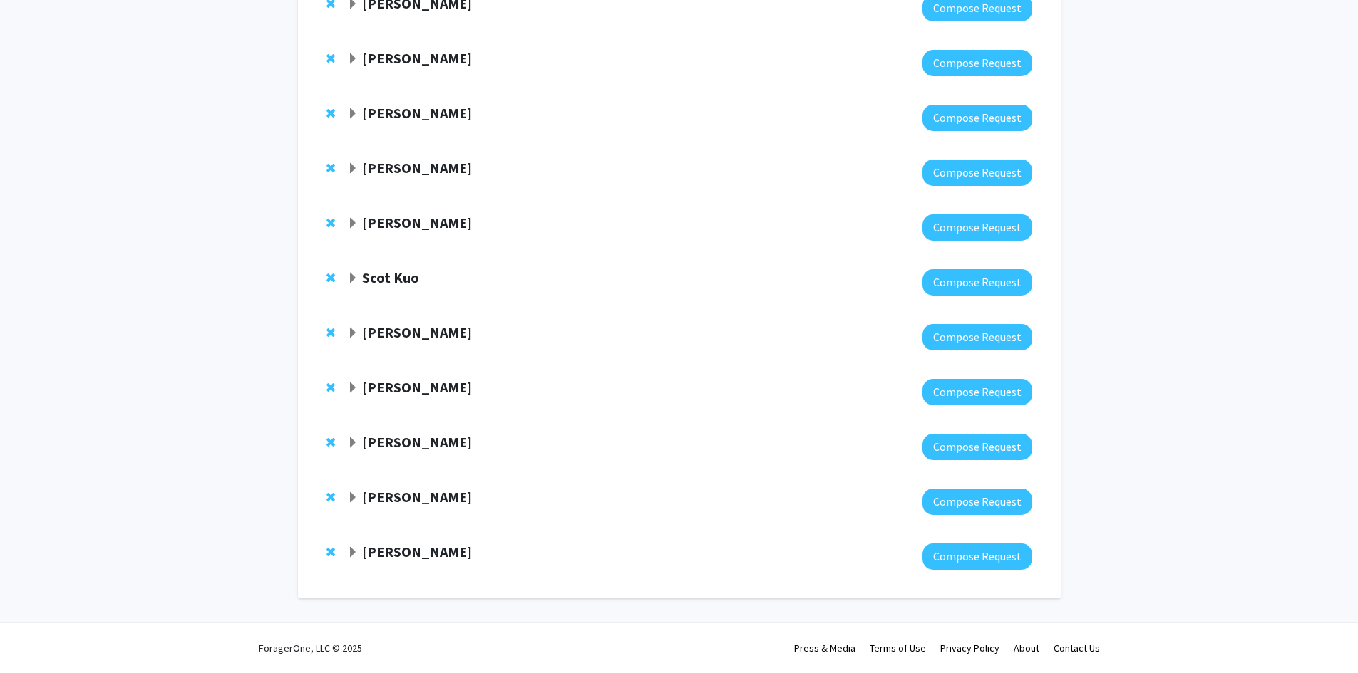
scroll to position [341, 0]
click at [395, 166] on strong "[PERSON_NAME]" at bounding box center [417, 168] width 110 height 18
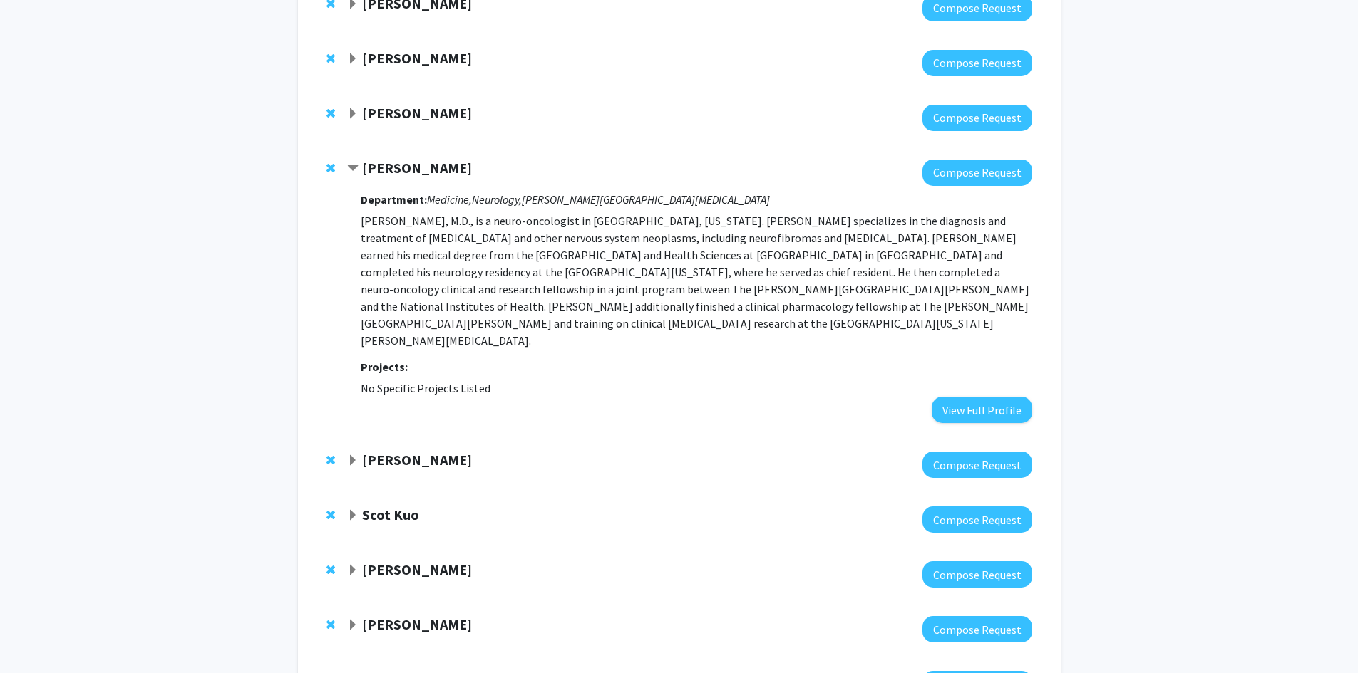
scroll to position [360, 0]
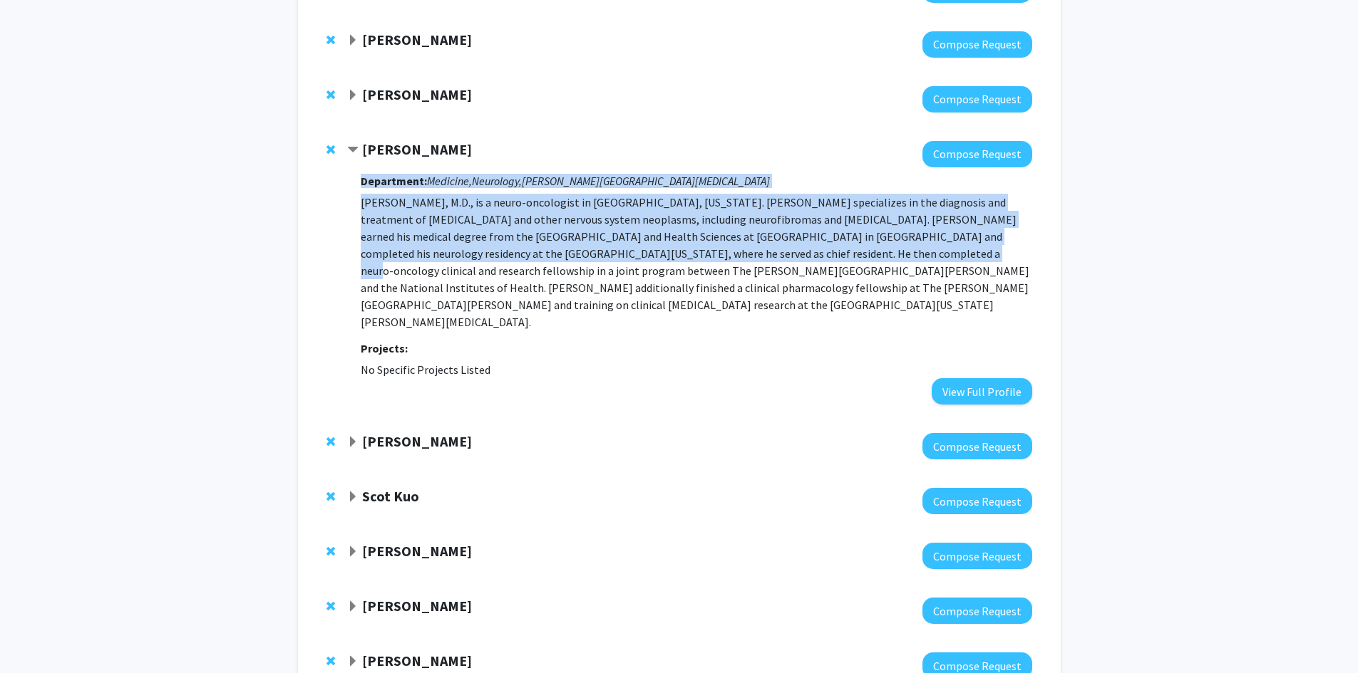
drag, startPoint x: 361, startPoint y: 180, endPoint x: 559, endPoint y: 204, distance: 200.3
click at [790, 259] on div "Department: Medicine, Neurology, [PERSON_NAME][GEOGRAPHIC_DATA][MEDICAL_DATA] […" at bounding box center [696, 285] width 671 height 237
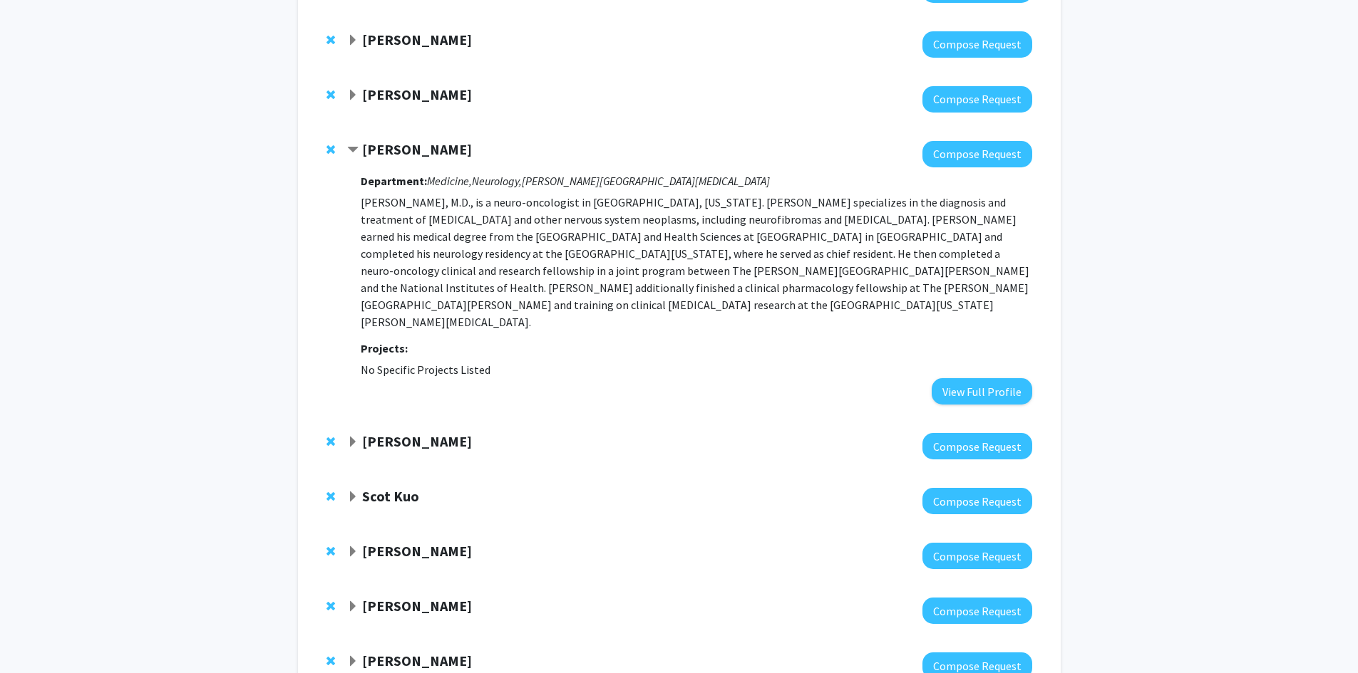
click at [347, 177] on div "[PERSON_NAME] Compose Request Department: Medicine, Neurology, [PERSON_NAME][GE…" at bounding box center [689, 273] width 684 height 264
drag, startPoint x: 361, startPoint y: 179, endPoint x: 530, endPoint y: 334, distance: 230.0
click at [530, 334] on div "Department: Medicine, Neurology, [PERSON_NAME][GEOGRAPHIC_DATA][MEDICAL_DATA] […" at bounding box center [696, 285] width 671 height 237
copy div "Department: Medicine, Neurology, [PERSON_NAME][GEOGRAPHIC_DATA][MEDICAL_DATA] […"
click at [337, 234] on div "[PERSON_NAME] Compose Request Department: Medicine, Neurology, [PERSON_NAME][GE…" at bounding box center [679, 273] width 734 height 292
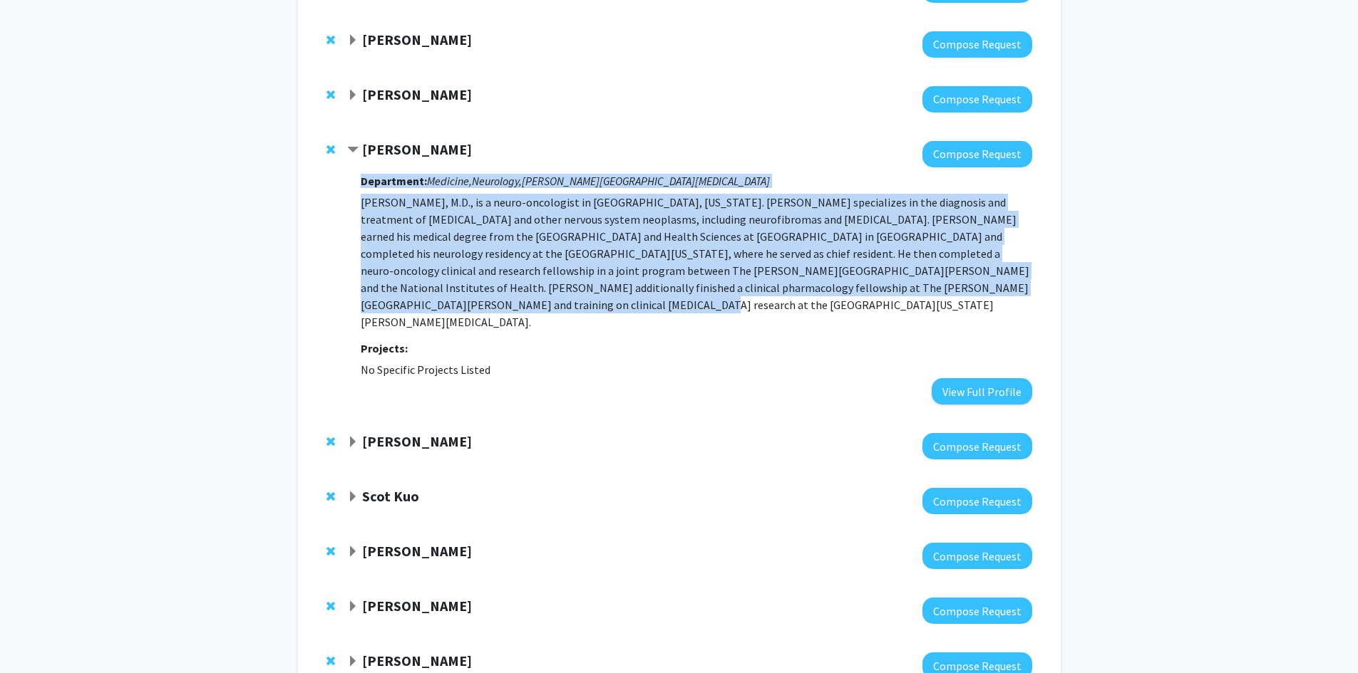
drag, startPoint x: 360, startPoint y: 179, endPoint x: 1027, endPoint y: 285, distance: 675.5
click at [1027, 285] on div "[PERSON_NAME] Compose Request Department: Medicine, Neurology, [PERSON_NAME][GE…" at bounding box center [689, 273] width 684 height 264
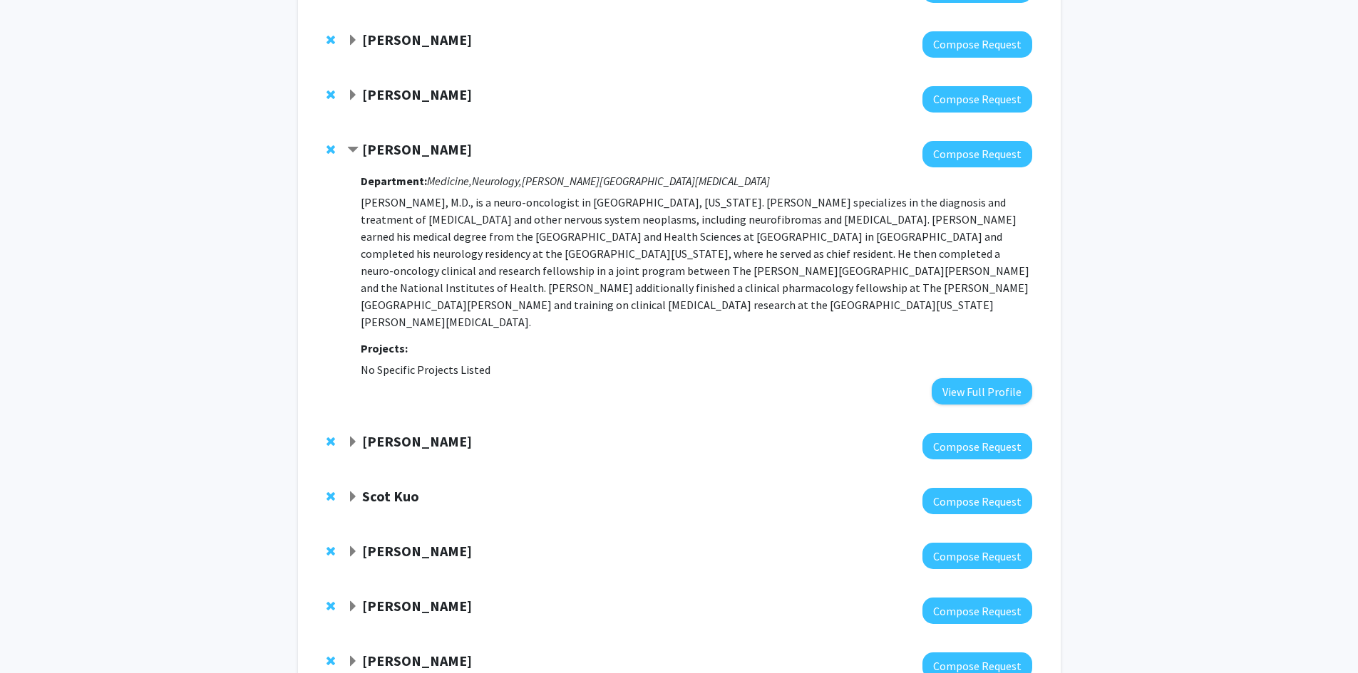
click at [371, 140] on strong "[PERSON_NAME]" at bounding box center [417, 149] width 110 height 18
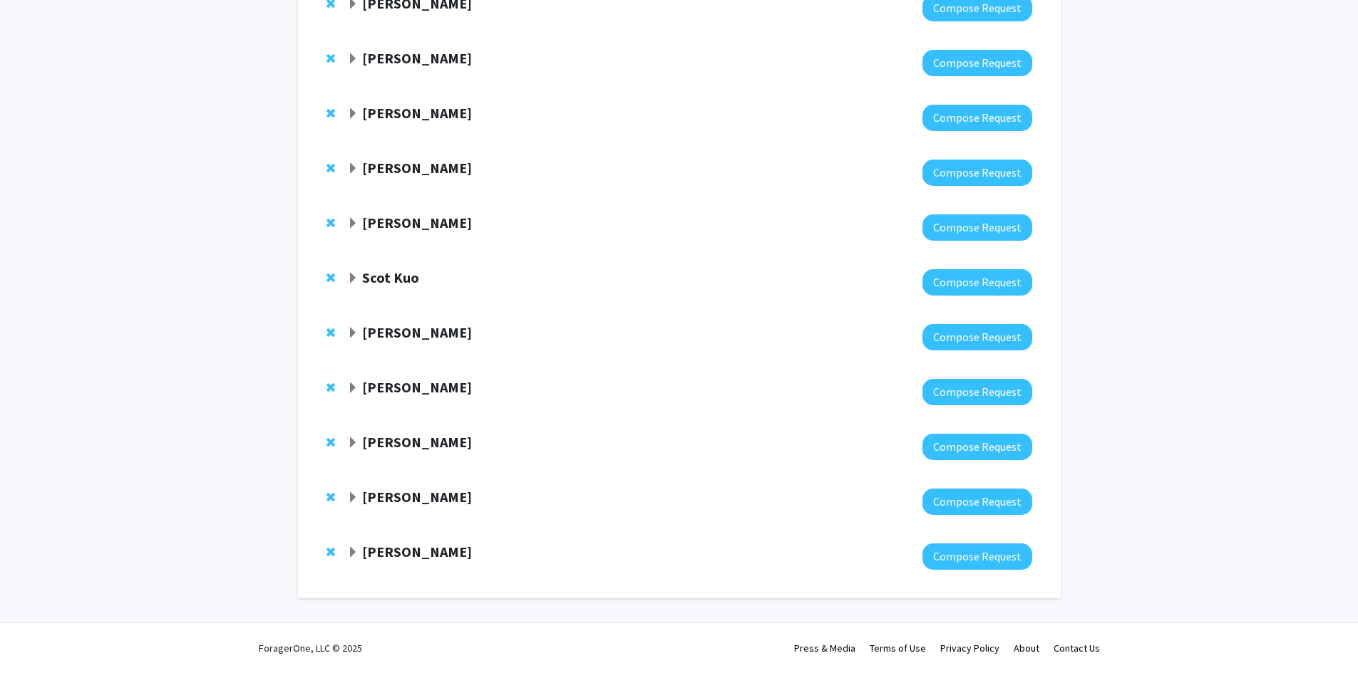
scroll to position [341, 0]
click at [395, 226] on strong "[PERSON_NAME]" at bounding box center [417, 223] width 110 height 18
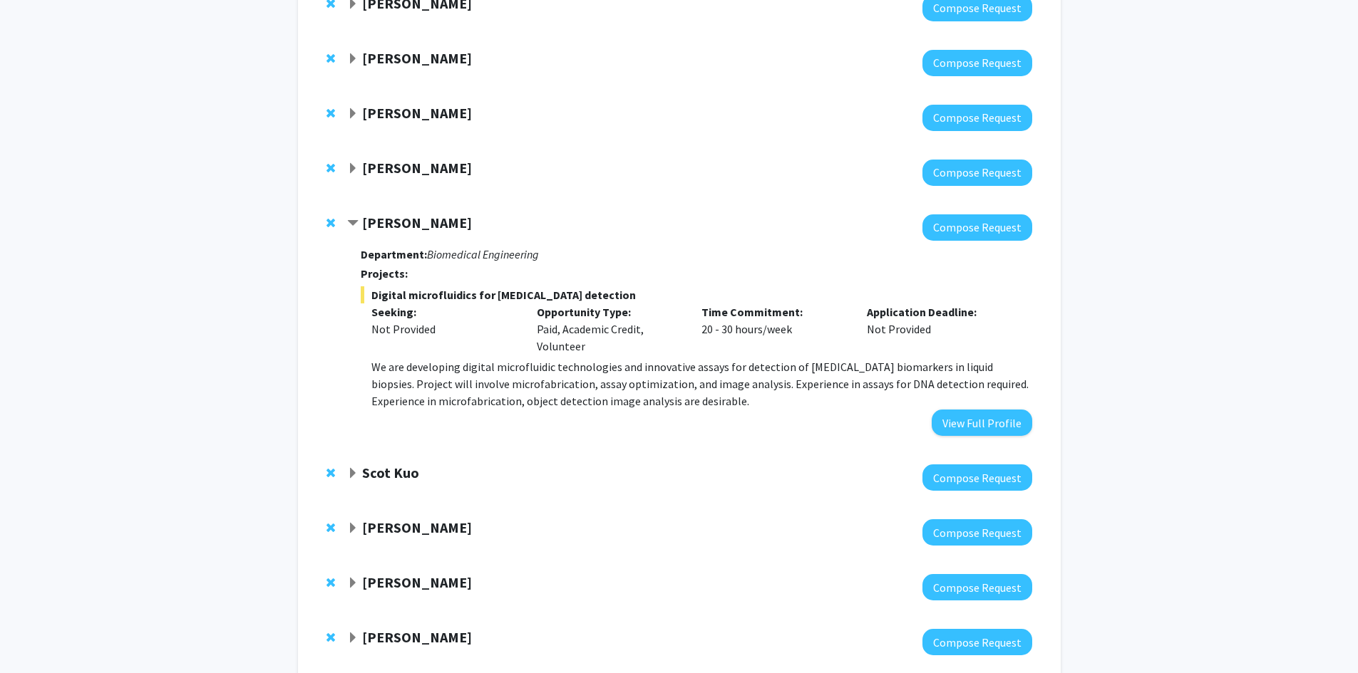
scroll to position [360, 0]
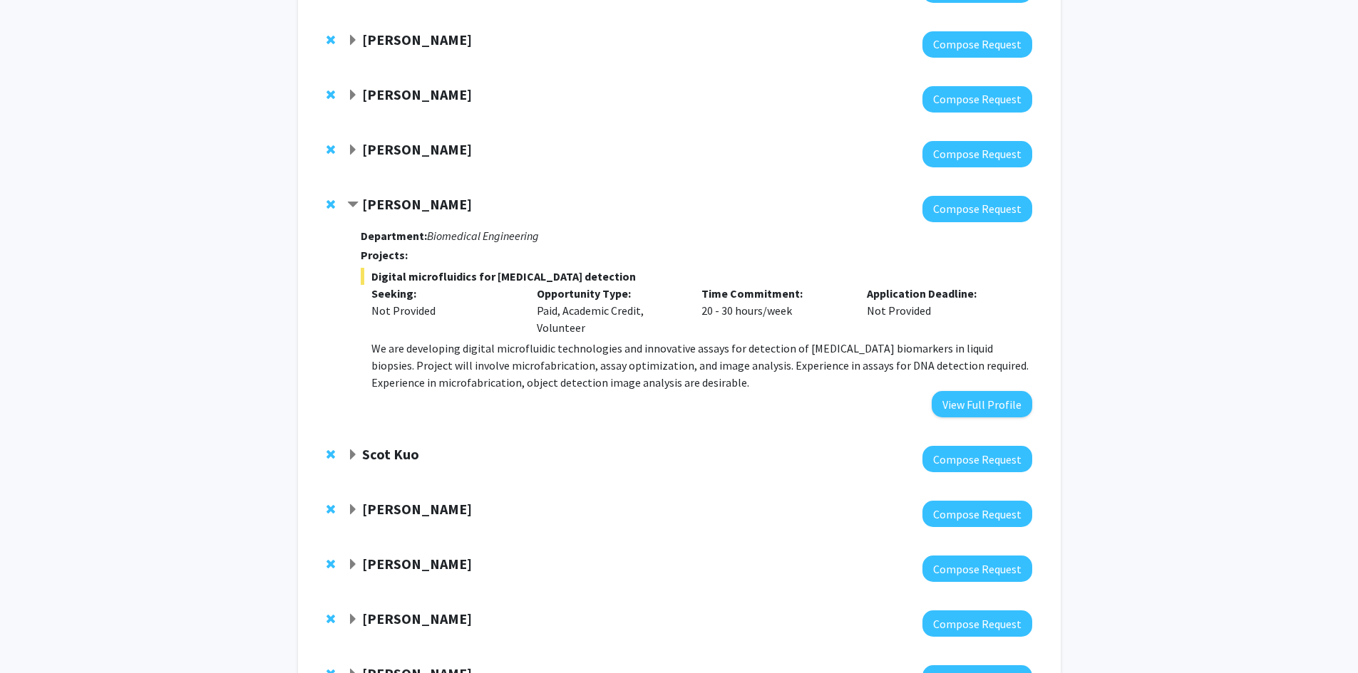
click at [411, 207] on strong "[PERSON_NAME]" at bounding box center [417, 204] width 110 height 18
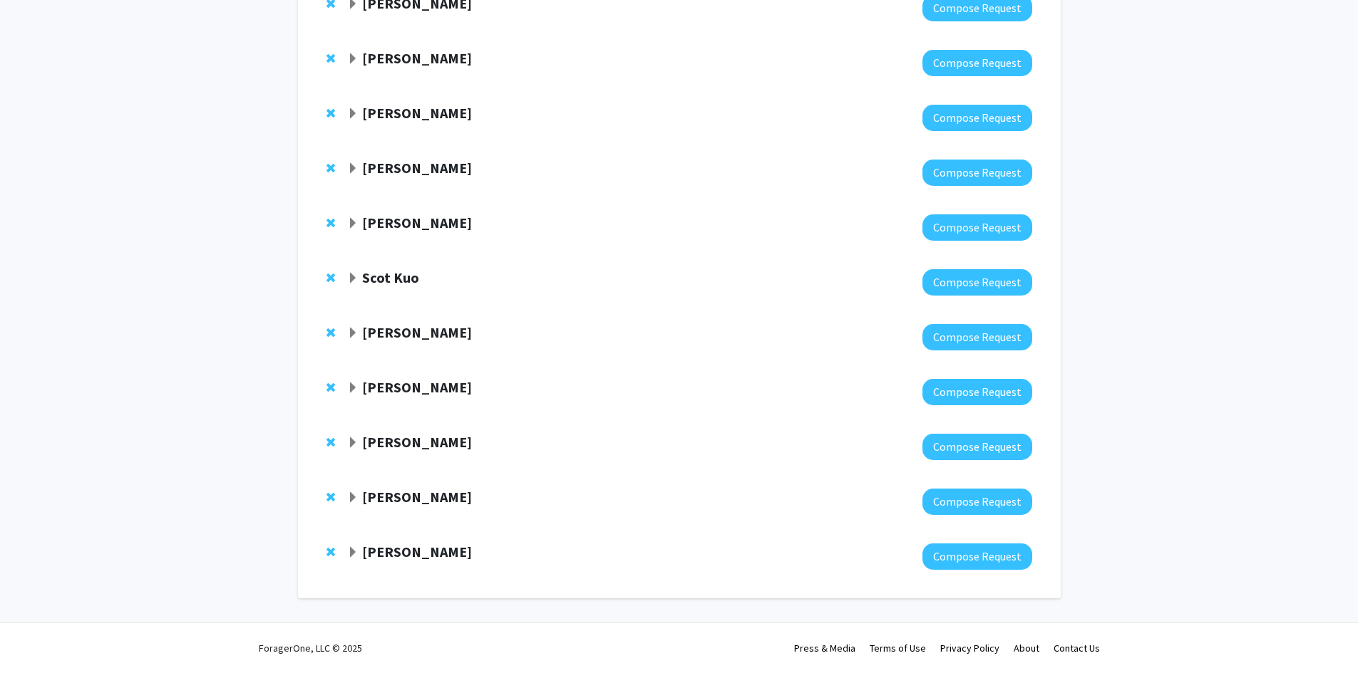
click at [395, 279] on strong "Scot Kuo" at bounding box center [390, 278] width 57 height 18
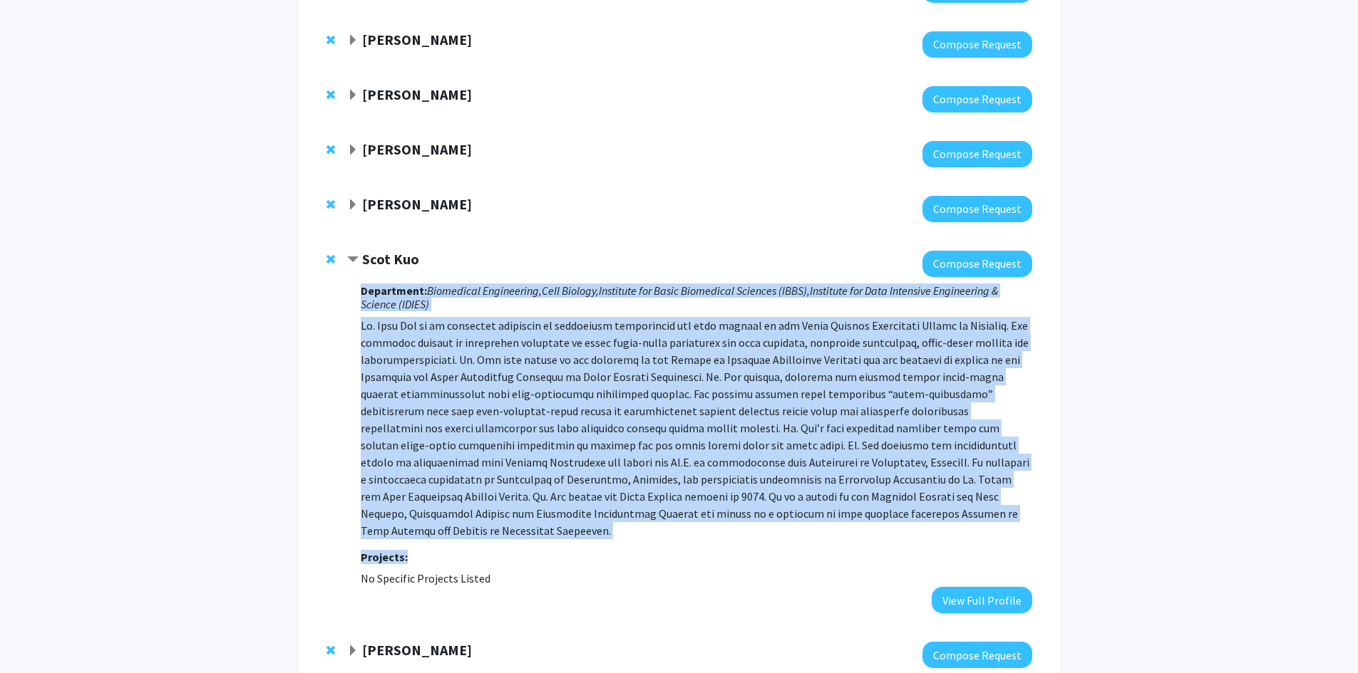
drag, startPoint x: 361, startPoint y: 290, endPoint x: 902, endPoint y: 525, distance: 589.6
click at [902, 525] on div "Department: Biomedical Engineering, Cell Biology, Institute for Basic Biomedica…" at bounding box center [696, 445] width 671 height 337
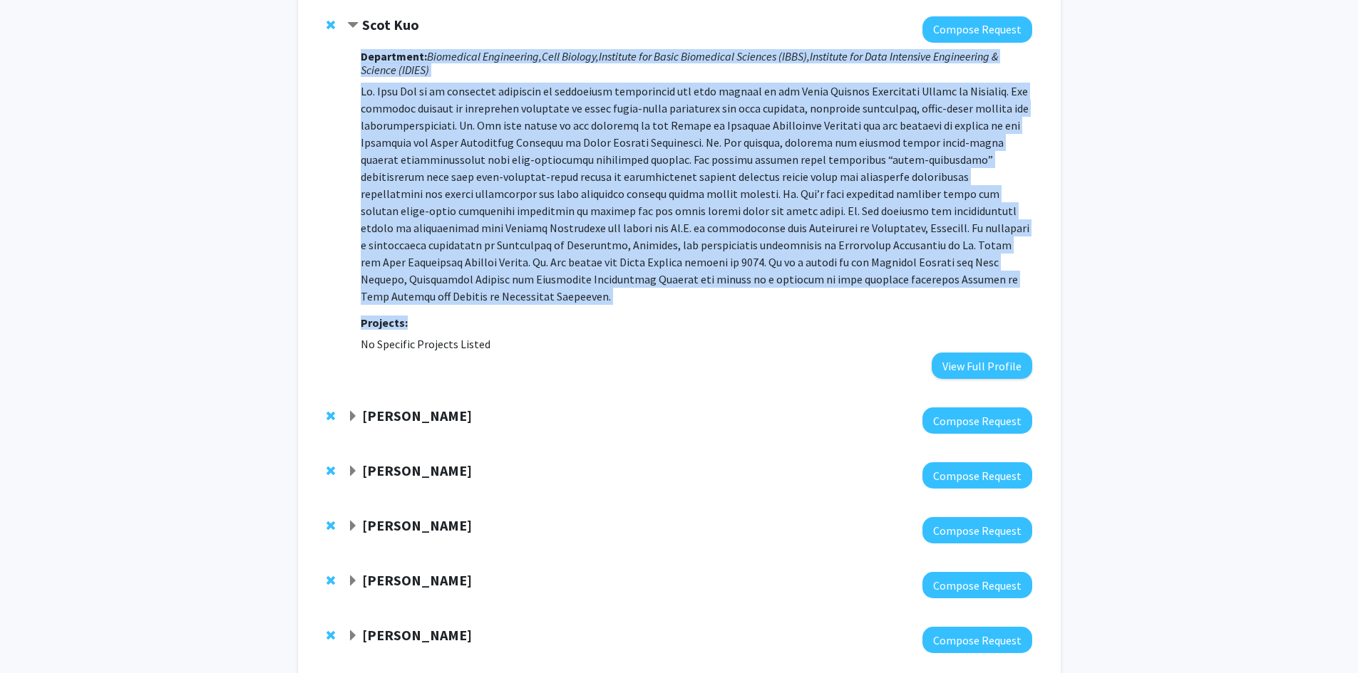
scroll to position [645, 0]
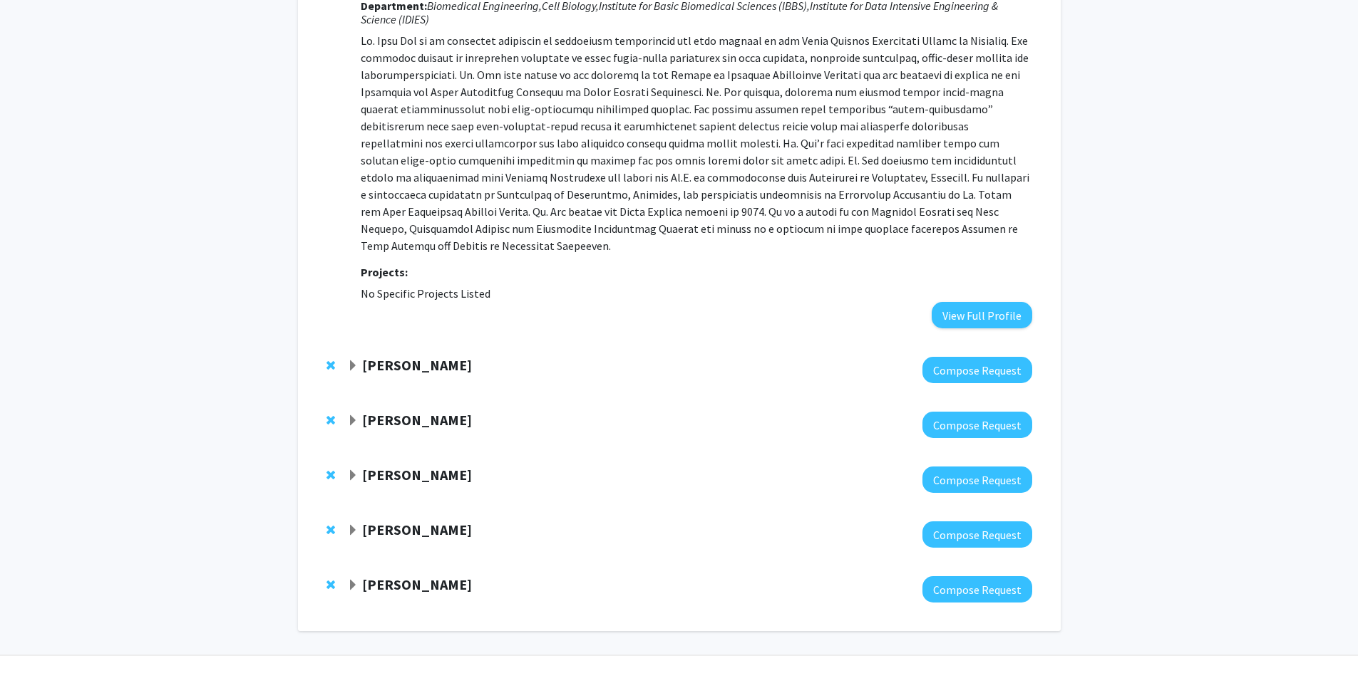
click at [418, 411] on strong "[PERSON_NAME]" at bounding box center [417, 420] width 110 height 18
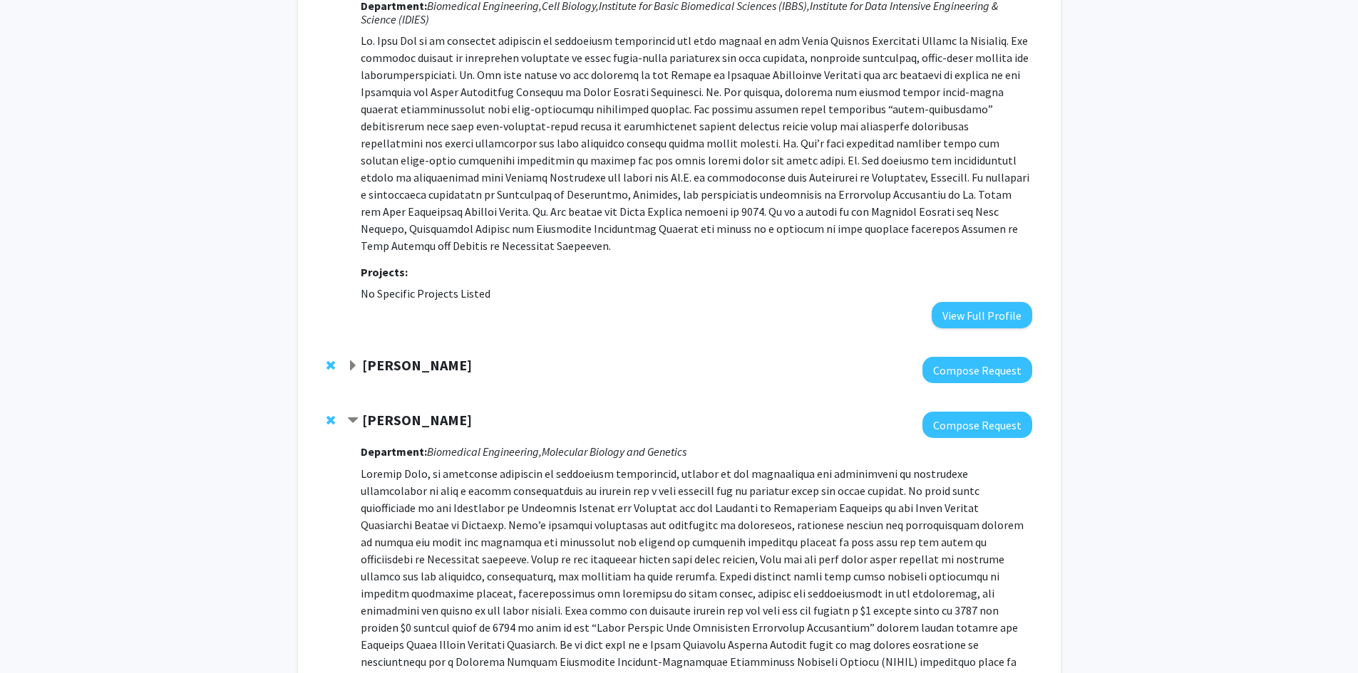
click at [418, 411] on strong "[PERSON_NAME]" at bounding box center [417, 420] width 110 height 18
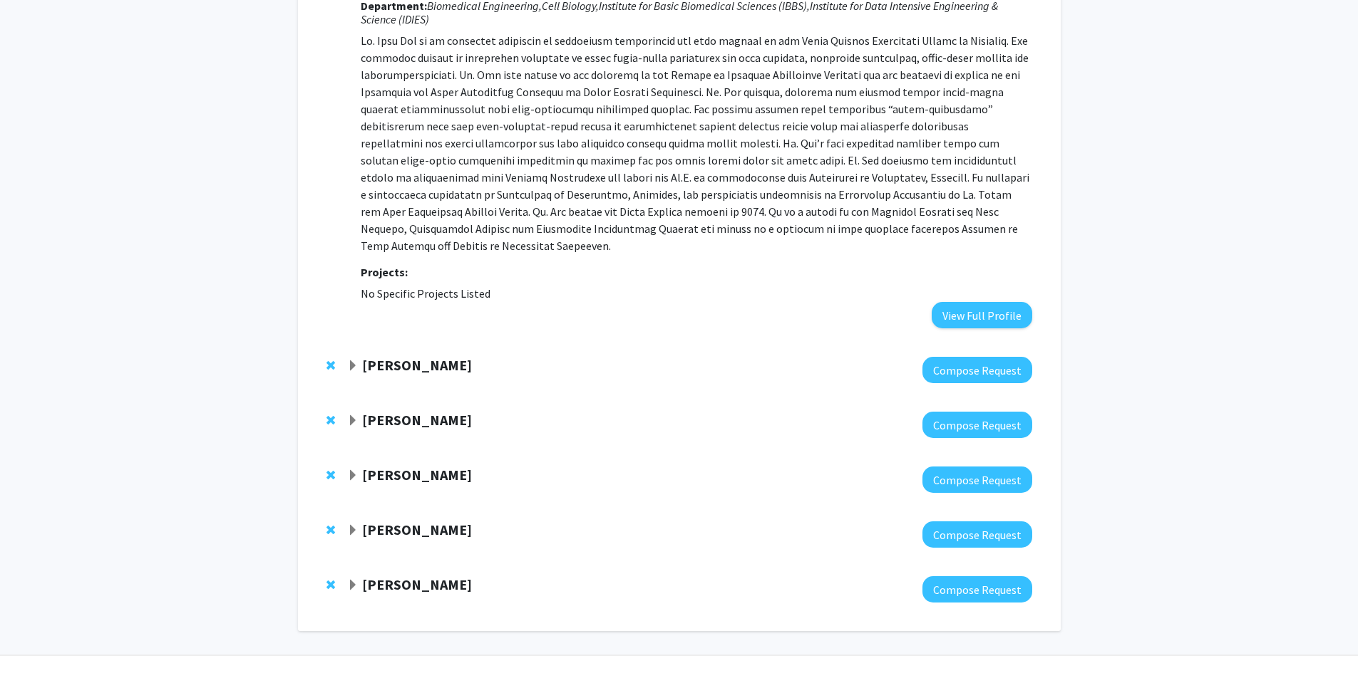
click at [408, 356] on strong "[PERSON_NAME]" at bounding box center [417, 365] width 110 height 18
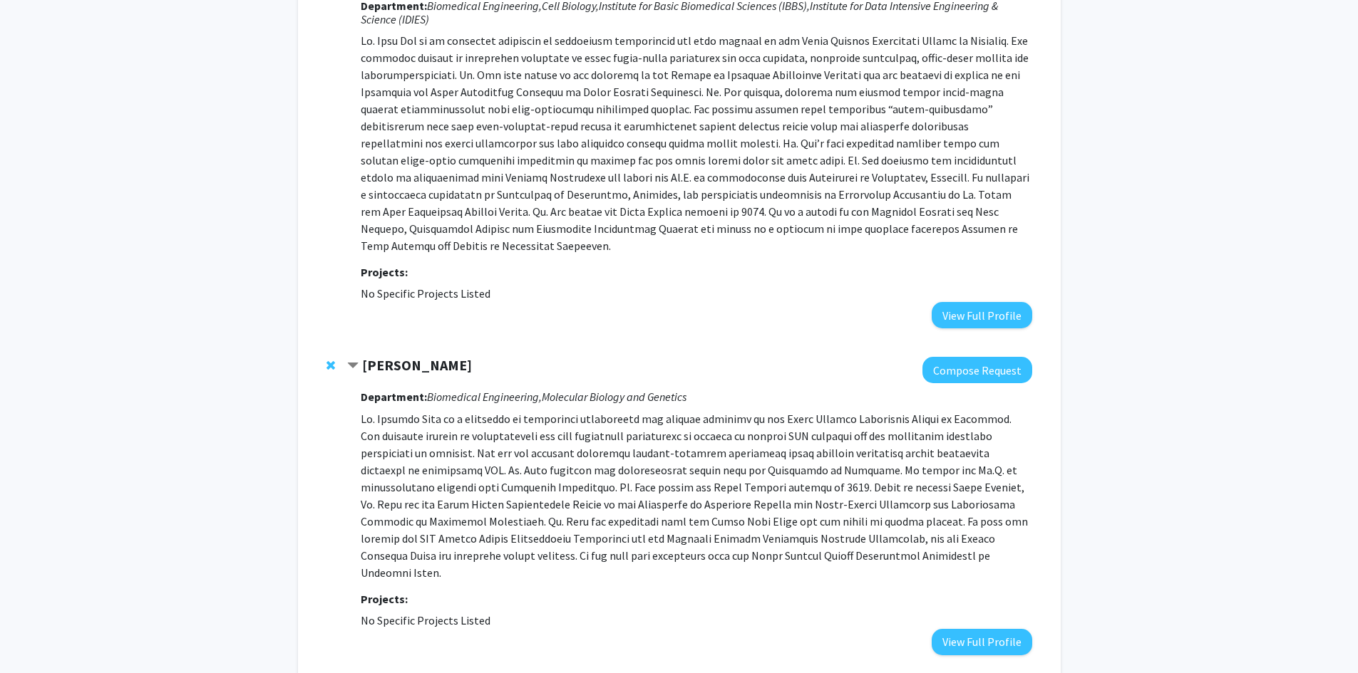
click at [408, 356] on strong "[PERSON_NAME]" at bounding box center [417, 365] width 110 height 18
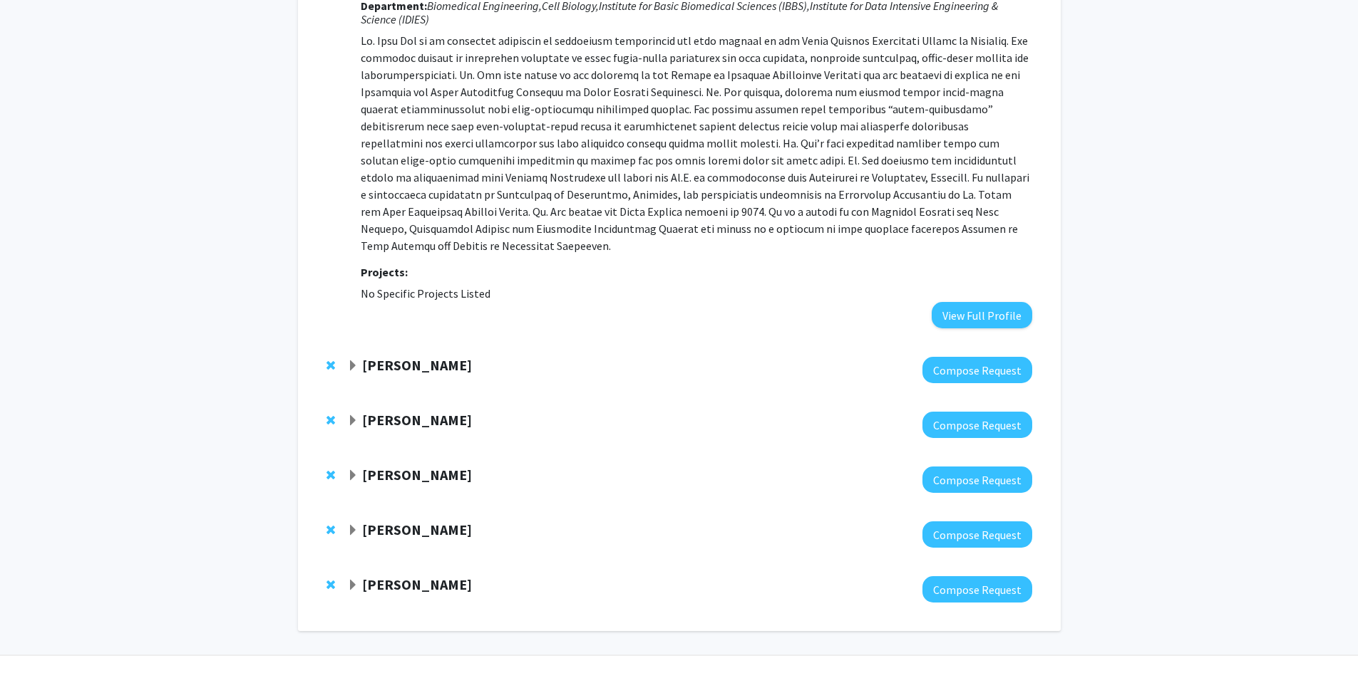
click at [413, 466] on strong "[PERSON_NAME]" at bounding box center [417, 475] width 110 height 18
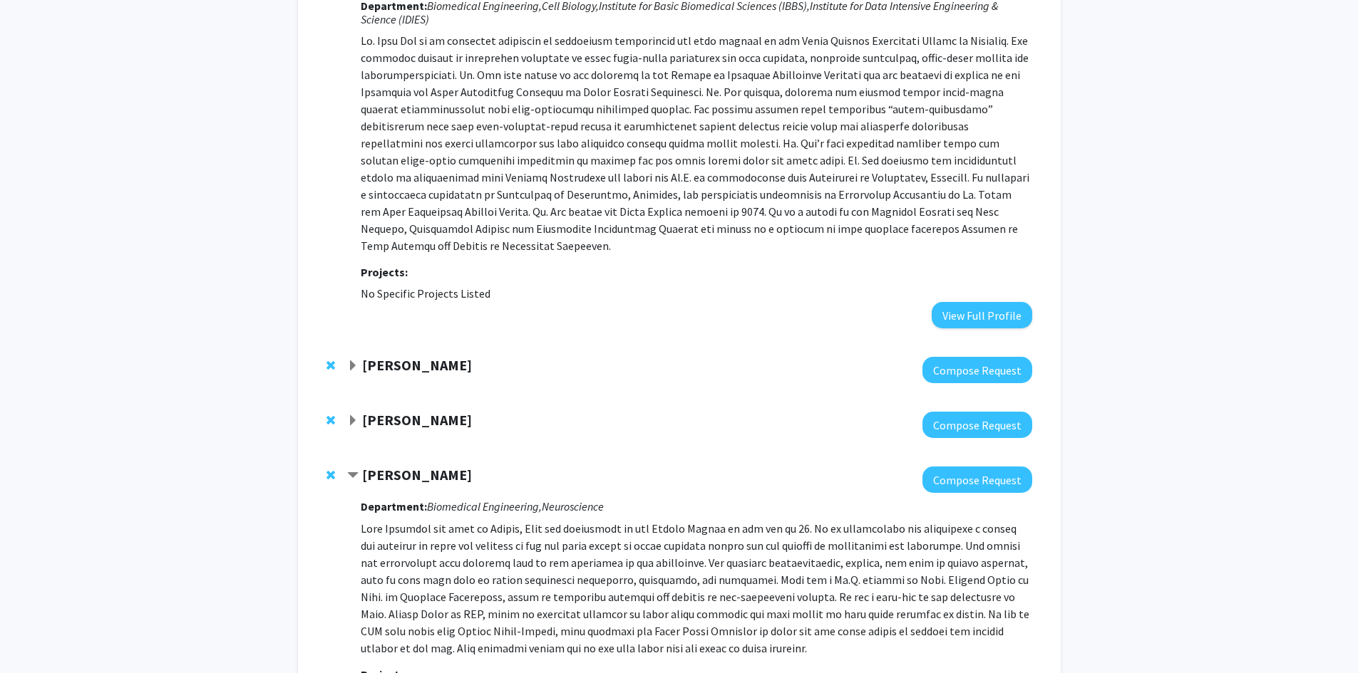
click at [412, 466] on strong "[PERSON_NAME]" at bounding box center [417, 475] width 110 height 18
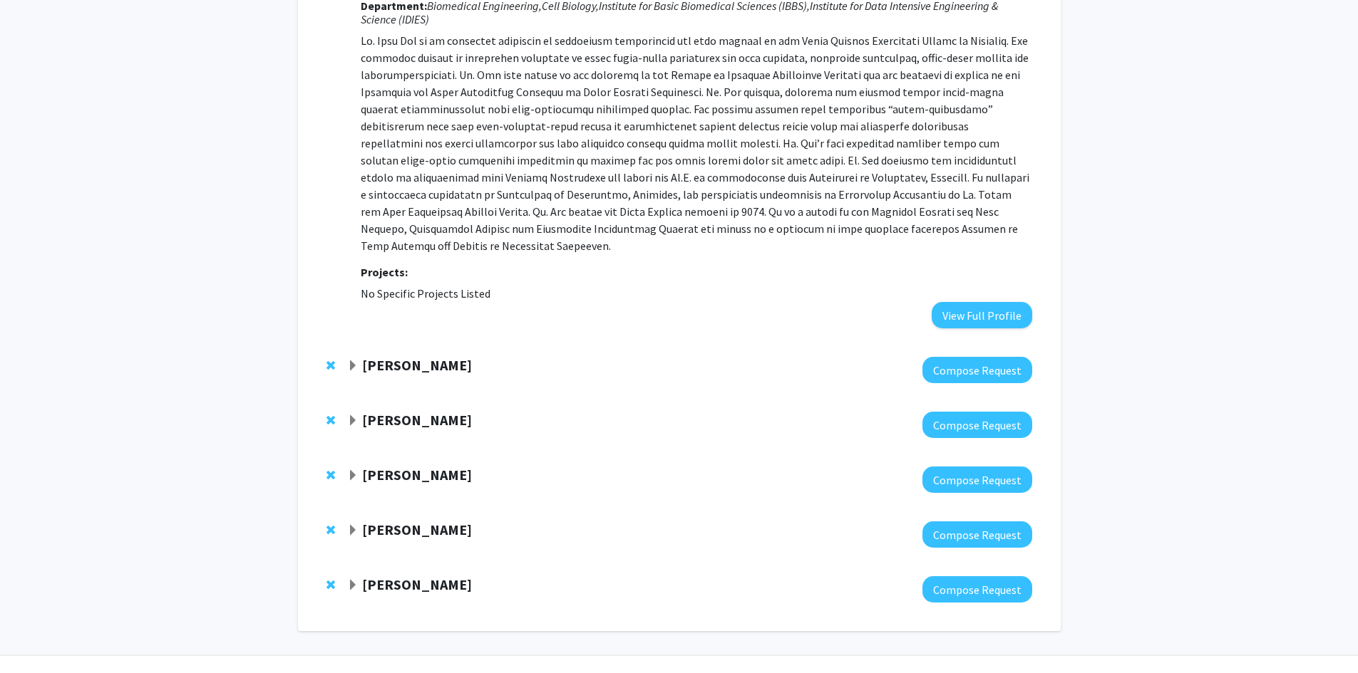
click at [408, 521] on strong "[PERSON_NAME]" at bounding box center [417, 530] width 110 height 18
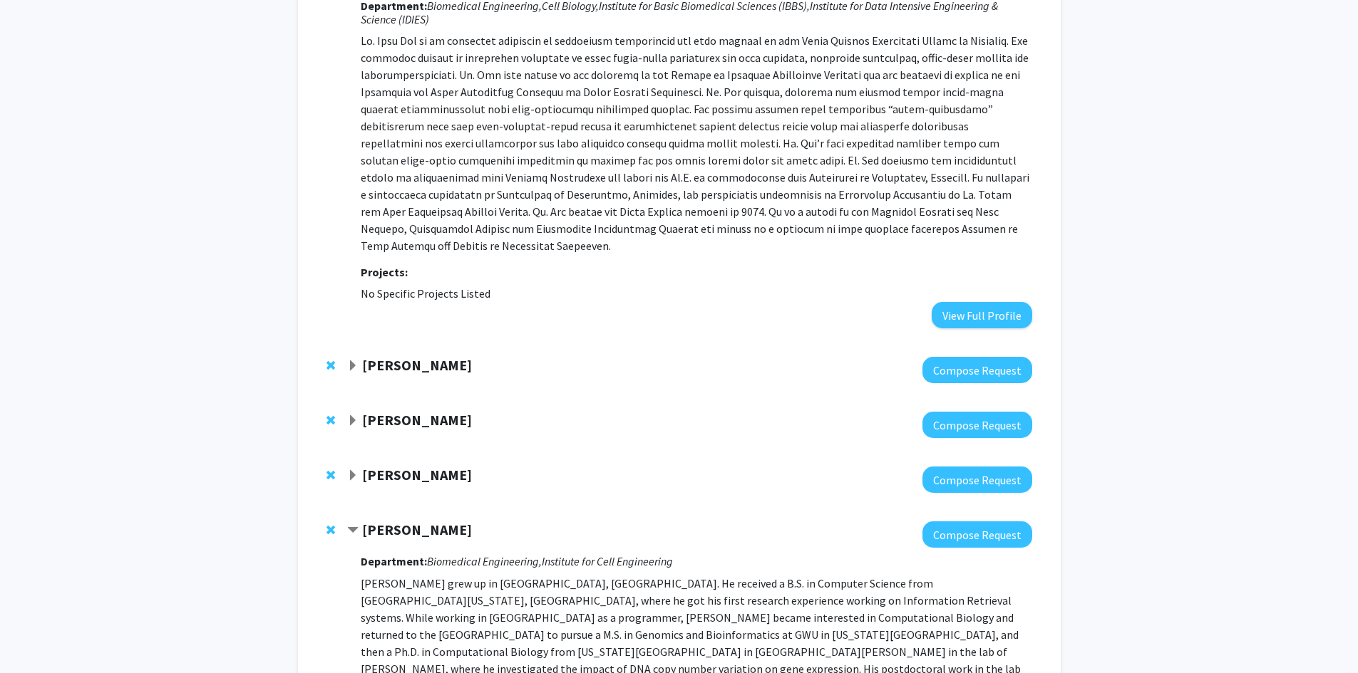
click at [408, 521] on strong "[PERSON_NAME]" at bounding box center [417, 530] width 110 height 18
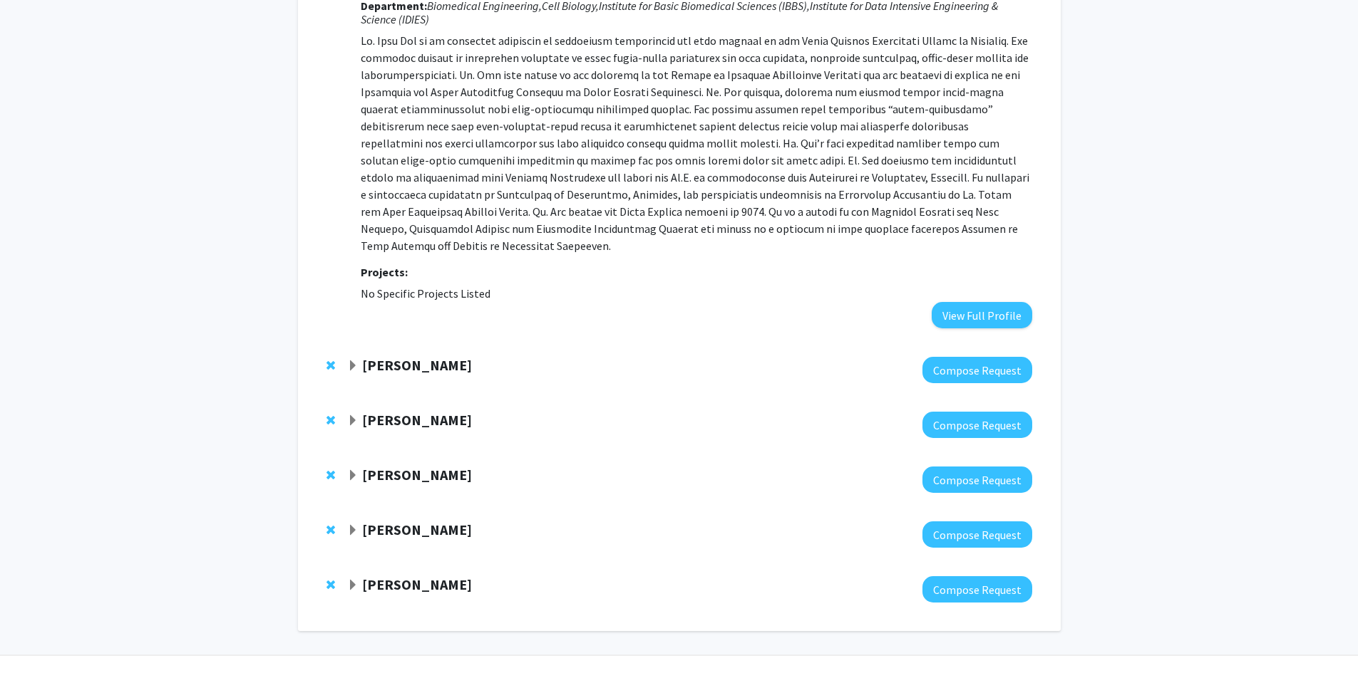
click at [400, 576] on strong "[PERSON_NAME]" at bounding box center [417, 585] width 110 height 18
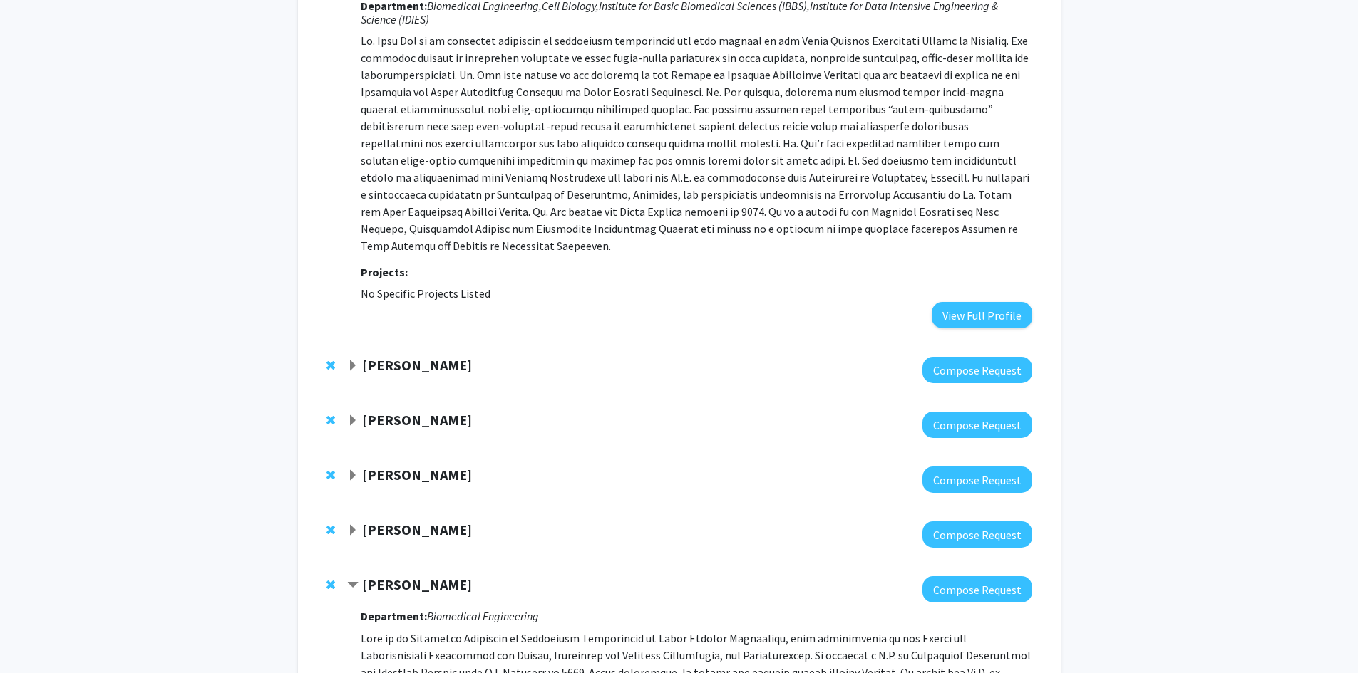
click at [398, 576] on strong "[PERSON_NAME]" at bounding box center [417, 585] width 110 height 18
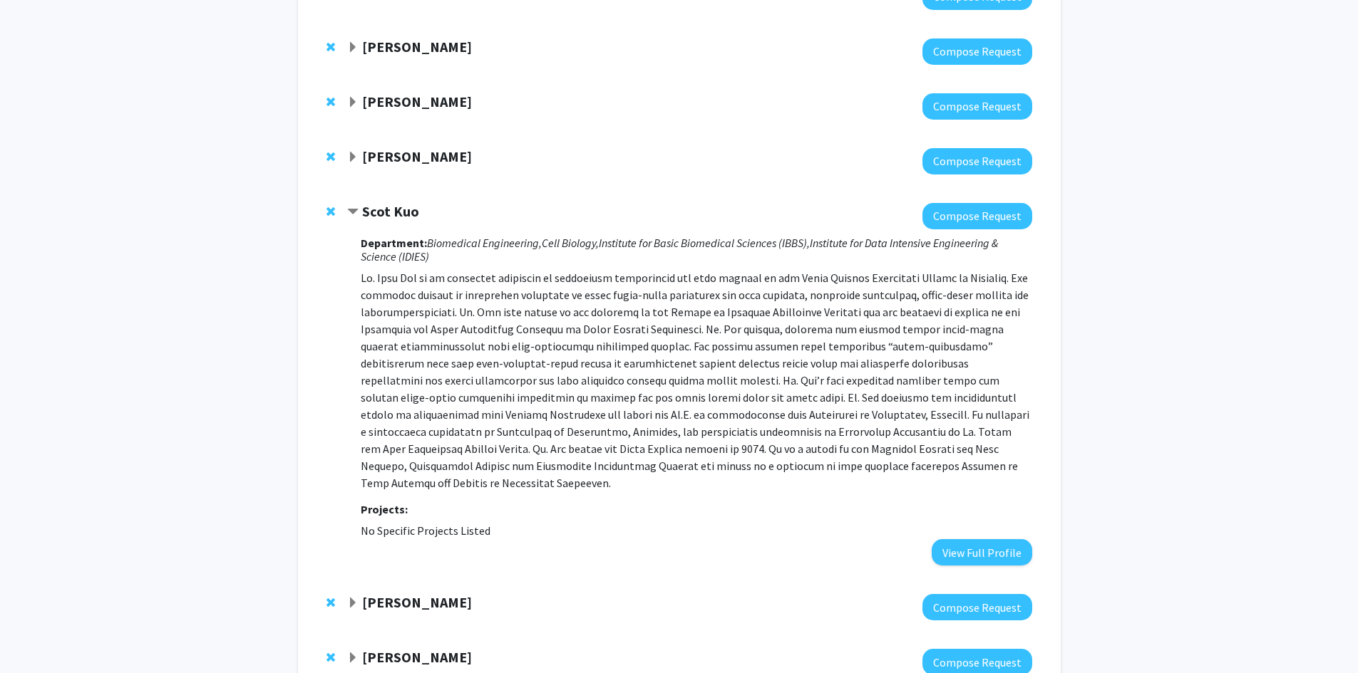
scroll to position [360, 0]
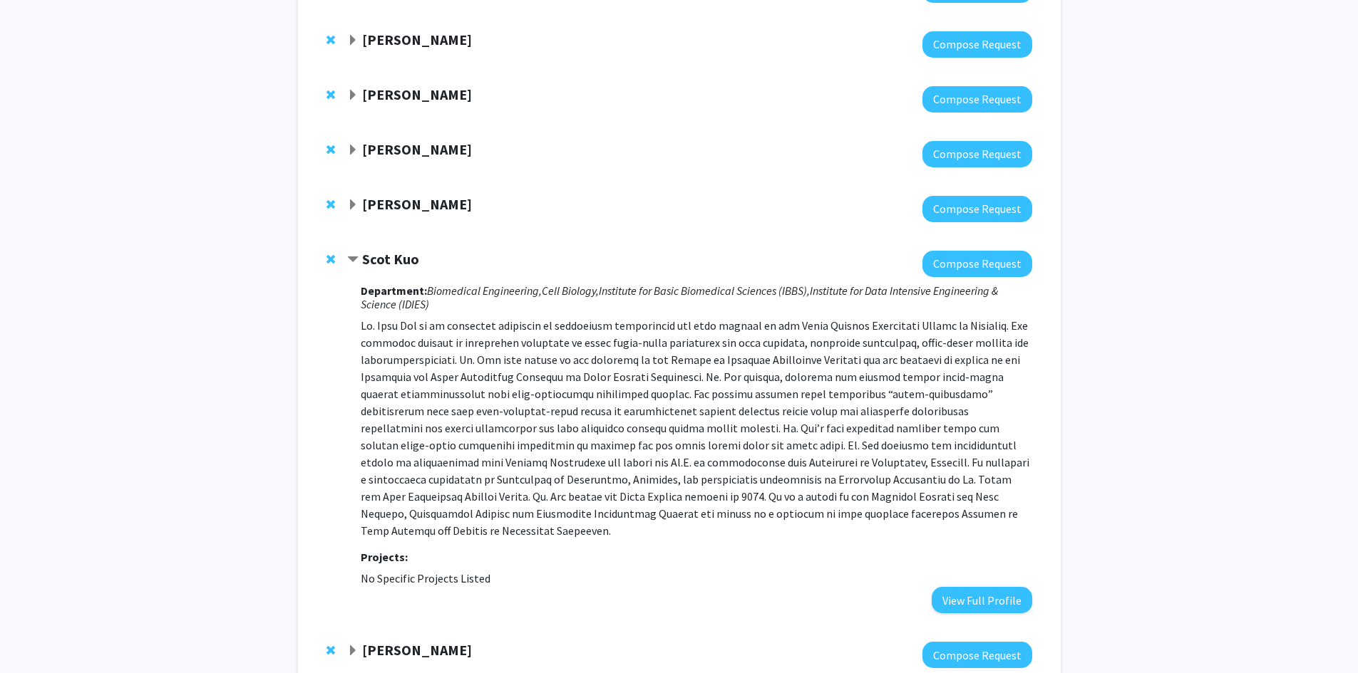
click at [370, 250] on strong "Scot Kuo" at bounding box center [390, 259] width 57 height 18
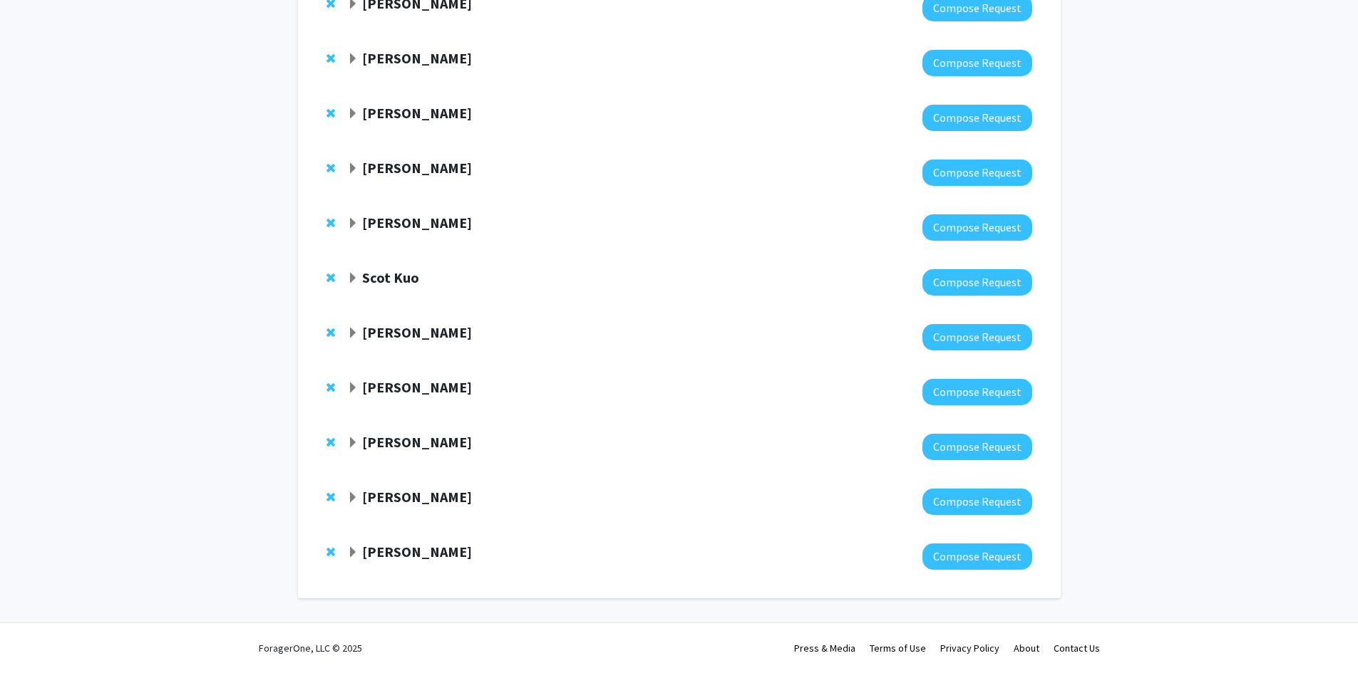
click at [384, 453] on div at bounding box center [689, 447] width 684 height 26
click at [385, 443] on strong "[PERSON_NAME]" at bounding box center [417, 442] width 110 height 18
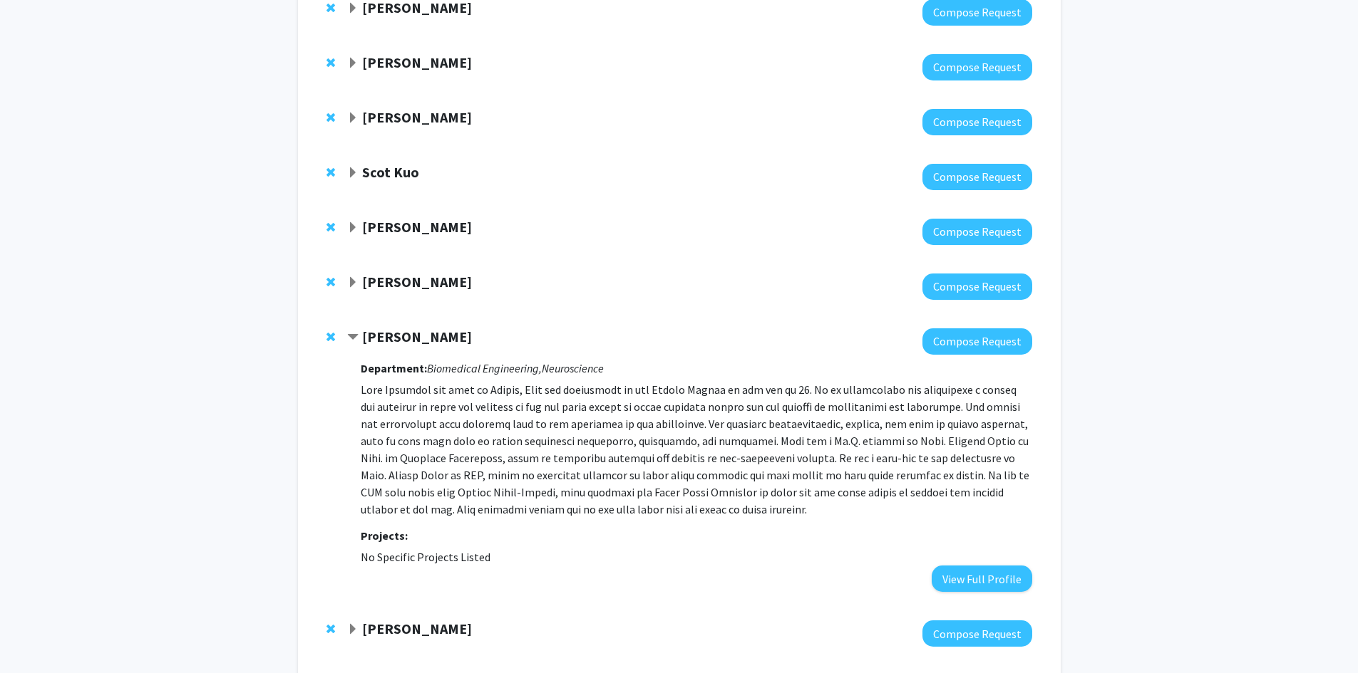
scroll to position [502, 0]
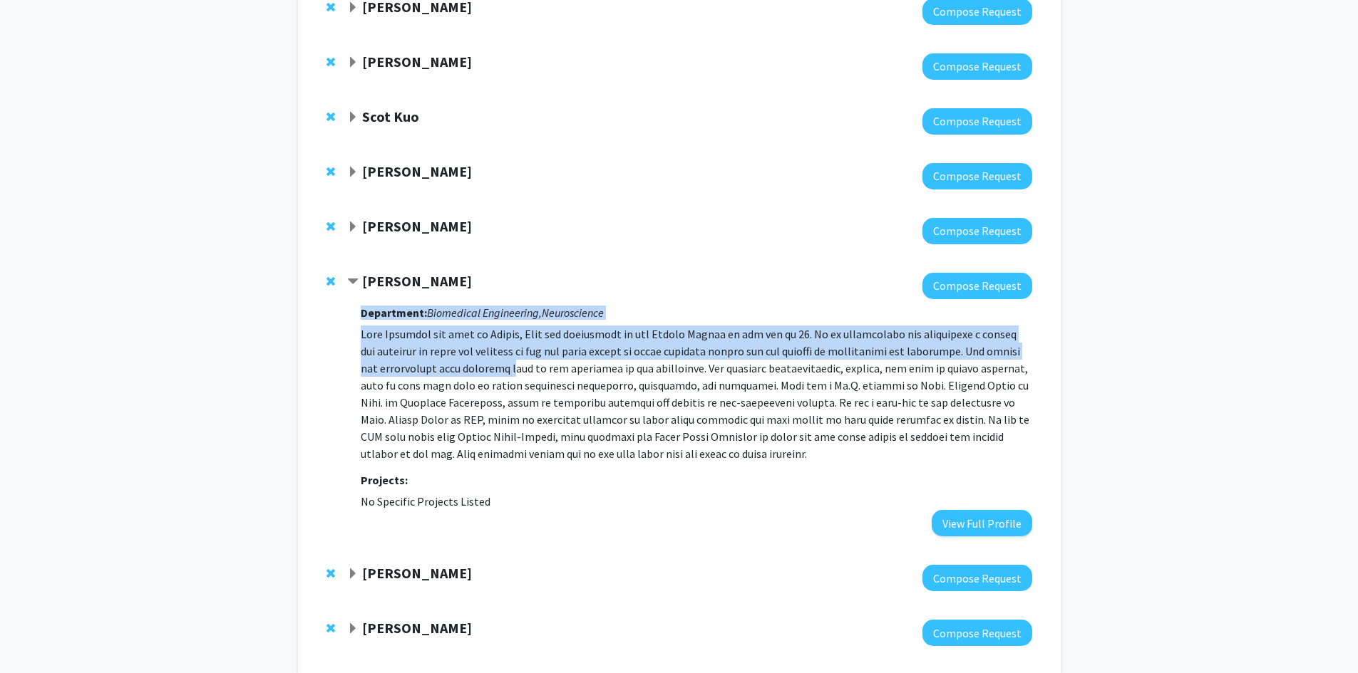
drag, startPoint x: 357, startPoint y: 334, endPoint x: 517, endPoint y: 363, distance: 163.0
click at [517, 363] on div "[PERSON_NAME] Compose Request Department: Biomedical Engineering, Neuroscience …" at bounding box center [689, 405] width 684 height 264
click at [517, 363] on p at bounding box center [696, 394] width 671 height 137
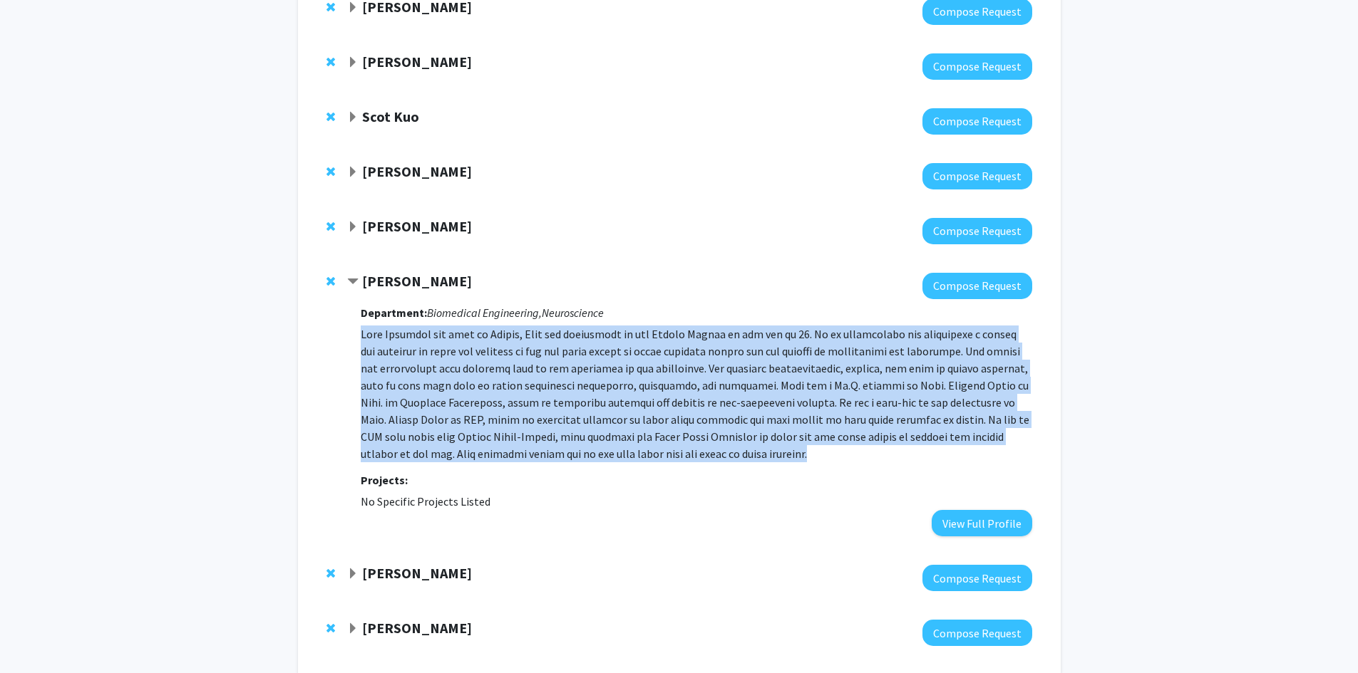
drag, startPoint x: 362, startPoint y: 331, endPoint x: 834, endPoint y: 452, distance: 486.9
click at [834, 452] on p at bounding box center [696, 394] width 671 height 137
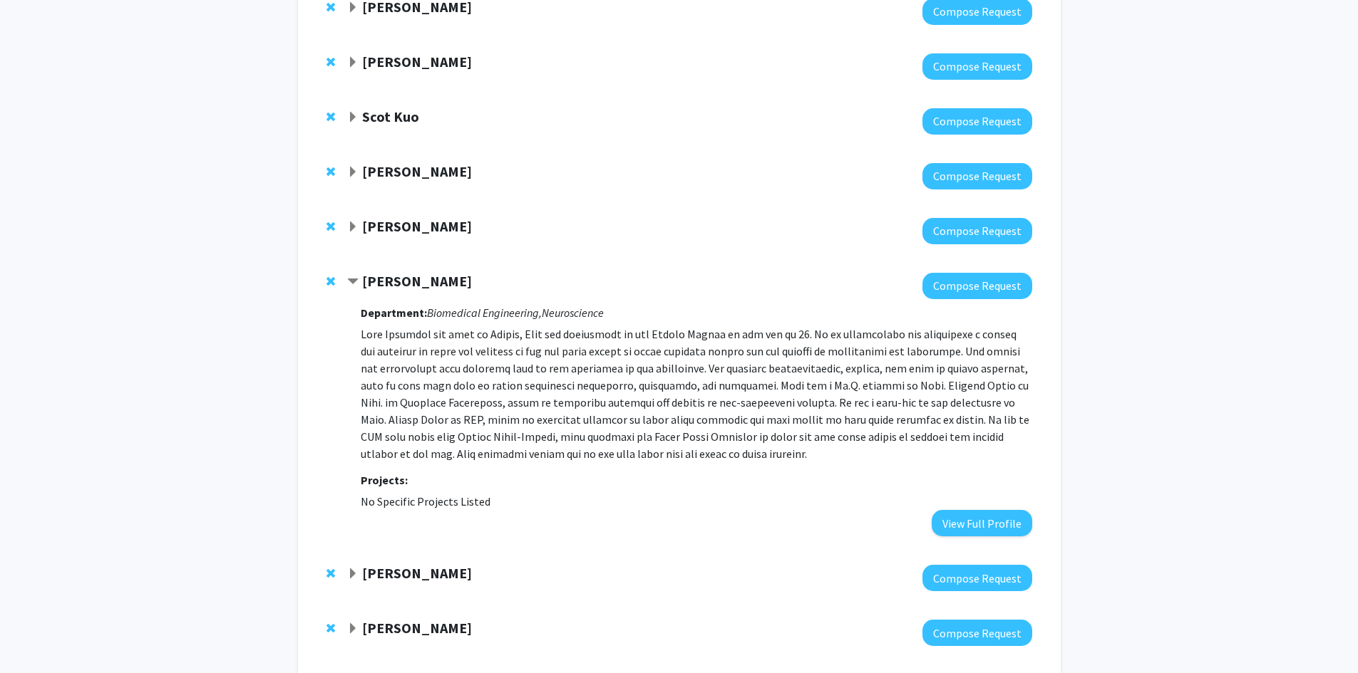
click at [413, 283] on strong "[PERSON_NAME]" at bounding box center [417, 281] width 110 height 18
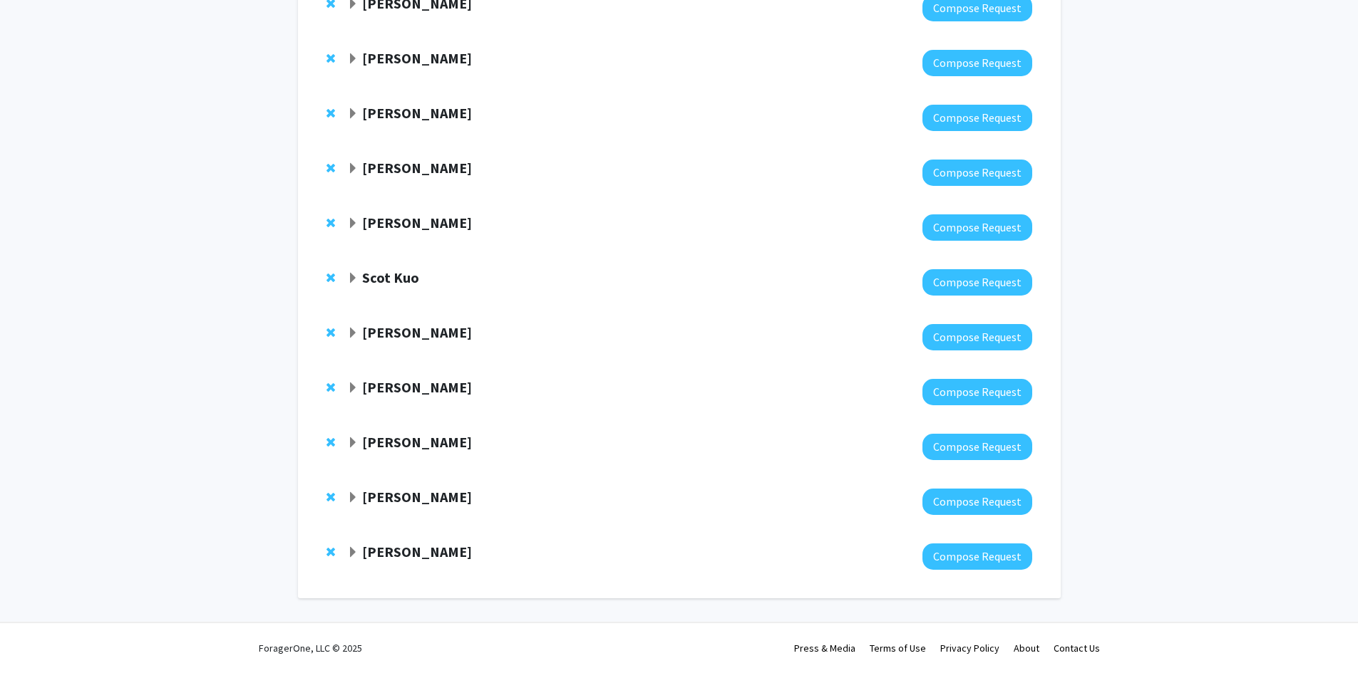
click at [406, 499] on strong "[PERSON_NAME]" at bounding box center [417, 497] width 110 height 18
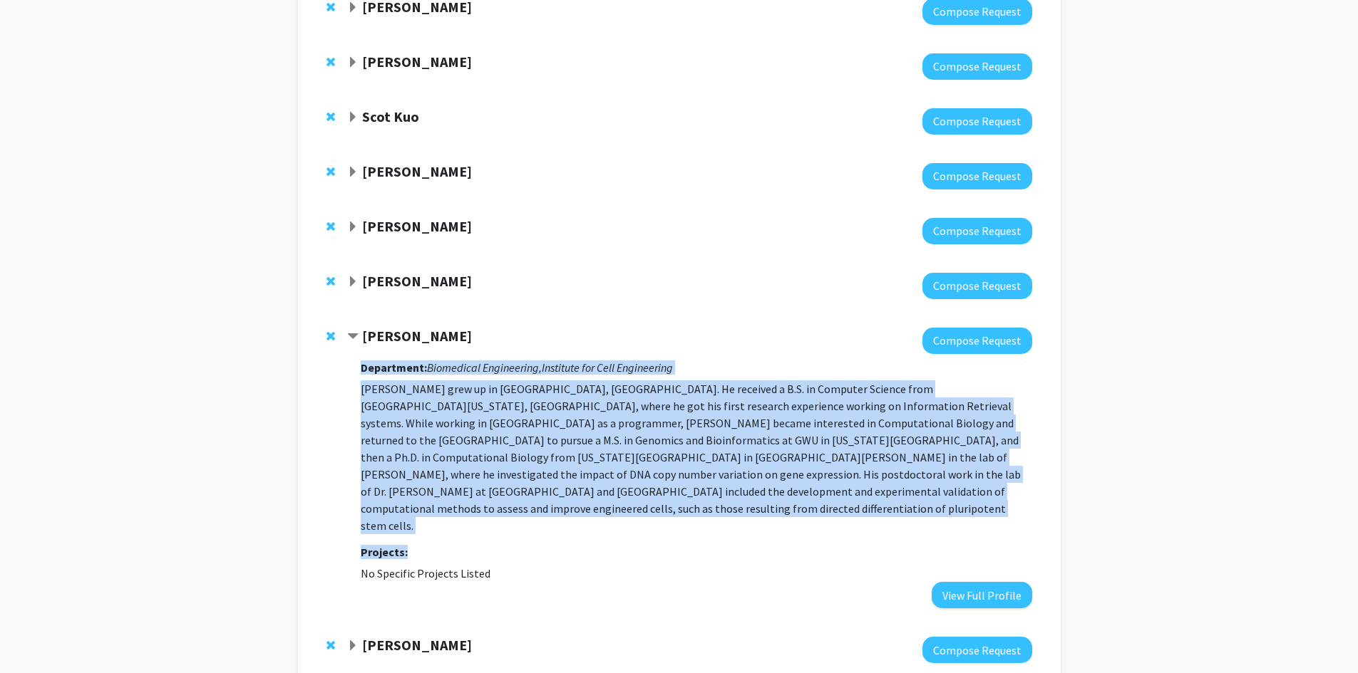
drag, startPoint x: 358, startPoint y: 365, endPoint x: 584, endPoint y: 517, distance: 271.6
click at [585, 516] on div "[PERSON_NAME] Compose Request Department: Biomedical Engineering, Institute for…" at bounding box center [689, 468] width 684 height 281
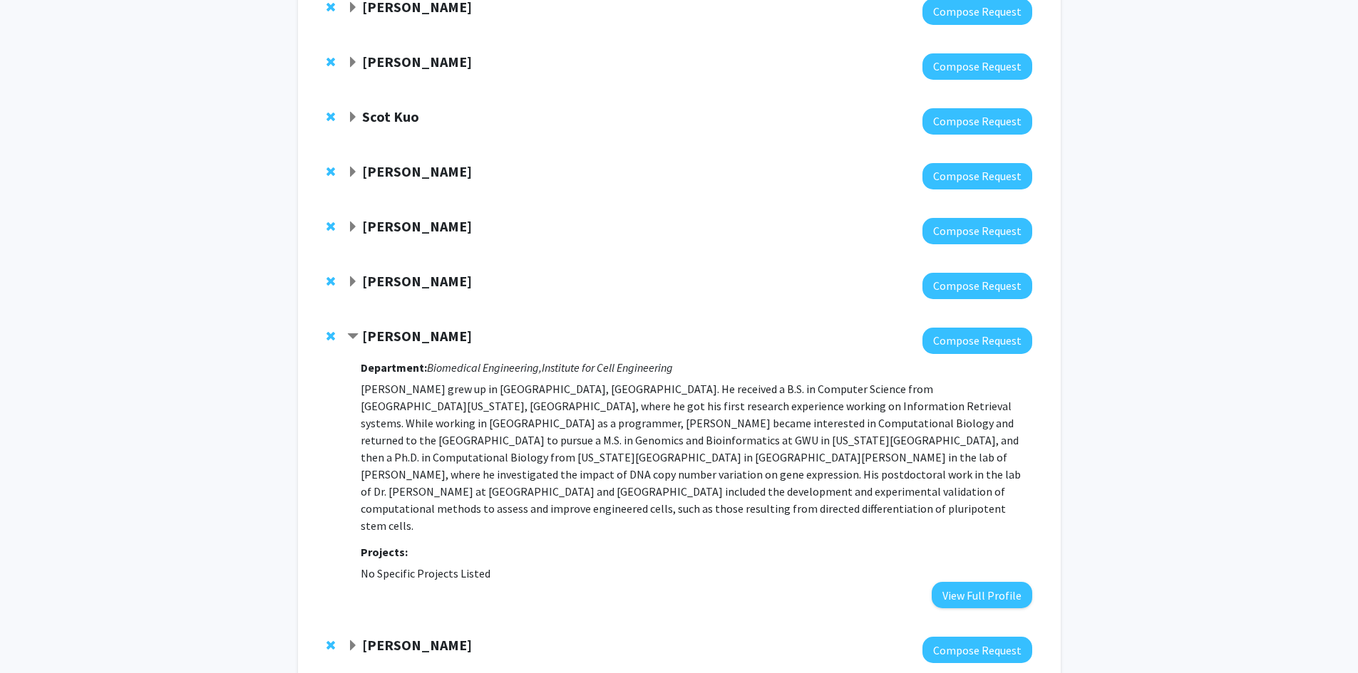
click at [373, 636] on strong "[PERSON_NAME]" at bounding box center [417, 645] width 110 height 18
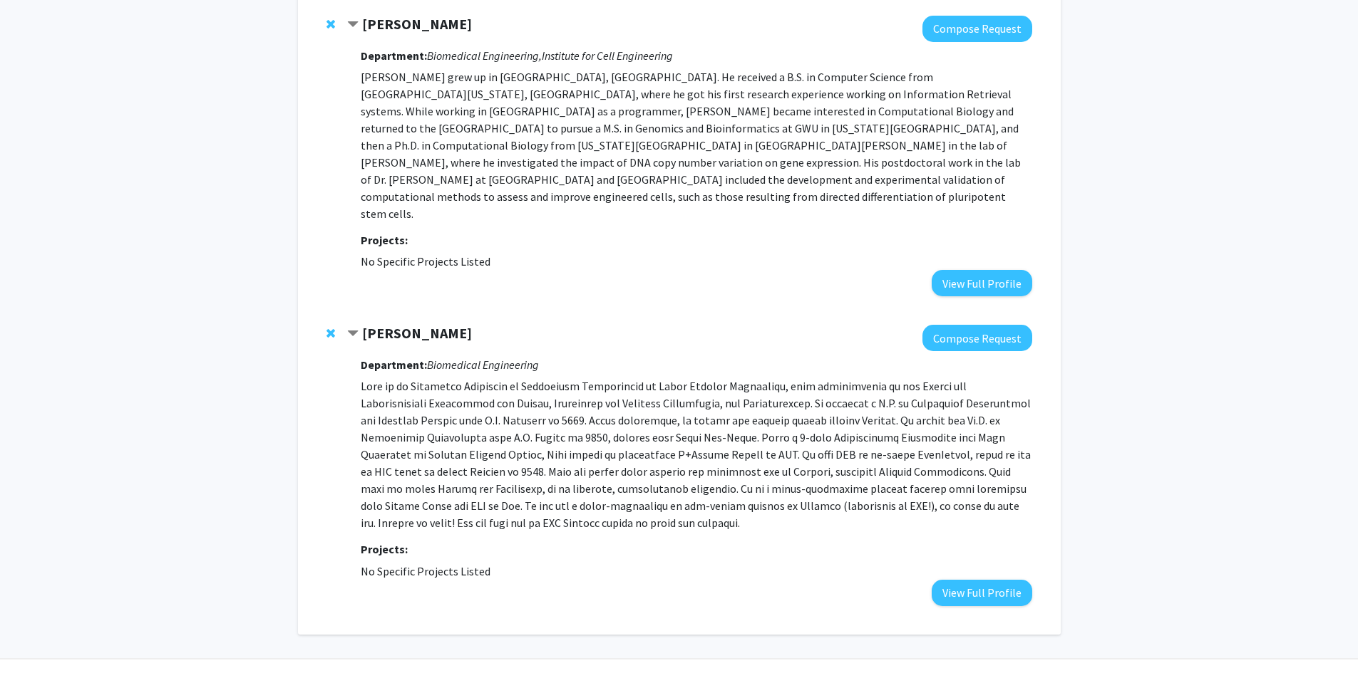
scroll to position [817, 0]
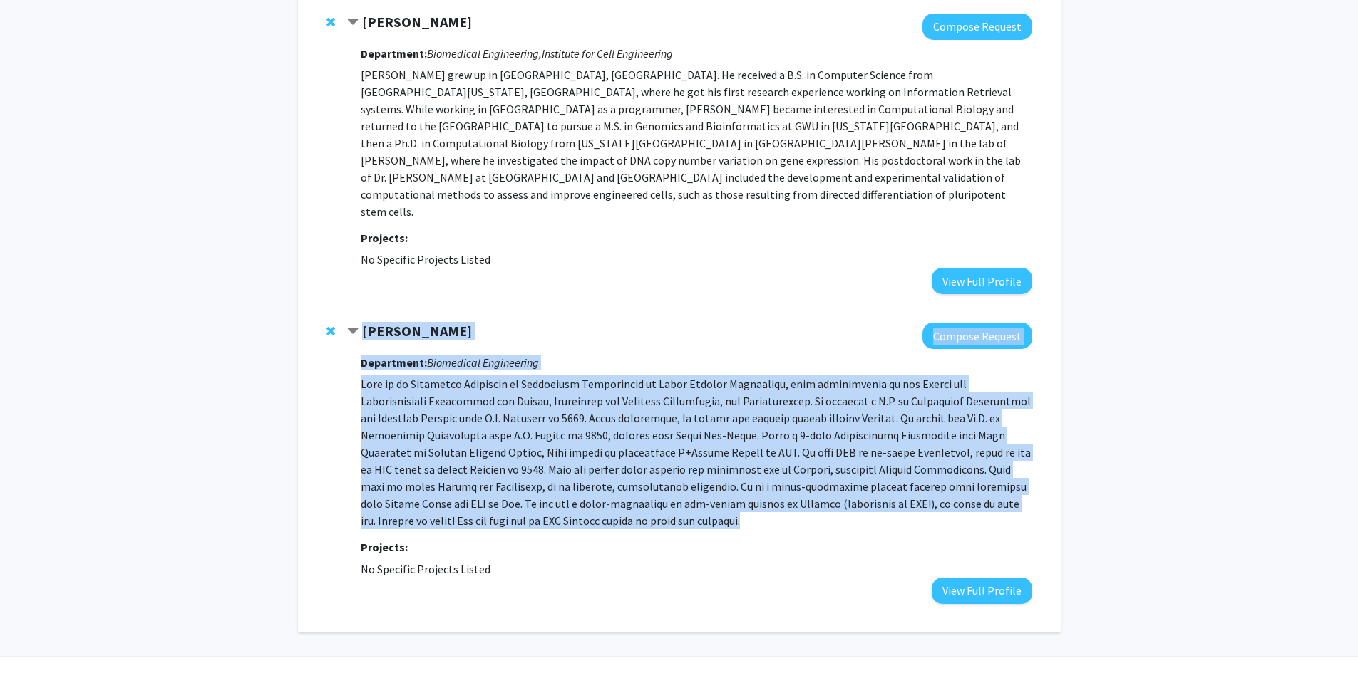
drag, startPoint x: 366, startPoint y: 292, endPoint x: 604, endPoint y: 491, distance: 310.2
click at [604, 491] on div "[PERSON_NAME] Compose Request Department: Biomedical Engineering Projects: No S…" at bounding box center [689, 463] width 684 height 281
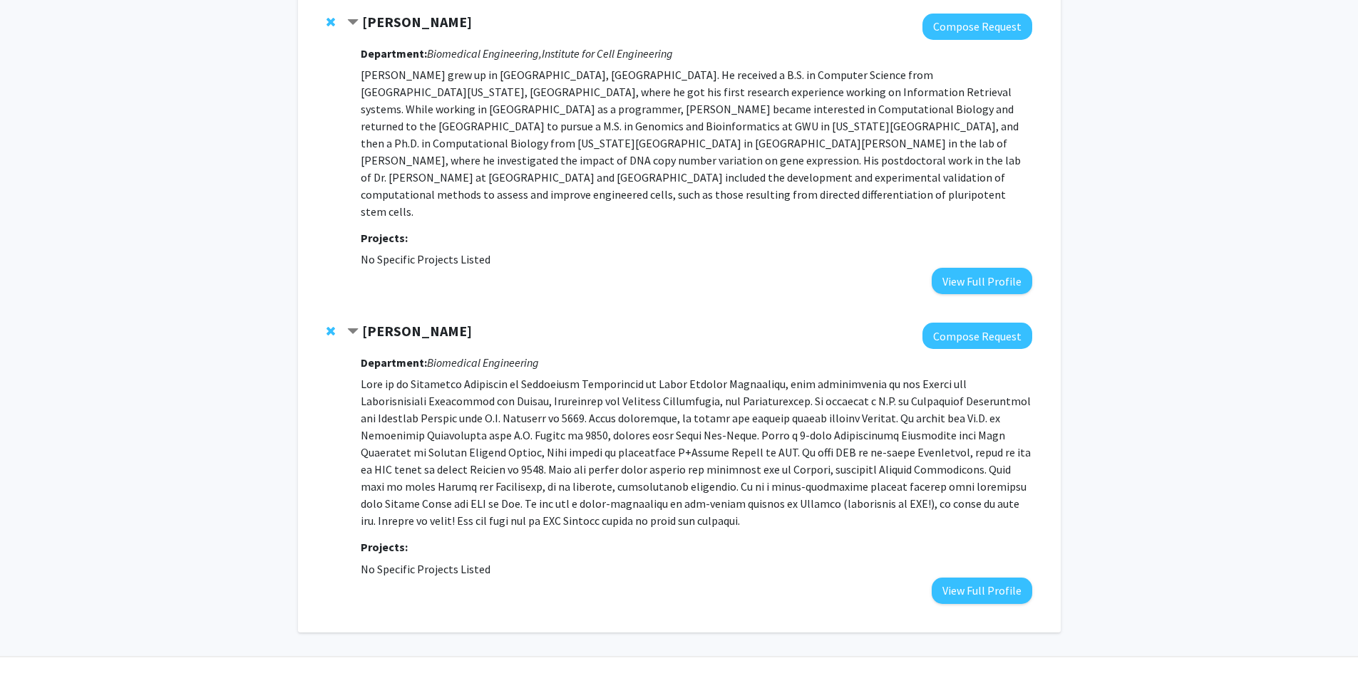
click at [651, 500] on div "Department: Biomedical Engineering Projects: No Specific Projects Listed View F…" at bounding box center [696, 476] width 671 height 254
